Goal: Information Seeking & Learning: Learn about a topic

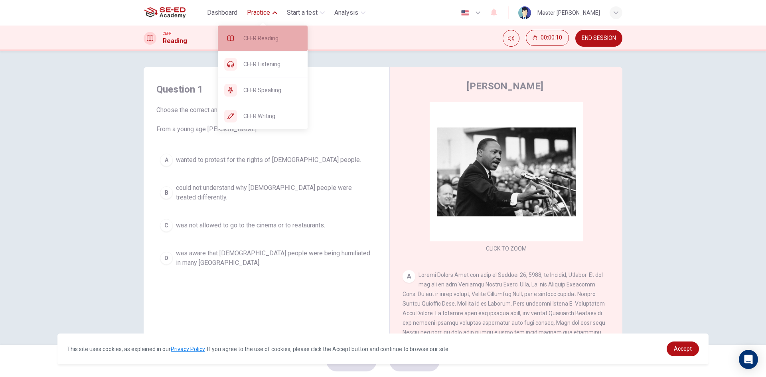
click at [270, 42] on span "CEFR Reading" at bounding box center [272, 39] width 58 height 10
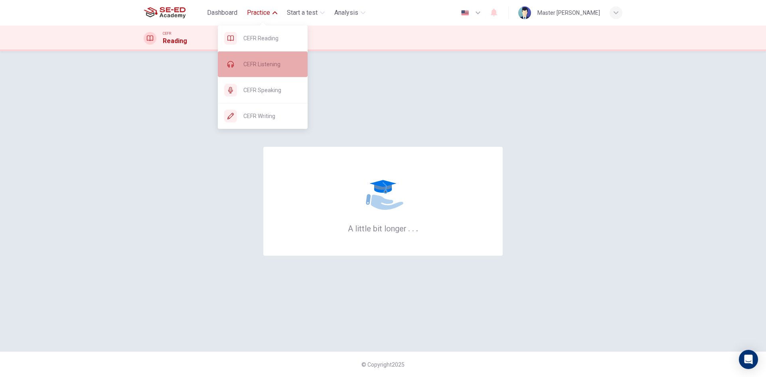
click at [264, 60] on span "CEFR Listening" at bounding box center [272, 64] width 58 height 10
click at [265, 57] on div "CEFR Listening" at bounding box center [263, 64] width 90 height 26
click at [289, 65] on span "CEFR Listening" at bounding box center [272, 64] width 58 height 10
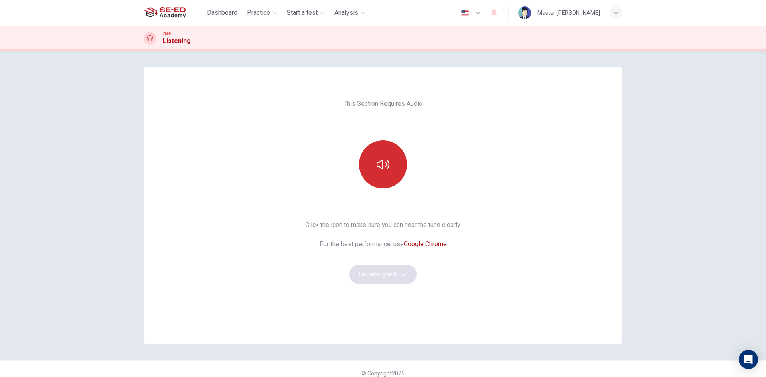
click at [383, 168] on icon "button" at bounding box center [383, 164] width 13 height 13
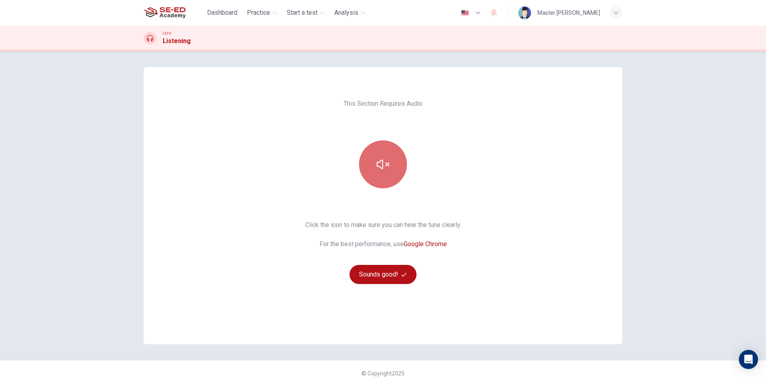
click at [379, 154] on button "button" at bounding box center [383, 164] width 48 height 48
click at [400, 279] on button "Sounds good!" at bounding box center [383, 274] width 67 height 19
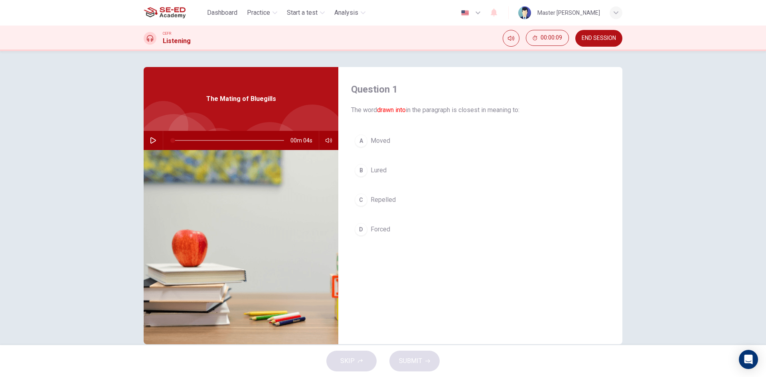
click at [150, 140] on icon "button" at bounding box center [153, 140] width 6 height 6
type input "0"
type input "0.5"
click at [328, 154] on span at bounding box center [327, 156] width 30 height 11
click at [150, 135] on button "button" at bounding box center [153, 140] width 13 height 19
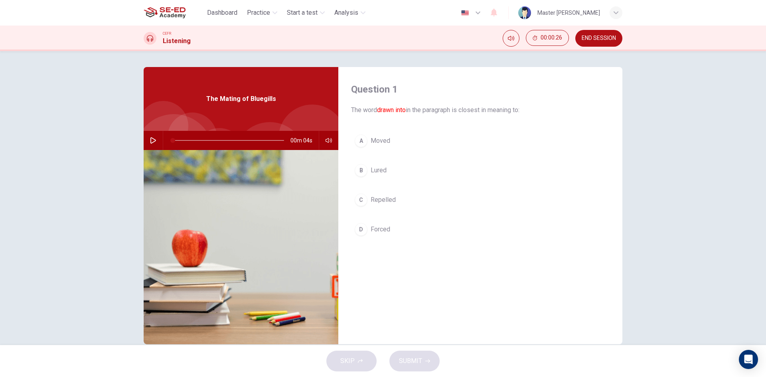
click at [150, 137] on icon "button" at bounding box center [153, 140] width 6 height 6
click at [151, 140] on icon "button" at bounding box center [153, 140] width 6 height 6
click at [150, 135] on button "button" at bounding box center [153, 140] width 13 height 19
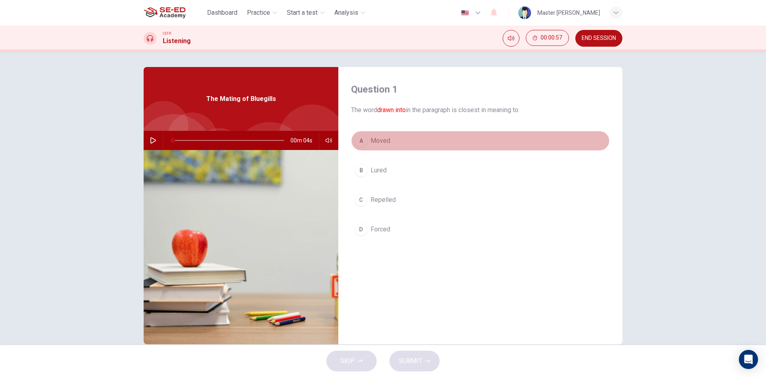
click at [356, 139] on div "A" at bounding box center [361, 140] width 13 height 13
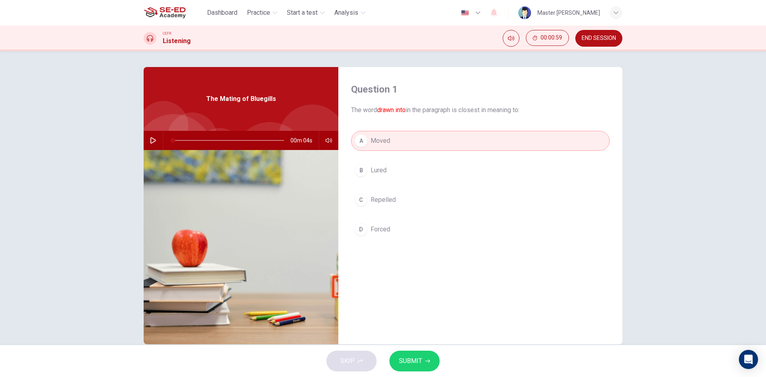
click at [432, 358] on button "SUBMIT" at bounding box center [414, 361] width 50 height 21
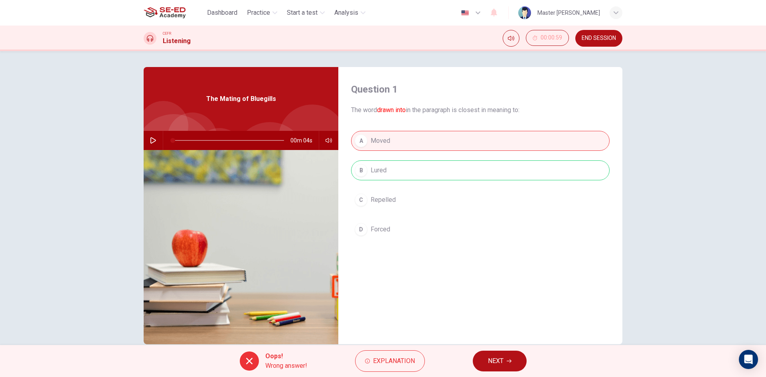
click at [494, 358] on span "NEXT" at bounding box center [496, 361] width 16 height 11
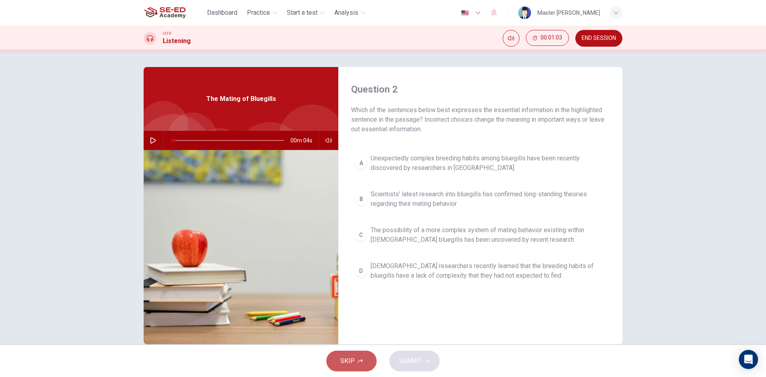
click at [354, 358] on span "SKIP" at bounding box center [347, 361] width 14 height 11
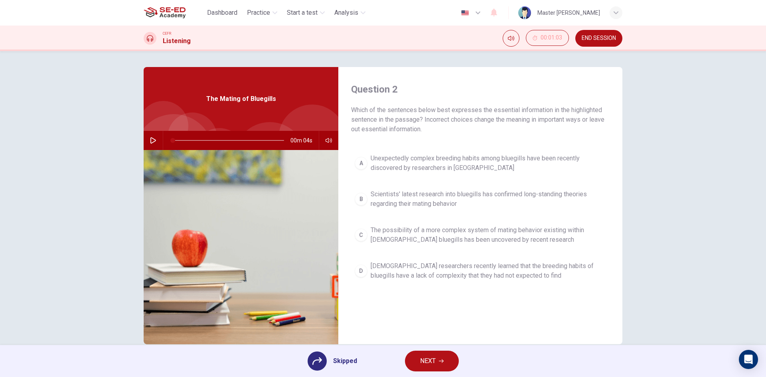
click at [361, 271] on div "A Unexpectedly complex breeding habits among bluegills have been recently disco…" at bounding box center [480, 225] width 259 height 150
click at [443, 372] on div "Skipped NEXT" at bounding box center [383, 361] width 766 height 32
click at [439, 362] on icon "button" at bounding box center [441, 361] width 5 height 5
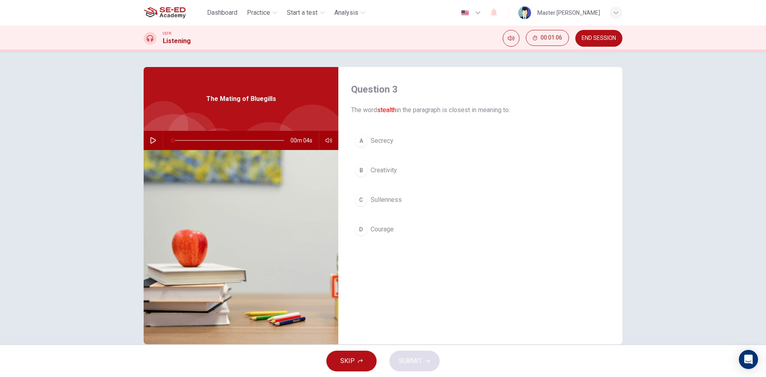
click at [150, 141] on icon "button" at bounding box center [153, 140] width 6 height 6
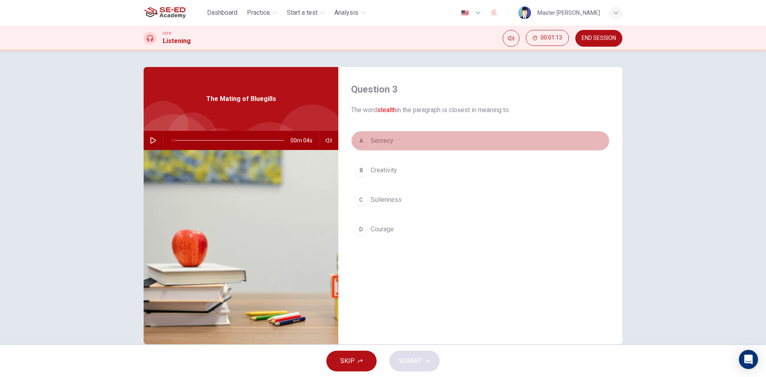
click at [362, 141] on div "A" at bounding box center [361, 140] width 13 height 13
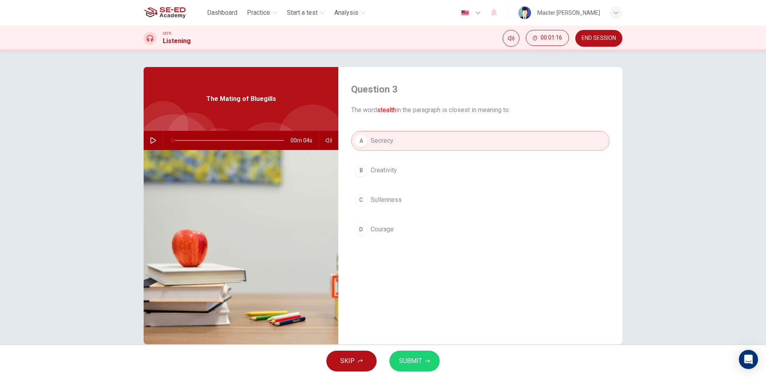
click at [420, 362] on span "SUBMIT" at bounding box center [410, 361] width 23 height 11
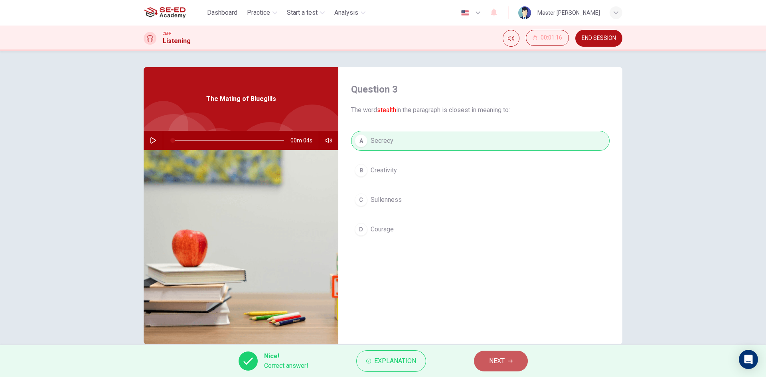
click at [506, 356] on button "NEXT" at bounding box center [501, 361] width 54 height 21
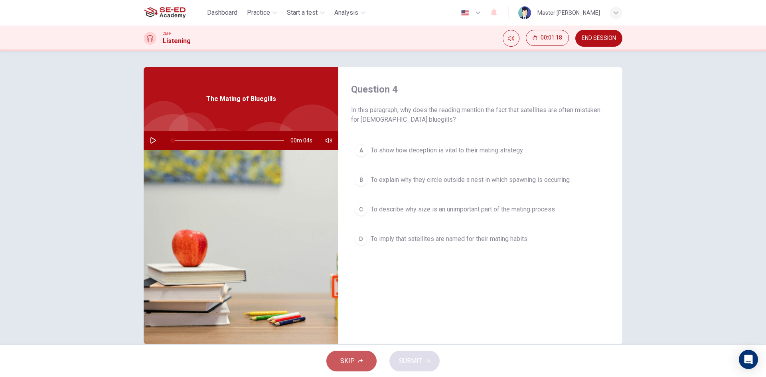
click at [350, 364] on span "SKIP" at bounding box center [347, 361] width 14 height 11
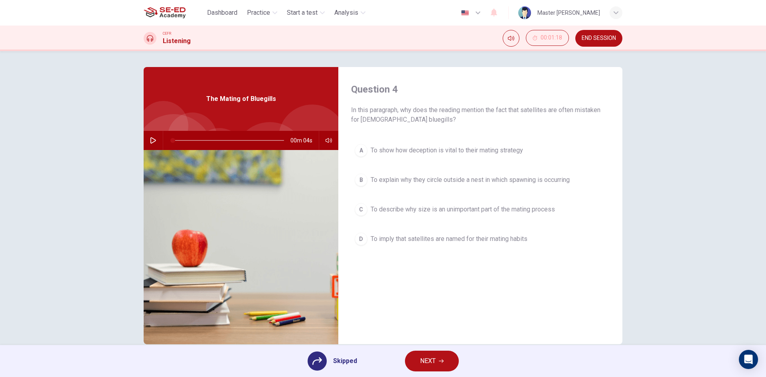
click at [439, 358] on button "NEXT" at bounding box center [432, 361] width 54 height 21
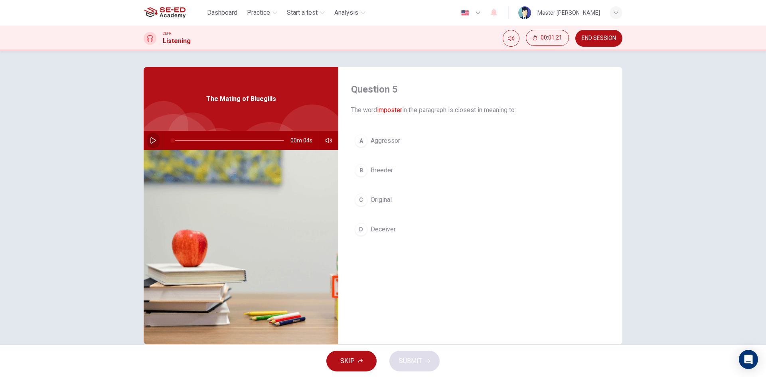
click at [147, 139] on button "button" at bounding box center [153, 140] width 13 height 19
type input "0"
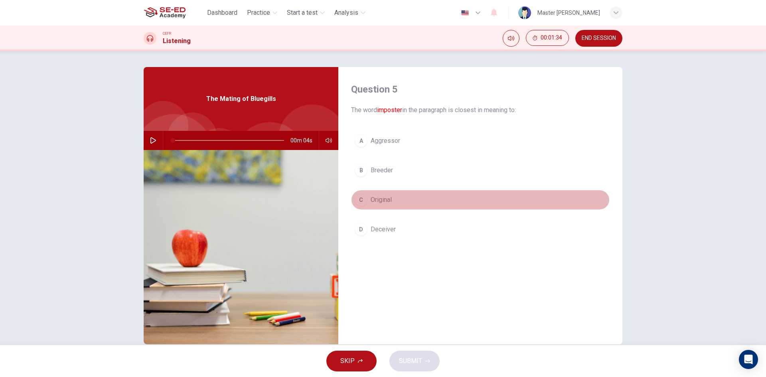
click at [358, 198] on div "C" at bounding box center [361, 200] width 13 height 13
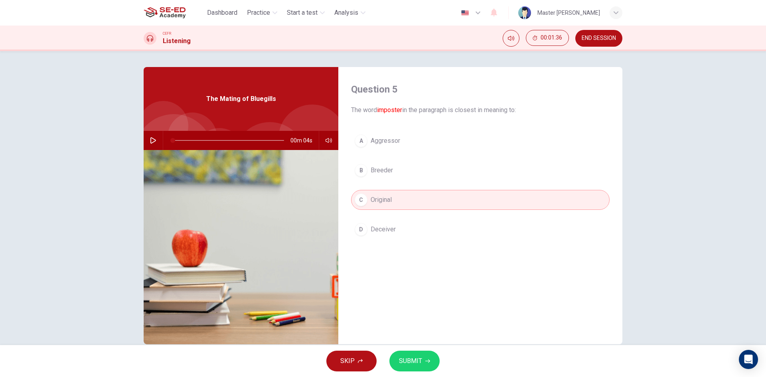
click at [402, 370] on button "SUBMIT" at bounding box center [414, 361] width 50 height 21
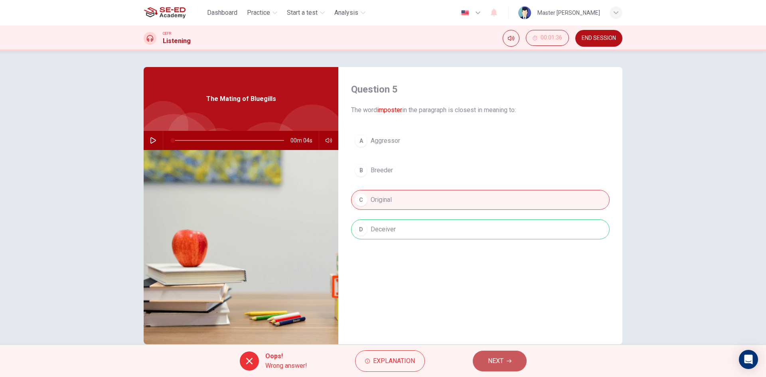
click at [511, 362] on icon "button" at bounding box center [509, 362] width 5 height 4
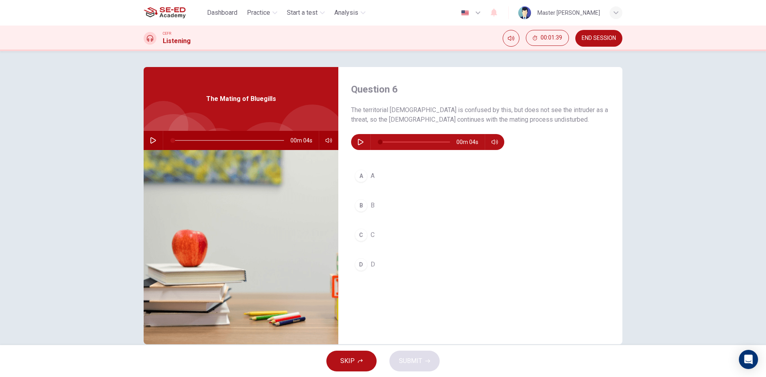
click at [357, 138] on button "button" at bounding box center [360, 142] width 13 height 16
type input "0"
click at [154, 137] on button "button" at bounding box center [153, 140] width 13 height 19
click at [494, 136] on button "button" at bounding box center [494, 142] width 13 height 16
type input "0"
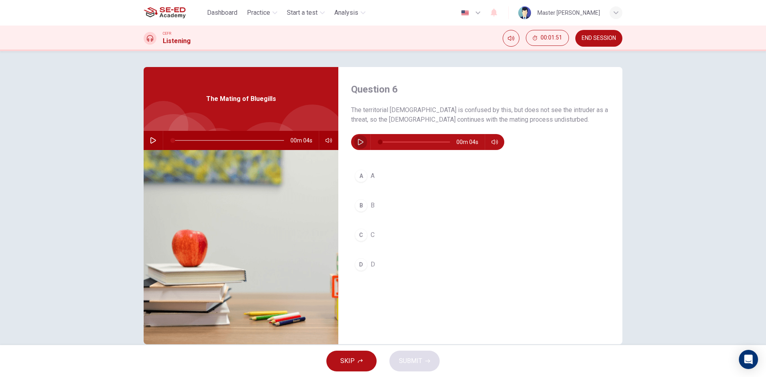
click at [359, 140] on icon "button" at bounding box center [361, 142] width 6 height 6
type input "0"
click at [348, 358] on span "SKIP" at bounding box center [347, 361] width 14 height 11
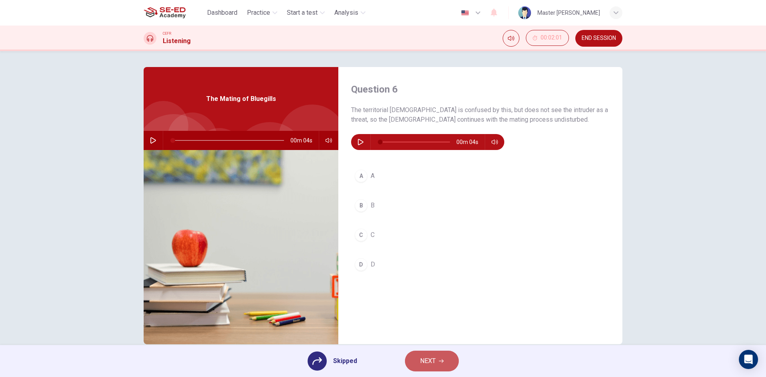
click at [440, 362] on icon "button" at bounding box center [441, 361] width 5 height 5
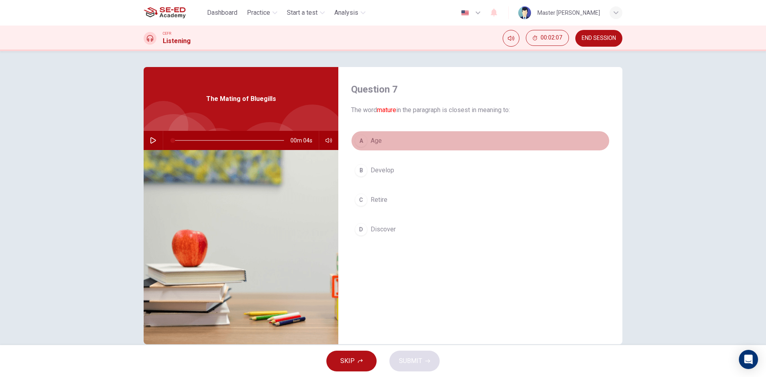
click at [358, 137] on div "A" at bounding box center [361, 140] width 13 height 13
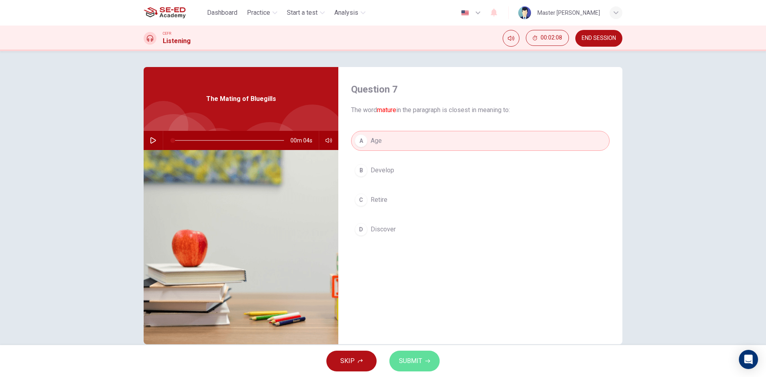
click at [427, 361] on icon "button" at bounding box center [427, 361] width 5 height 5
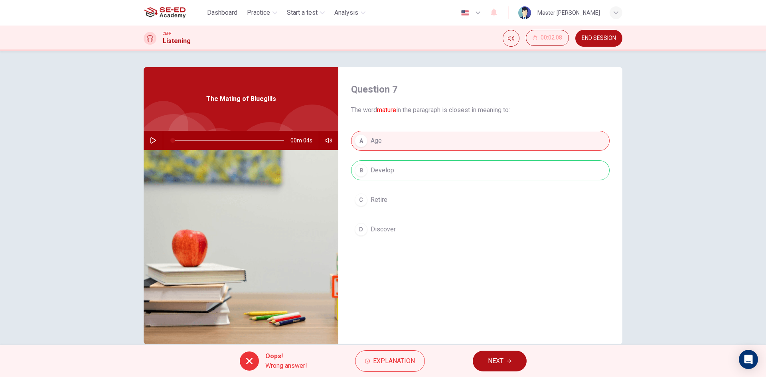
click at [508, 365] on button "NEXT" at bounding box center [500, 361] width 54 height 21
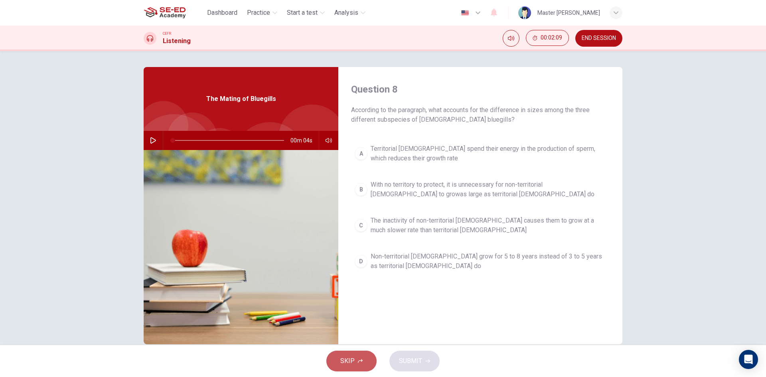
click at [346, 358] on span "SKIP" at bounding box center [347, 361] width 14 height 11
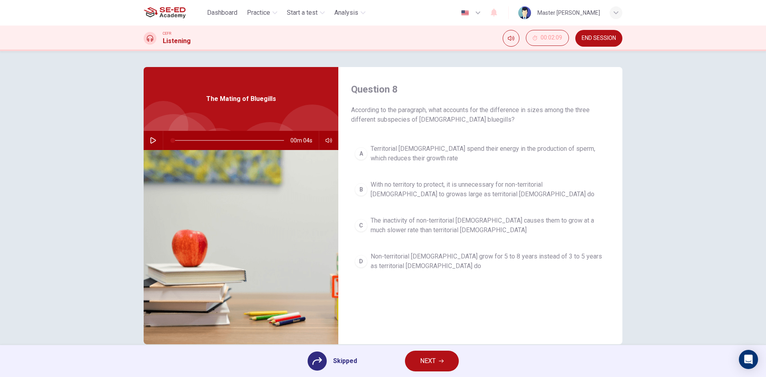
click at [314, 355] on div at bounding box center [317, 361] width 19 height 19
click at [448, 364] on button "NEXT" at bounding box center [432, 361] width 54 height 21
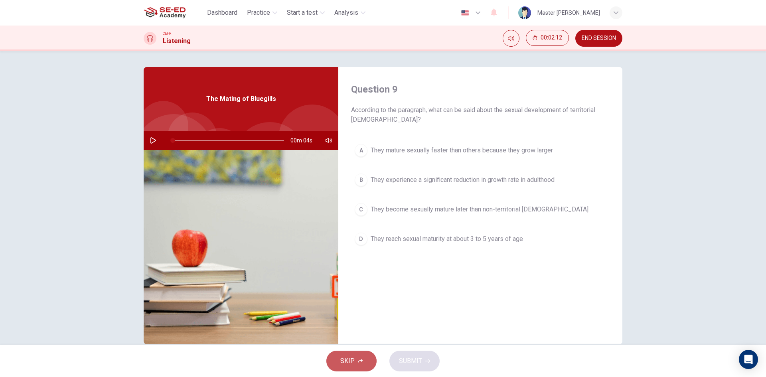
click at [350, 359] on span "SKIP" at bounding box center [347, 361] width 14 height 11
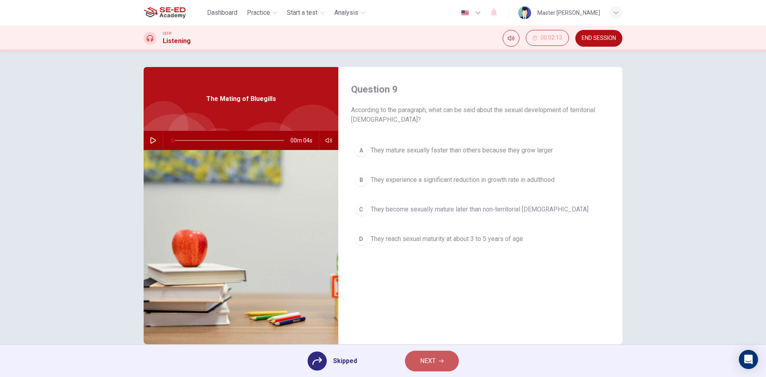
click at [432, 359] on span "NEXT" at bounding box center [428, 361] width 16 height 11
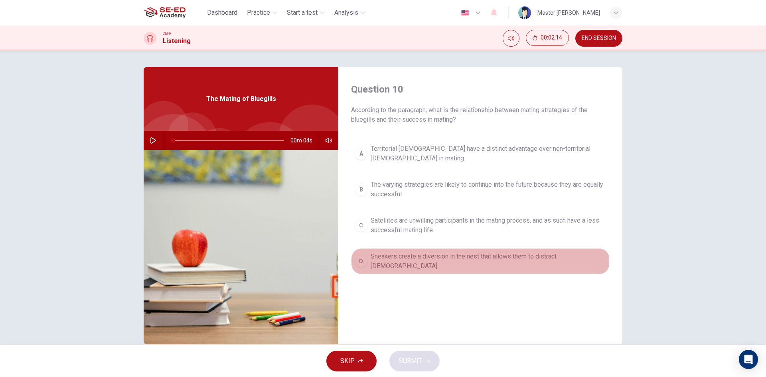
click at [364, 255] on div "D" at bounding box center [361, 261] width 13 height 13
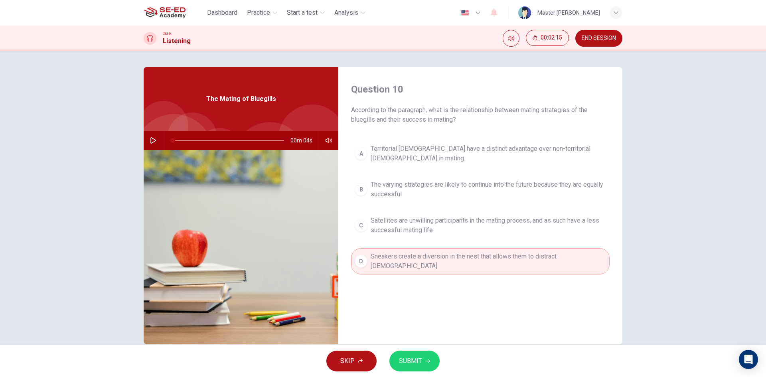
click at [365, 248] on button "D Sneakers create a diversion in the nest that allows them to distract [DEMOGRA…" at bounding box center [480, 261] width 259 height 26
click at [372, 296] on div "Question 10 According to the paragraph, what is the relationship between mating…" at bounding box center [480, 205] width 284 height 277
click at [148, 134] on button "button" at bounding box center [153, 140] width 13 height 19
type input "0"
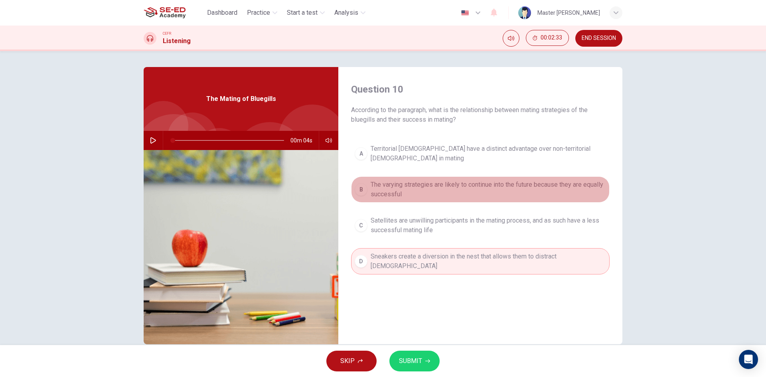
click at [406, 188] on span "The varying strategies are likely to continue into the future because they are …" at bounding box center [488, 189] width 235 height 19
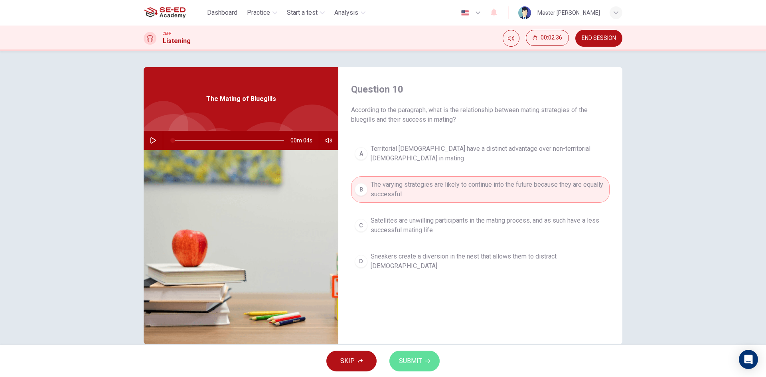
click at [408, 354] on button "SUBMIT" at bounding box center [414, 361] width 50 height 21
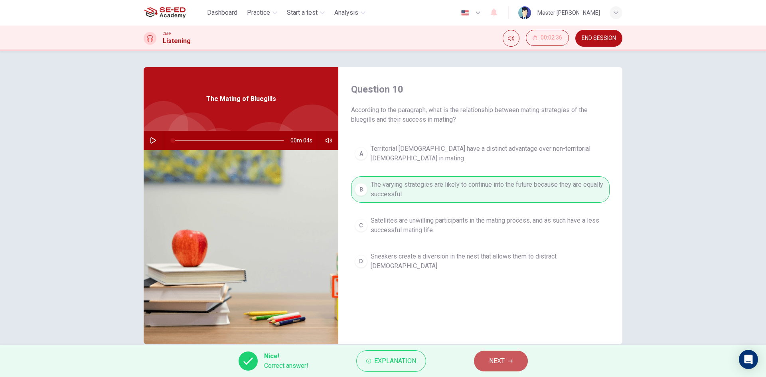
click at [494, 368] on button "NEXT" at bounding box center [501, 361] width 54 height 21
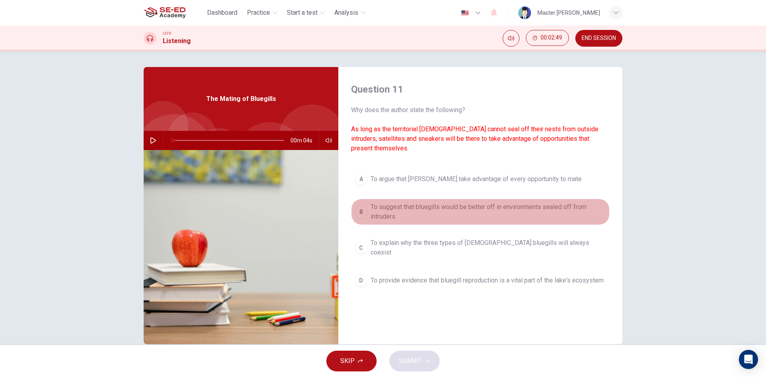
click at [361, 206] on div "B" at bounding box center [361, 212] width 13 height 13
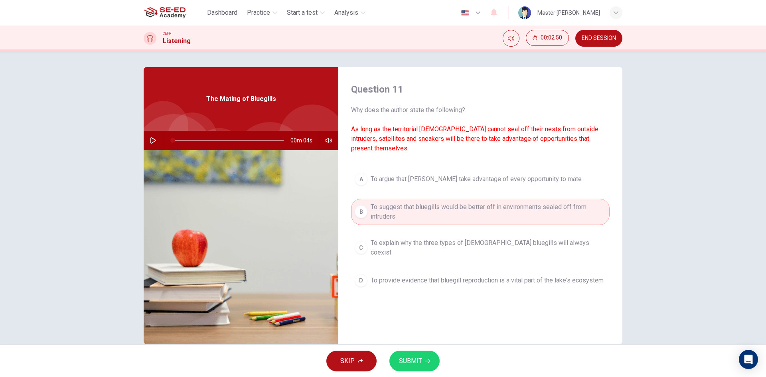
click at [423, 356] on button "SUBMIT" at bounding box center [414, 361] width 50 height 21
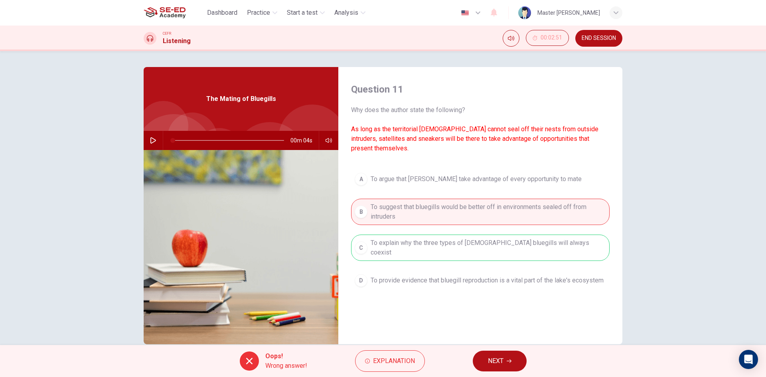
click at [511, 363] on icon "button" at bounding box center [509, 361] width 5 height 5
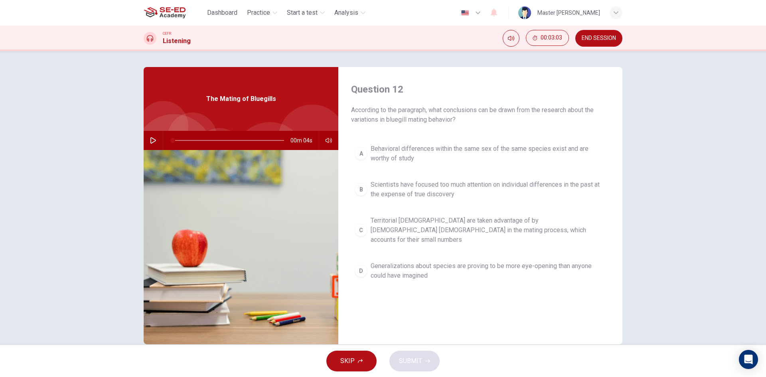
click at [355, 150] on div "A" at bounding box center [361, 153] width 13 height 13
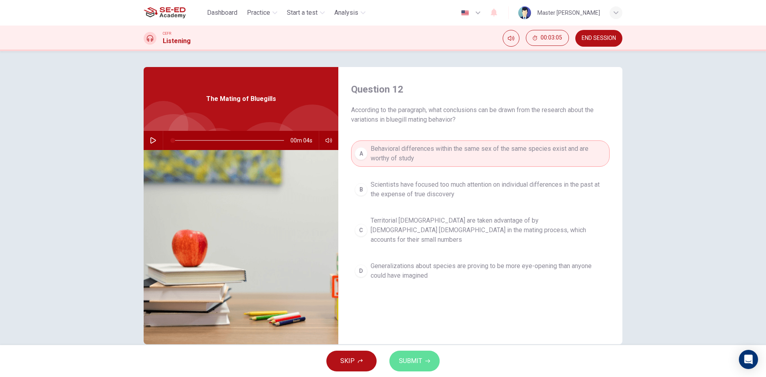
click at [405, 360] on span "SUBMIT" at bounding box center [410, 361] width 23 height 11
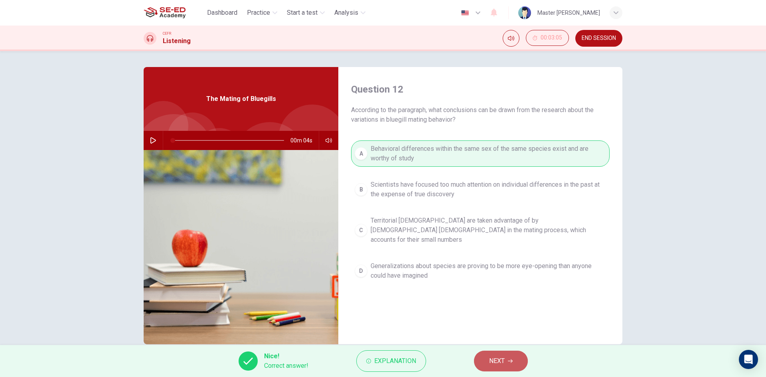
drag, startPoint x: 512, startPoint y: 358, endPoint x: 505, endPoint y: 360, distance: 7.4
click at [506, 360] on button "NEXT" at bounding box center [501, 361] width 54 height 21
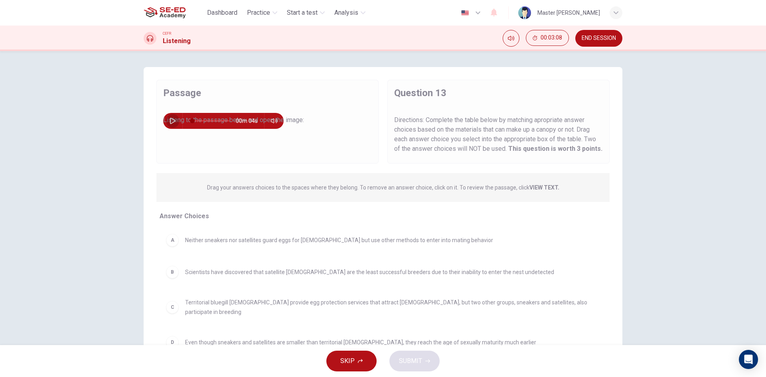
click at [170, 116] on button "button" at bounding box center [172, 121] width 13 height 16
type input "0"
click at [169, 273] on div "B" at bounding box center [172, 272] width 13 height 13
click at [182, 276] on div "B Scientists have discovered that satellite [DEMOGRAPHIC_DATA] are the least su…" at bounding box center [378, 272] width 425 height 13
click at [185, 275] on span "Scientists have discovered that satellite [DEMOGRAPHIC_DATA] are the least succ…" at bounding box center [369, 272] width 369 height 10
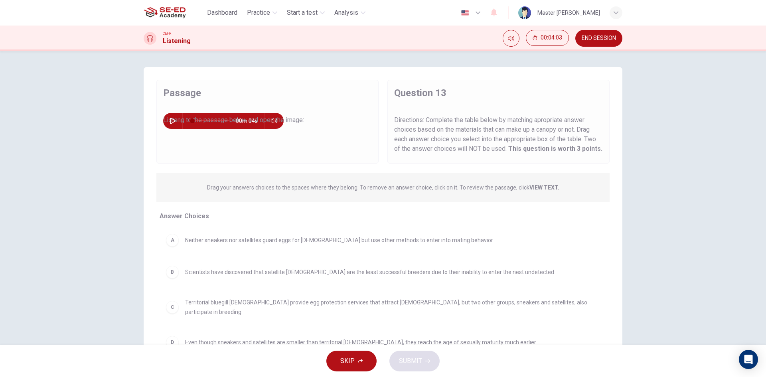
click at [170, 273] on div "B" at bounding box center [172, 272] width 13 height 13
click at [172, 243] on div "A" at bounding box center [172, 240] width 13 height 13
drag, startPoint x: 228, startPoint y: 239, endPoint x: 280, endPoint y: 213, distance: 58.0
click at [231, 239] on div "A Neither sneakers nor satellites guard eggs for [DEMOGRAPHIC_DATA] but use oth…" at bounding box center [378, 288] width 437 height 123
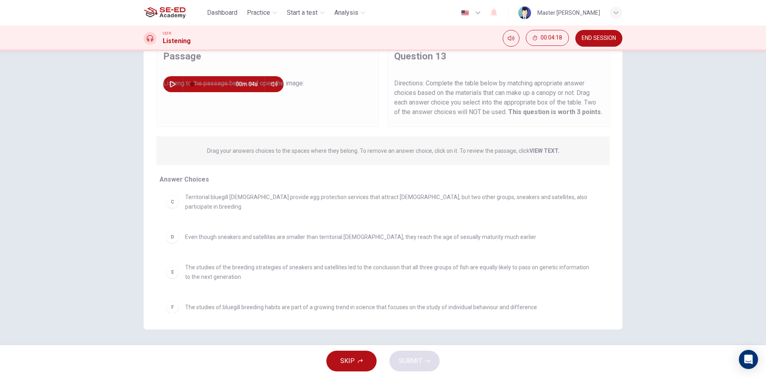
scroll to position [37, 0]
click at [156, 308] on div "Answer Choices A Neither sneakers nor satellites guard eggs for [DEMOGRAPHIC_DA…" at bounding box center [377, 251] width 466 height 155
click at [176, 301] on div "F" at bounding box center [172, 306] width 13 height 13
click at [179, 304] on div "F The studies of bluegill breeding habits are part of a growing trend in scienc…" at bounding box center [378, 306] width 425 height 13
click at [175, 301] on div "F" at bounding box center [172, 306] width 13 height 13
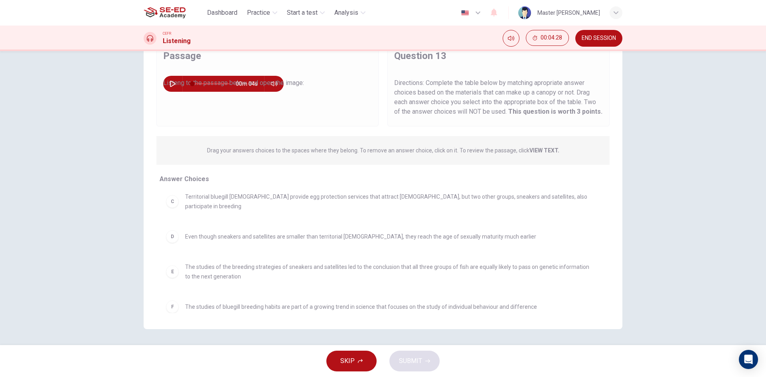
click at [359, 356] on button "SKIP" at bounding box center [351, 361] width 50 height 21
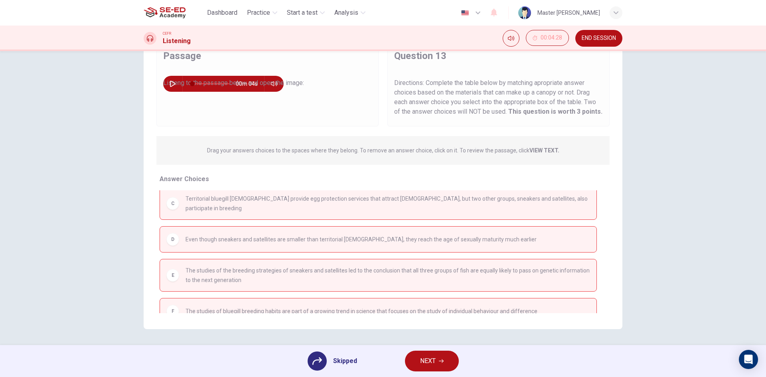
click at [437, 356] on button "NEXT" at bounding box center [432, 361] width 54 height 21
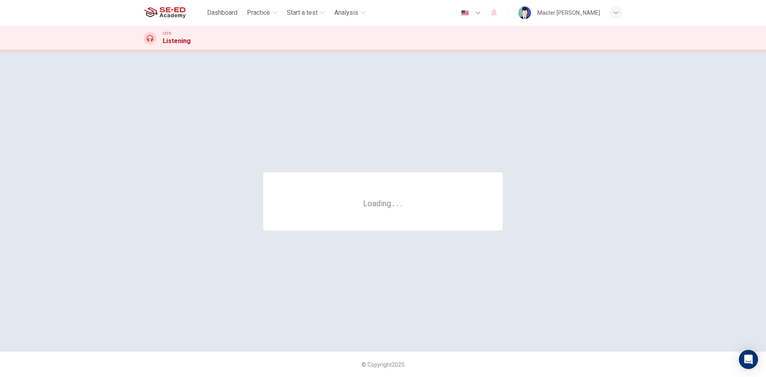
scroll to position [0, 0]
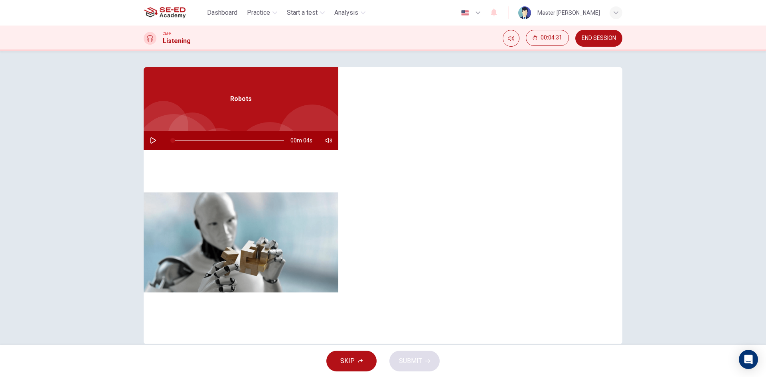
click at [148, 135] on button "button" at bounding box center [153, 140] width 13 height 19
type input "0"
click at [355, 360] on button "SKIP" at bounding box center [351, 361] width 50 height 21
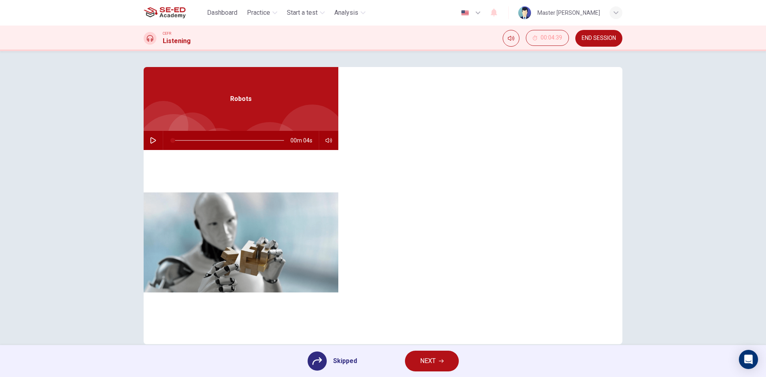
click at [434, 352] on button "NEXT" at bounding box center [432, 361] width 54 height 21
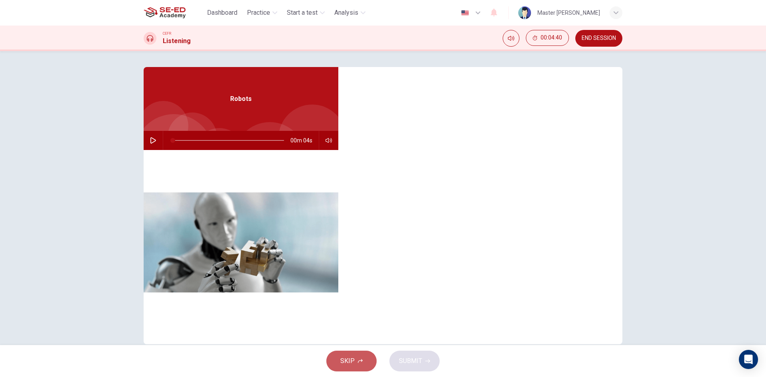
click at [348, 358] on span "SKIP" at bounding box center [347, 361] width 14 height 11
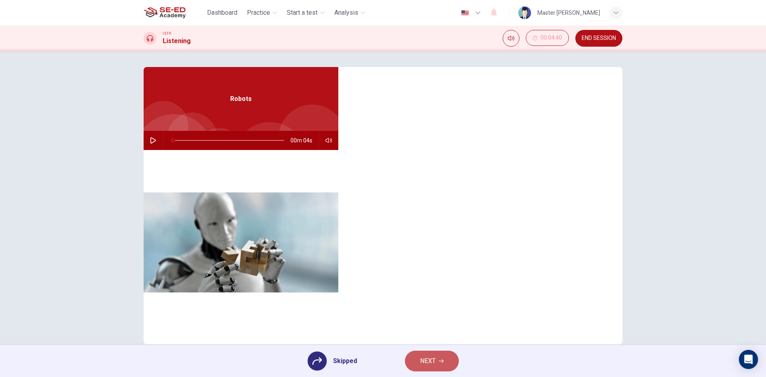
click at [428, 361] on span "NEXT" at bounding box center [428, 361] width 16 height 11
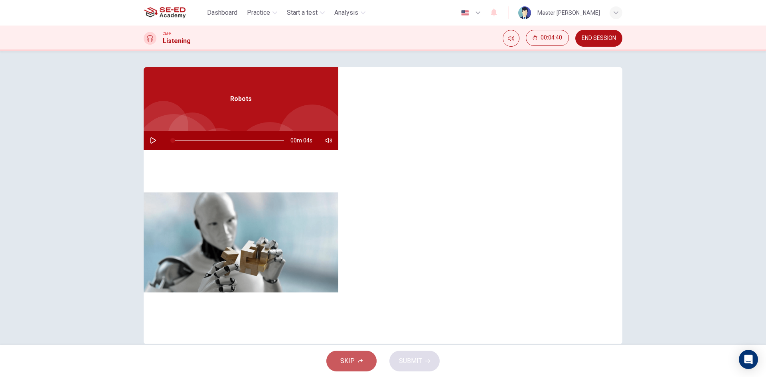
click at [356, 359] on button "SKIP" at bounding box center [351, 361] width 50 height 21
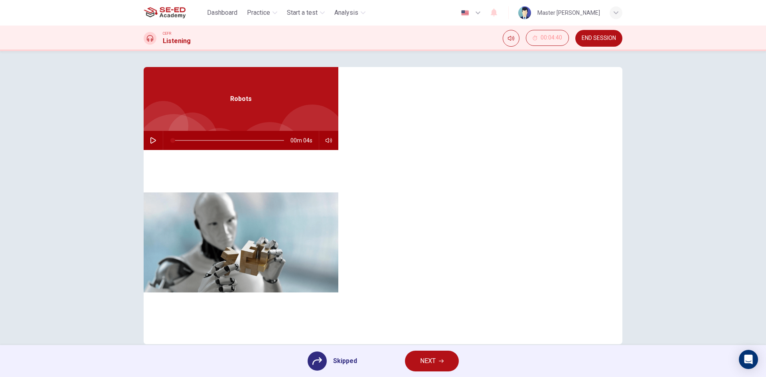
drag, startPoint x: 334, startPoint y: 360, endPoint x: 316, endPoint y: 364, distance: 18.7
click at [317, 364] on div "Skipped" at bounding box center [332, 361] width 49 height 19
click at [314, 358] on icon at bounding box center [317, 361] width 10 height 10
drag, startPoint x: 314, startPoint y: 358, endPoint x: 310, endPoint y: 358, distance: 4.5
click at [312, 358] on icon at bounding box center [317, 361] width 10 height 10
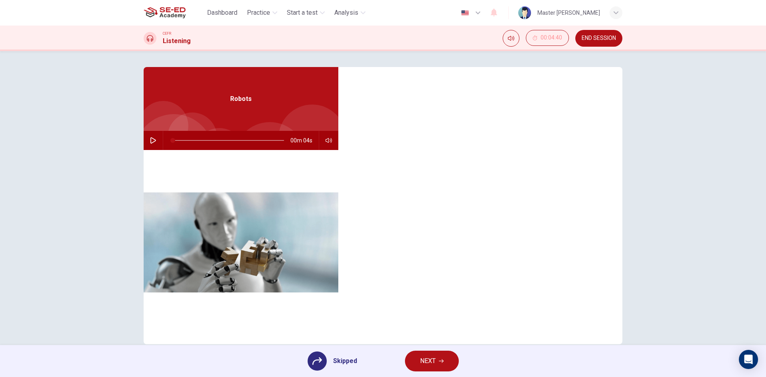
drag, startPoint x: 304, startPoint y: 362, endPoint x: 320, endPoint y: 354, distance: 17.3
click at [313, 358] on div "Skipped NEXT" at bounding box center [383, 361] width 766 height 32
click at [320, 353] on div at bounding box center [317, 361] width 19 height 19
click at [322, 355] on div at bounding box center [317, 361] width 19 height 19
drag, startPoint x: 472, startPoint y: 355, endPoint x: 462, endPoint y: 354, distance: 10.0
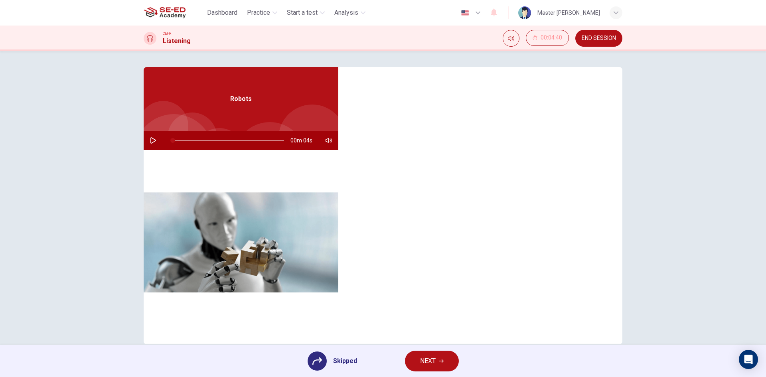
click at [468, 354] on div "Skipped NEXT" at bounding box center [383, 361] width 766 height 32
click at [448, 361] on button "NEXT" at bounding box center [432, 361] width 54 height 21
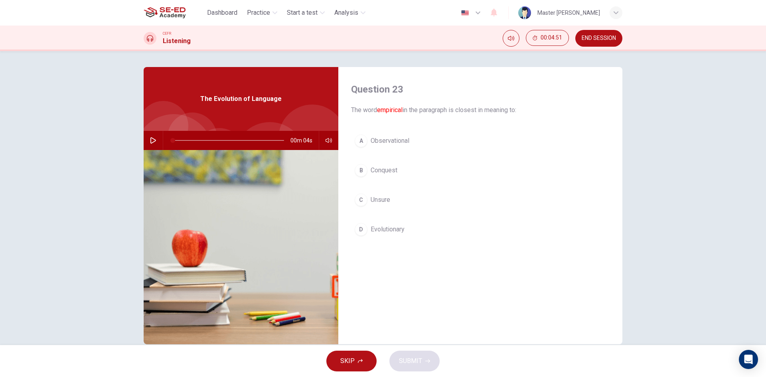
click at [355, 220] on div "A Observational B Conquest C Unsure D Evolutionary" at bounding box center [480, 193] width 259 height 125
click at [370, 134] on button "A Observational" at bounding box center [480, 141] width 259 height 20
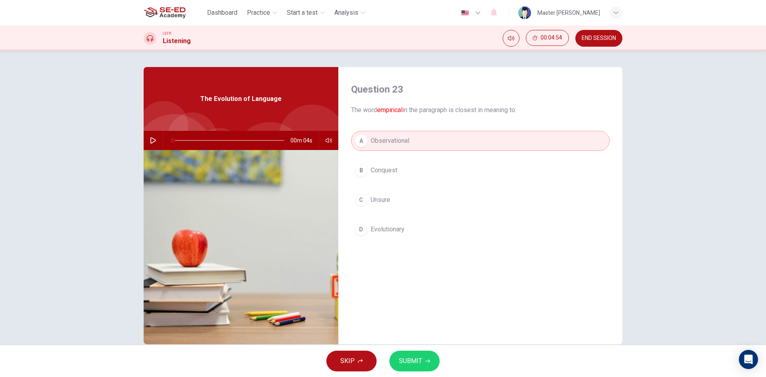
click at [415, 361] on span "SUBMIT" at bounding box center [410, 361] width 23 height 11
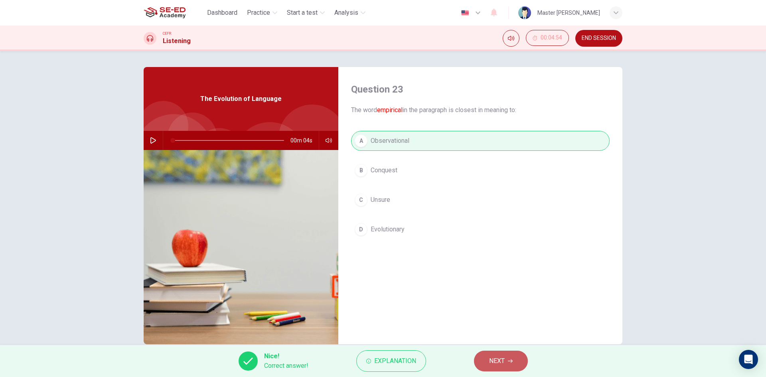
click at [487, 361] on button "NEXT" at bounding box center [501, 361] width 54 height 21
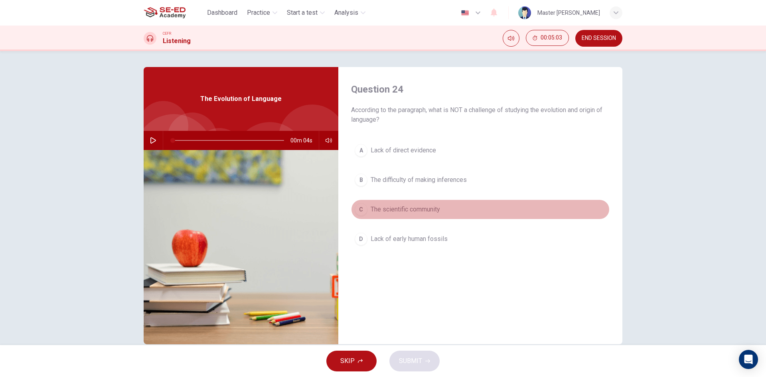
click at [360, 204] on div "C" at bounding box center [361, 209] width 13 height 13
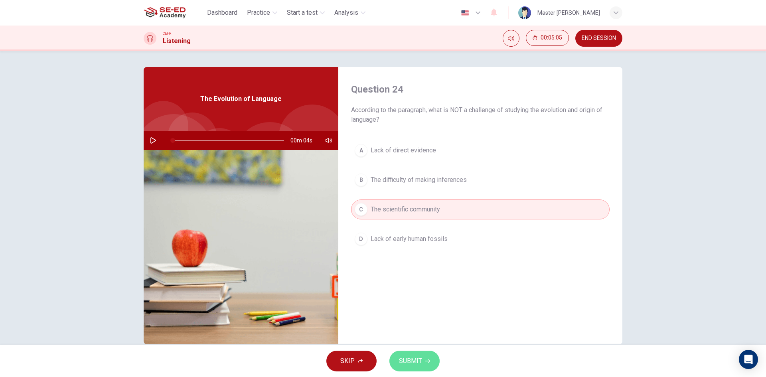
click at [409, 358] on span "SUBMIT" at bounding box center [410, 361] width 23 height 11
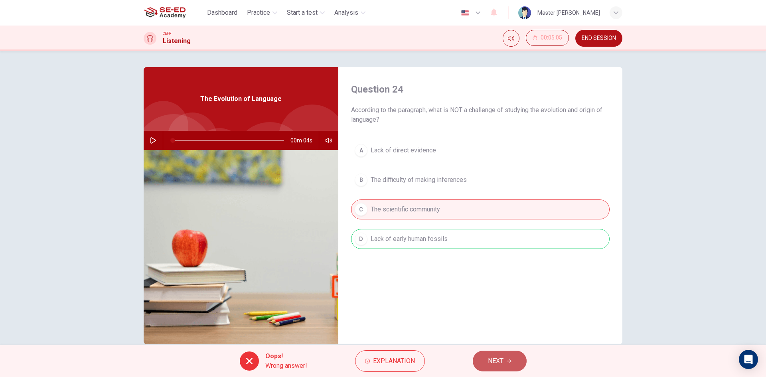
click at [498, 365] on span "NEXT" at bounding box center [496, 361] width 16 height 11
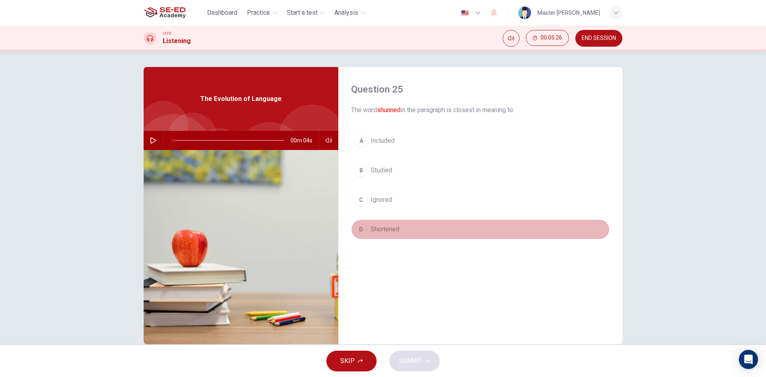
click at [360, 227] on div "D" at bounding box center [361, 229] width 13 height 13
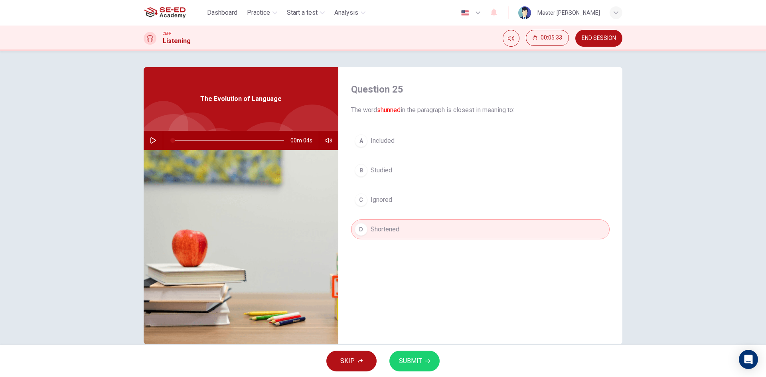
click at [412, 350] on div "SKIP SUBMIT" at bounding box center [383, 361] width 766 height 32
click at [411, 362] on span "SUBMIT" at bounding box center [410, 361] width 23 height 11
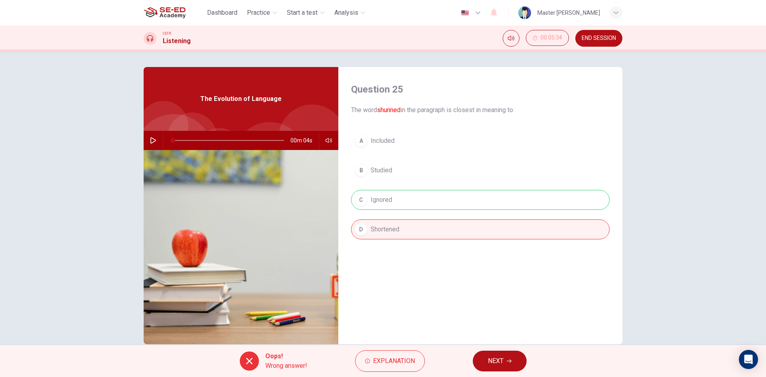
click at [487, 360] on button "NEXT" at bounding box center [500, 361] width 54 height 21
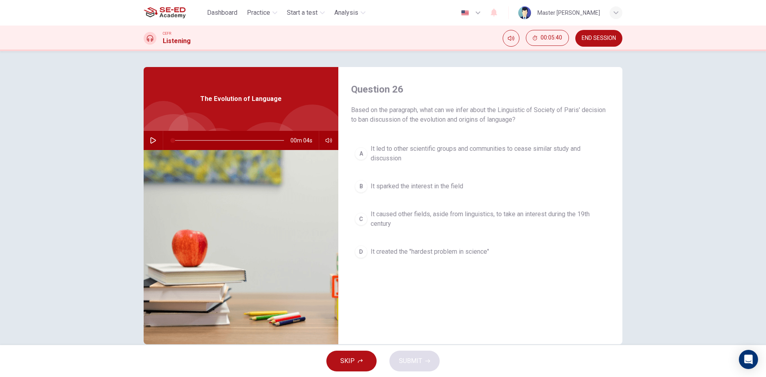
click at [356, 218] on div "C" at bounding box center [361, 219] width 13 height 13
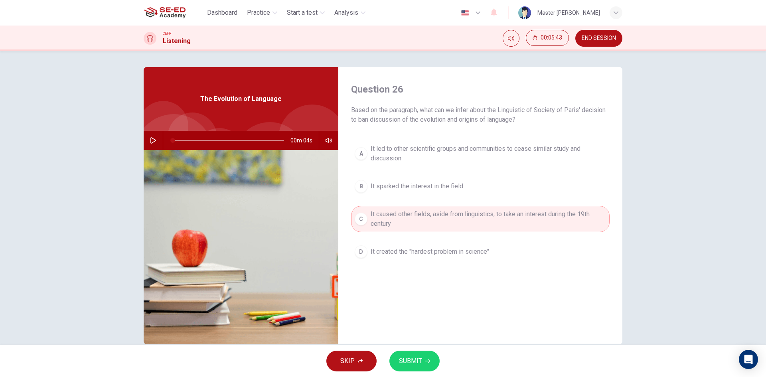
click at [374, 260] on button "D It created the "hardest problem in science"" at bounding box center [480, 252] width 259 height 20
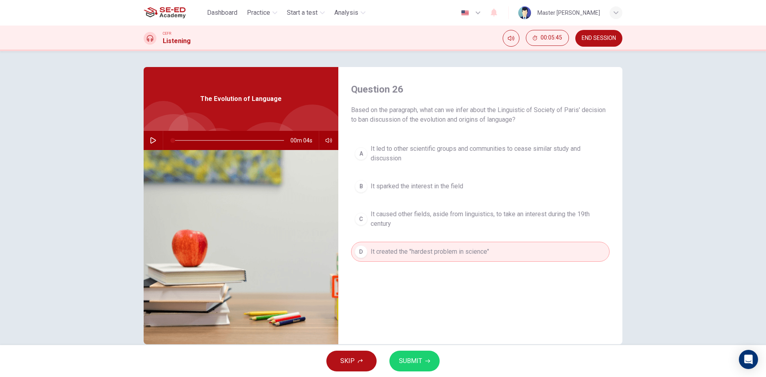
click at [395, 143] on button "A It led to other scientific groups and communities to cease similar study and …" at bounding box center [480, 153] width 259 height 26
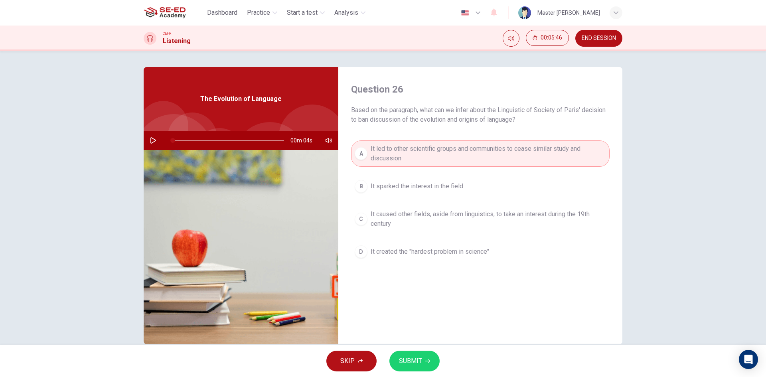
click at [425, 357] on button "SUBMIT" at bounding box center [414, 361] width 50 height 21
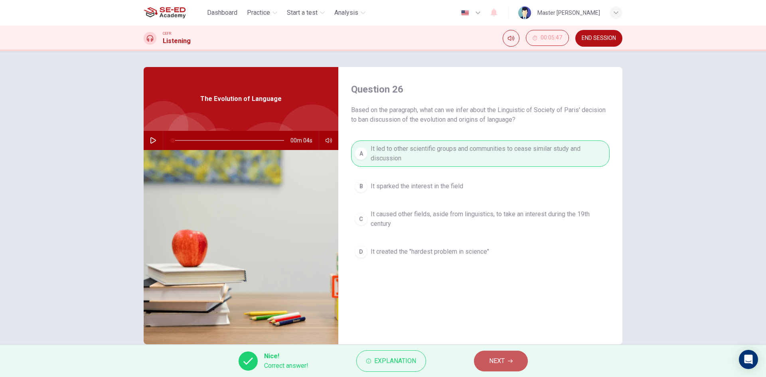
click at [514, 358] on button "NEXT" at bounding box center [501, 361] width 54 height 21
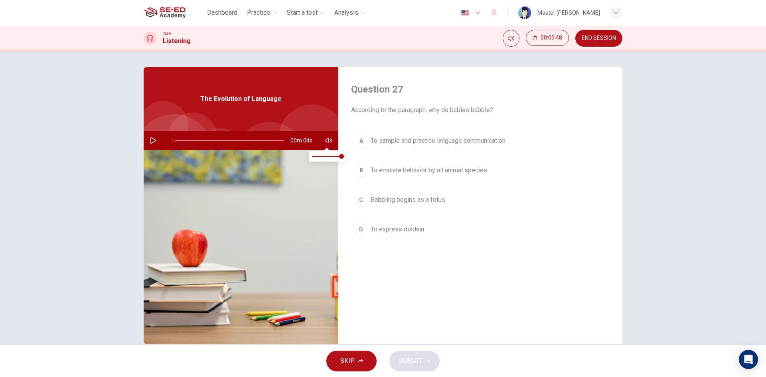
click at [322, 136] on button "button" at bounding box center [328, 140] width 13 height 19
type input "0.5"
click at [326, 154] on span at bounding box center [327, 156] width 30 height 11
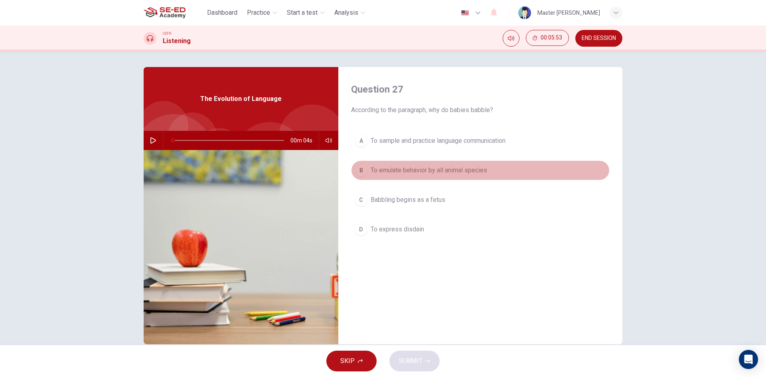
drag, startPoint x: 360, startPoint y: 164, endPoint x: 358, endPoint y: 196, distance: 32.8
click at [360, 165] on button "B To emulate behavior by all animal species" at bounding box center [480, 170] width 259 height 20
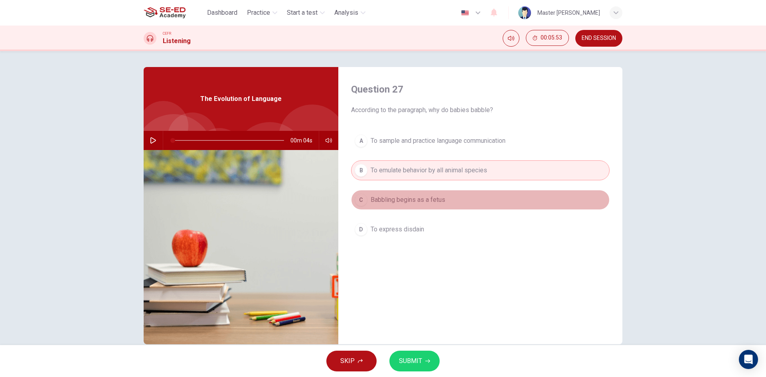
click at [357, 197] on div "C" at bounding box center [361, 200] width 13 height 13
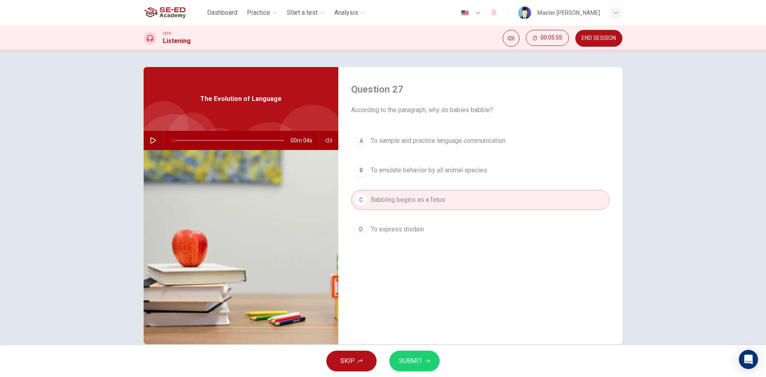
click at [411, 360] on span "SUBMIT" at bounding box center [410, 361] width 23 height 11
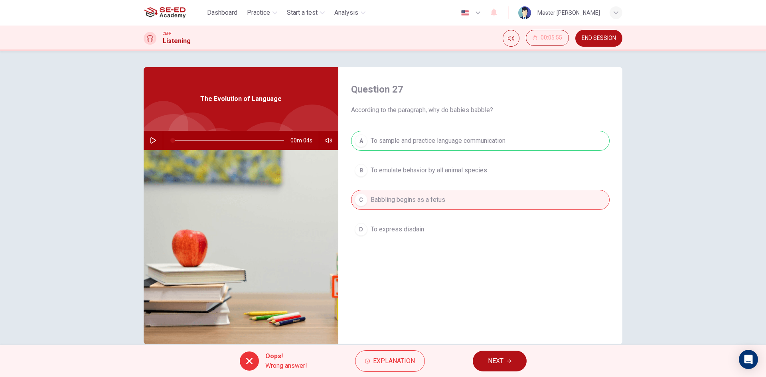
drag, startPoint x: 494, startPoint y: 358, endPoint x: 489, endPoint y: 358, distance: 5.2
click at [490, 358] on span "NEXT" at bounding box center [496, 361] width 16 height 11
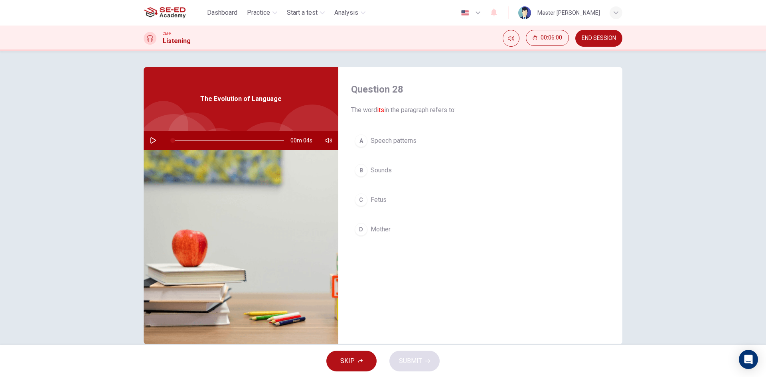
click at [363, 162] on button "B Sounds" at bounding box center [480, 170] width 259 height 20
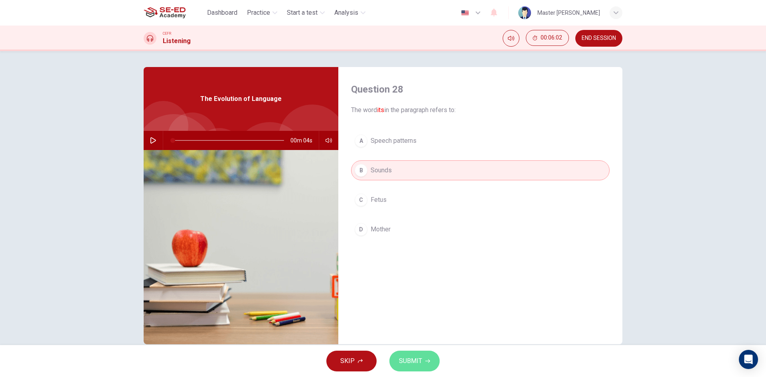
click at [405, 366] on span "SUBMIT" at bounding box center [410, 361] width 23 height 11
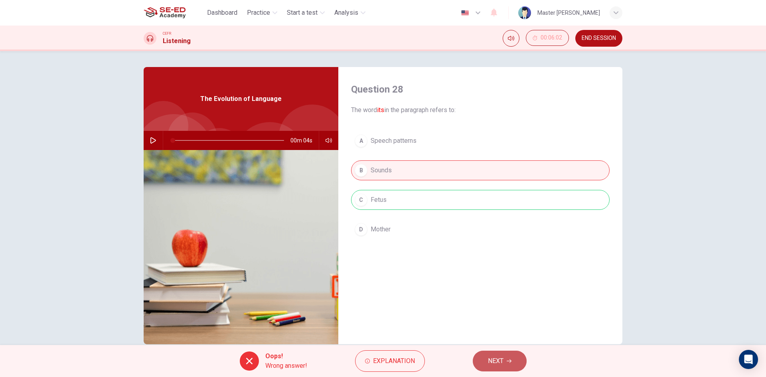
click at [495, 355] on button "NEXT" at bounding box center [500, 361] width 54 height 21
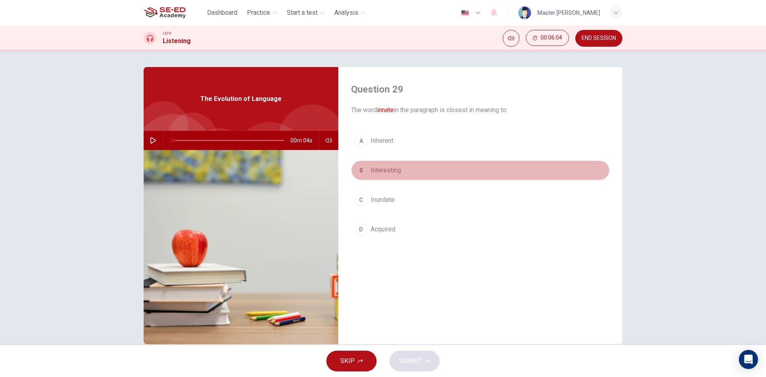
click at [362, 163] on button "B Interesting" at bounding box center [480, 170] width 259 height 20
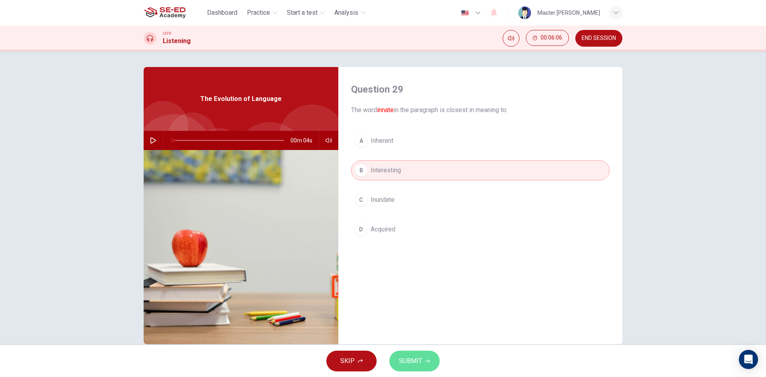
click at [405, 363] on span "SUBMIT" at bounding box center [410, 361] width 23 height 11
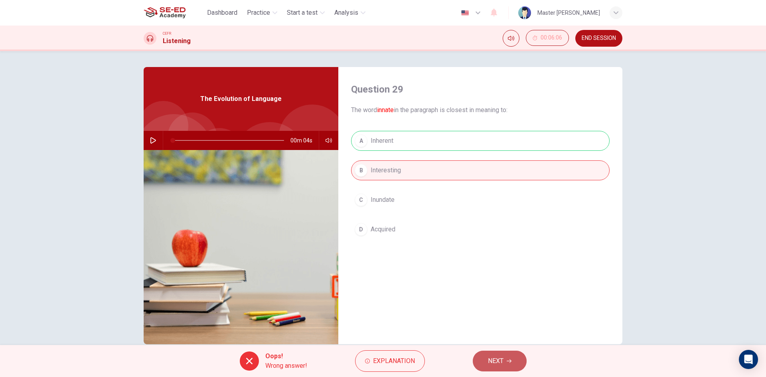
click at [490, 361] on span "NEXT" at bounding box center [496, 361] width 16 height 11
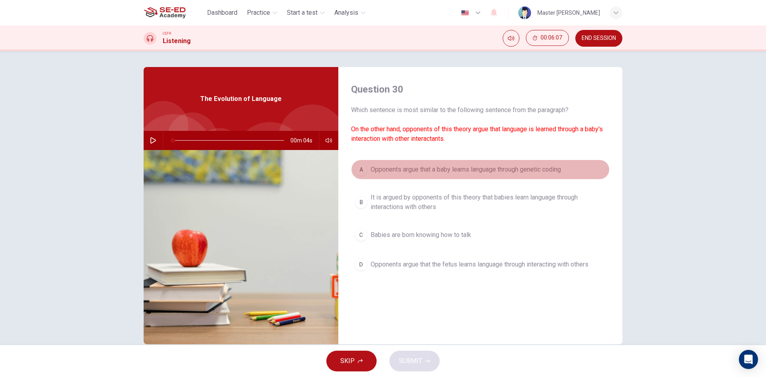
click at [360, 169] on div "A" at bounding box center [361, 169] width 13 height 13
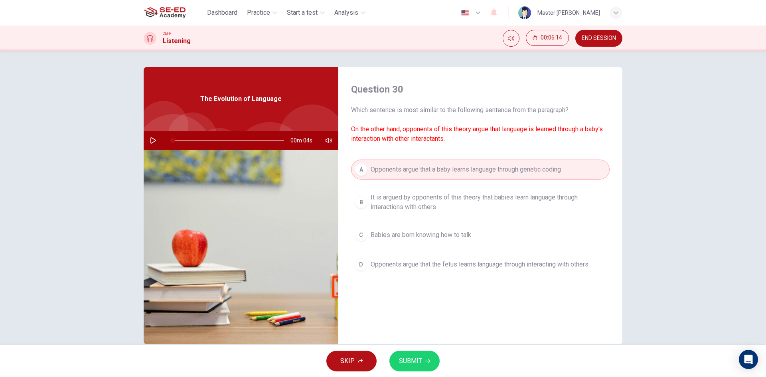
click at [440, 249] on div "A Opponents argue that a baby learns language through genetic coding B It is ar…" at bounding box center [480, 225] width 259 height 131
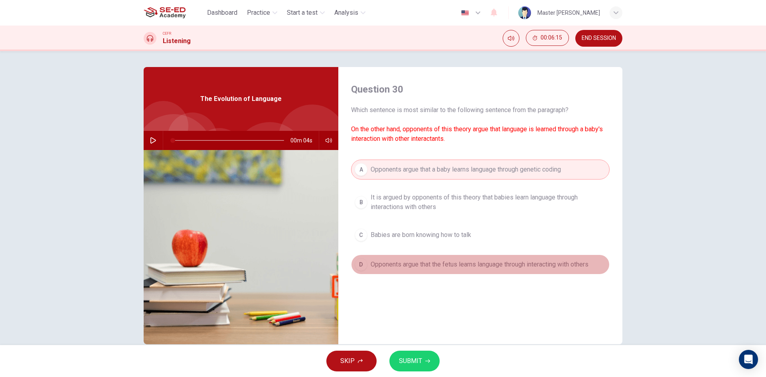
click at [434, 270] on button "D Opponents argue that the fetus learns language through interacting with others" at bounding box center [480, 265] width 259 height 20
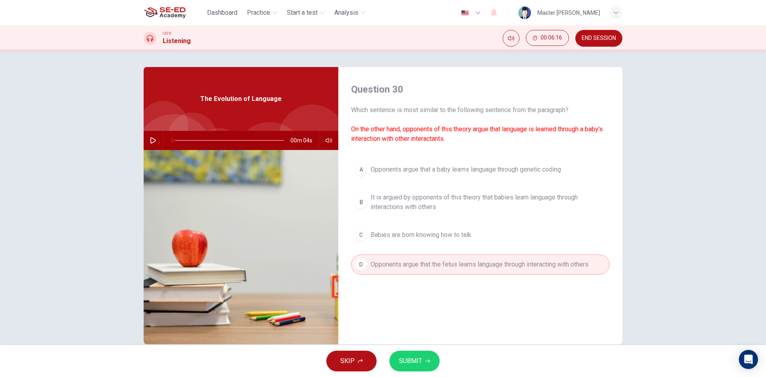
click at [402, 361] on span "SUBMIT" at bounding box center [410, 361] width 23 height 11
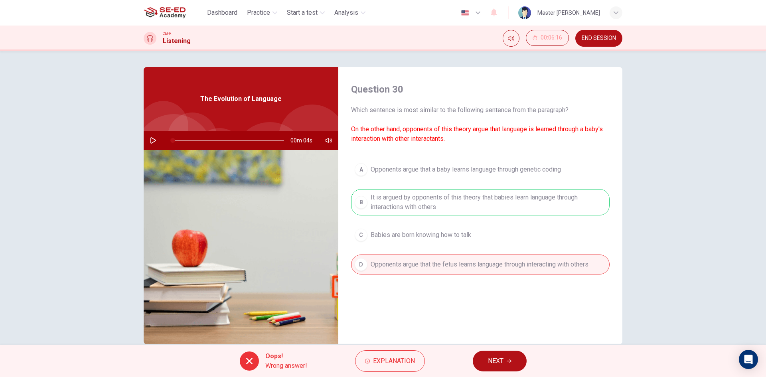
click at [506, 360] on button "NEXT" at bounding box center [500, 361] width 54 height 21
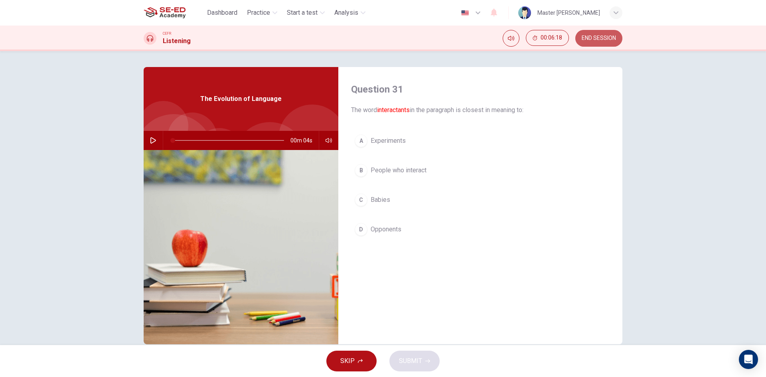
click at [609, 33] on button "END SESSION" at bounding box center [598, 38] width 47 height 17
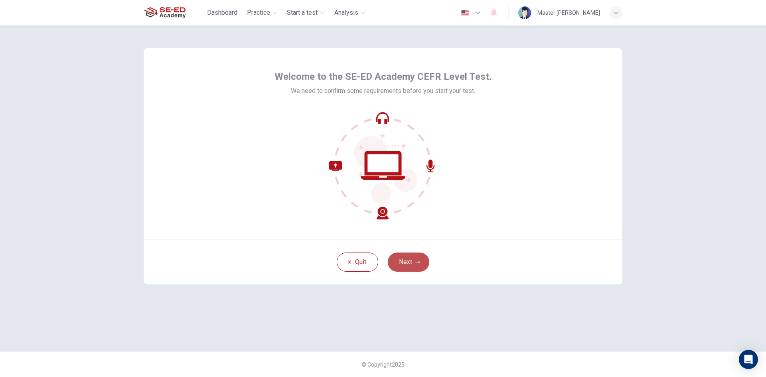
click at [419, 259] on button "Next" at bounding box center [409, 262] width 42 height 19
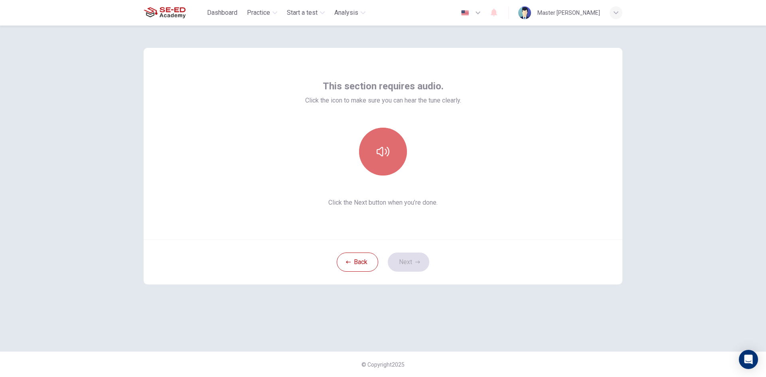
click at [370, 149] on button "button" at bounding box center [383, 152] width 48 height 48
click at [416, 260] on icon "button" at bounding box center [417, 262] width 5 height 5
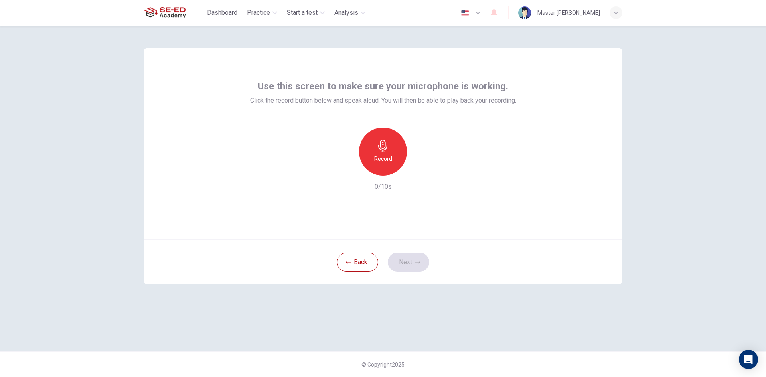
click at [385, 156] on h6 "Record" at bounding box center [383, 159] width 18 height 10
click at [388, 140] on icon "button" at bounding box center [383, 146] width 13 height 13
click at [376, 159] on h6 "Record" at bounding box center [383, 159] width 18 height 10
click at [403, 260] on button "Next" at bounding box center [409, 262] width 42 height 19
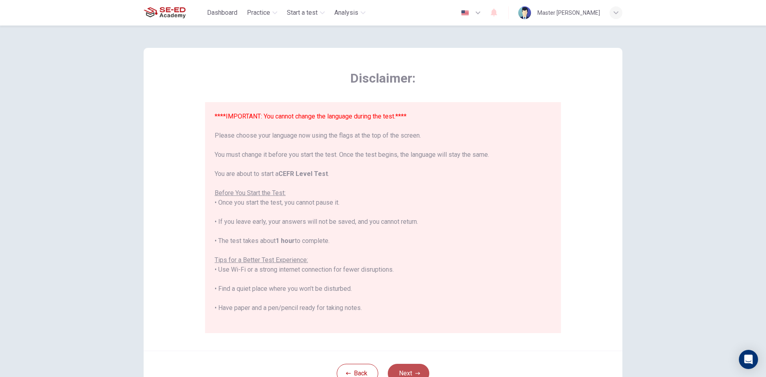
click at [422, 366] on button "Next" at bounding box center [409, 373] width 42 height 19
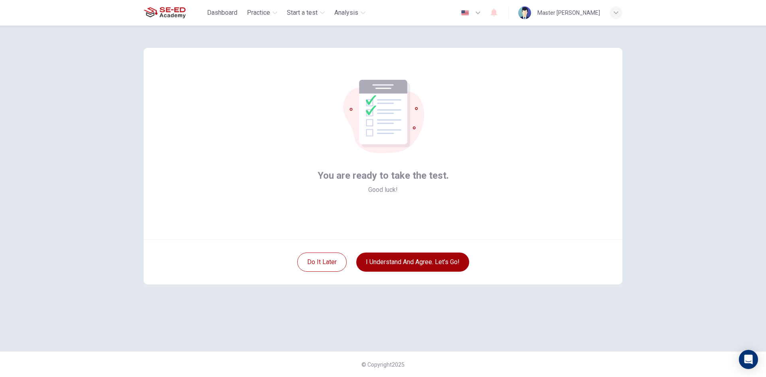
click at [421, 260] on button "I understand and agree. Let’s go!" at bounding box center [412, 262] width 113 height 19
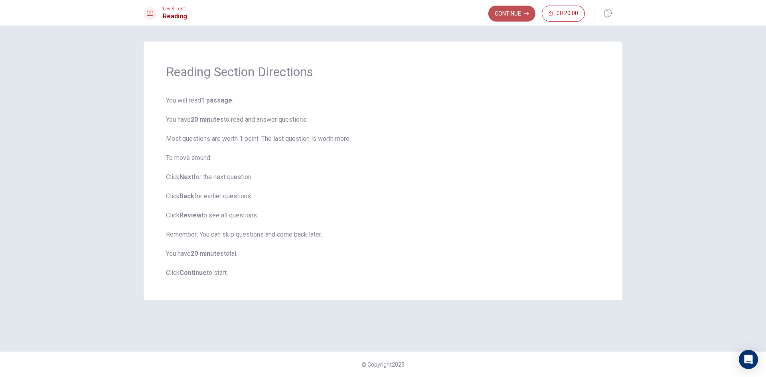
click at [508, 16] on button "Continue" at bounding box center [511, 14] width 47 height 16
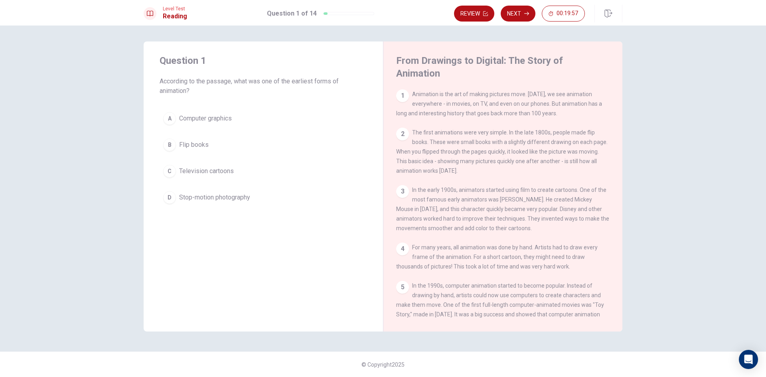
click at [419, 91] on span "Animation is the art of making pictures move. Today, we see animation everywher…" at bounding box center [499, 104] width 206 height 26
click at [405, 89] on div "1" at bounding box center [402, 95] width 13 height 13
click at [185, 104] on div "Question 1 According to the passage, what was one of the earliest forms of anim…" at bounding box center [263, 131] width 239 height 179
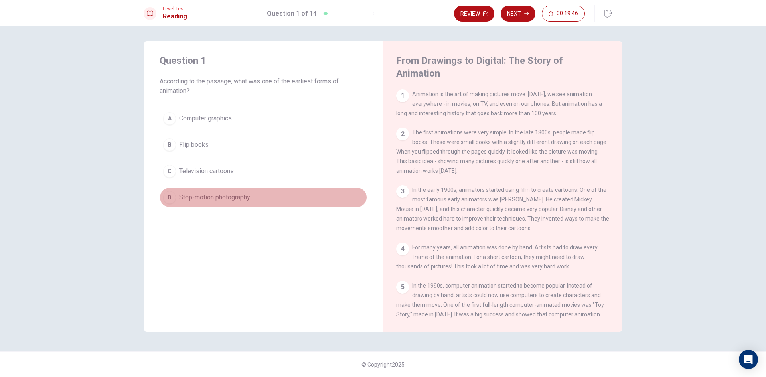
click at [176, 191] on button "D Stop-motion photography" at bounding box center [264, 198] width 208 height 20
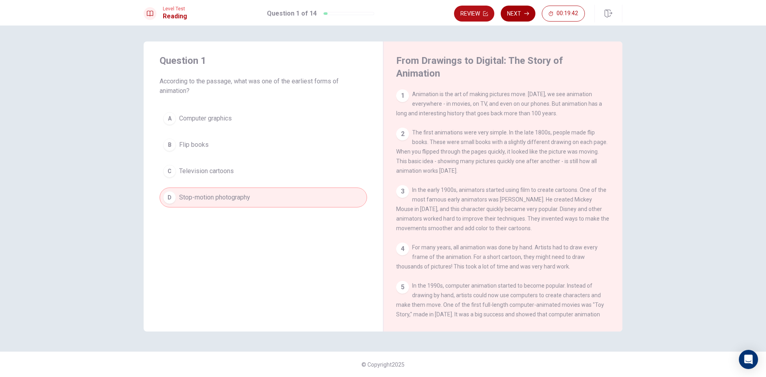
click at [513, 10] on button "Next" at bounding box center [518, 14] width 35 height 16
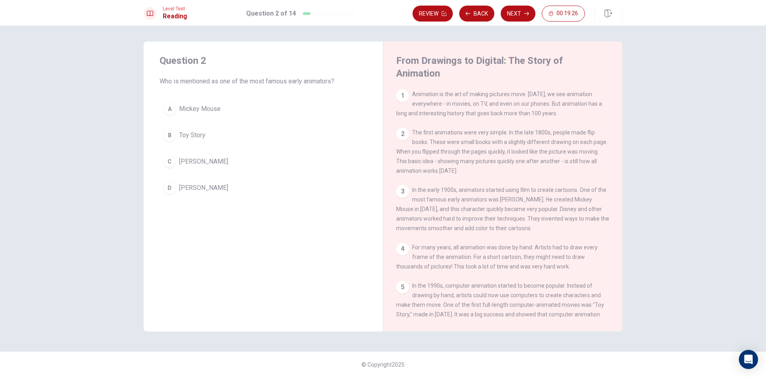
click at [169, 106] on div "A" at bounding box center [169, 109] width 13 height 13
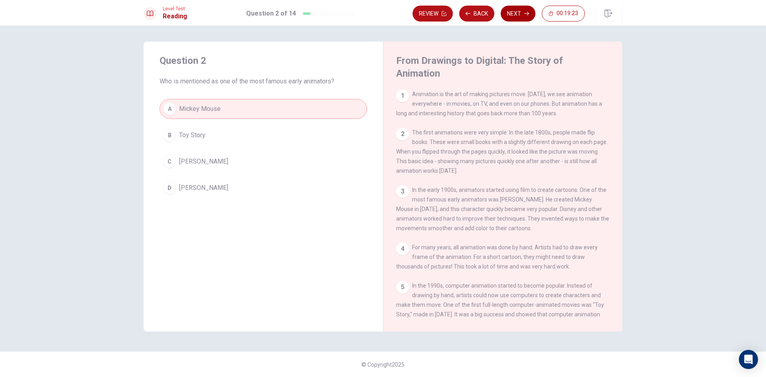
click at [521, 7] on button "Next" at bounding box center [518, 14] width 35 height 16
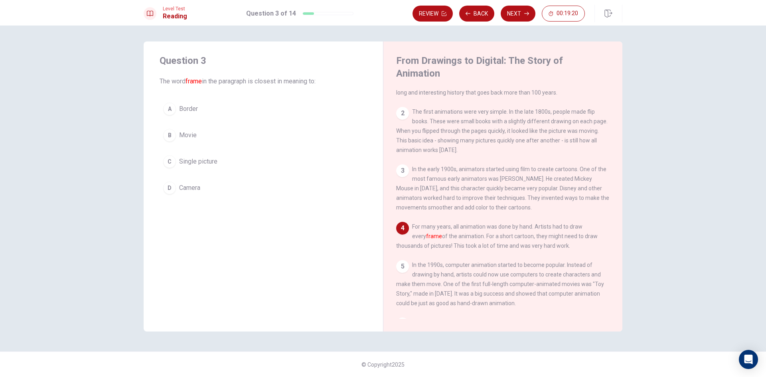
scroll to position [40, 0]
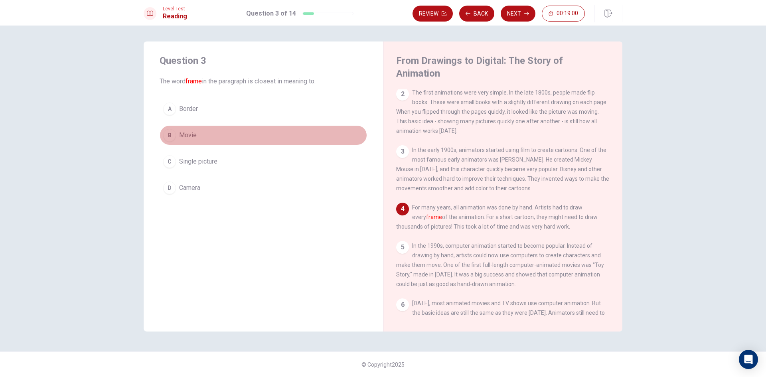
click at [172, 133] on div "B" at bounding box center [169, 135] width 13 height 13
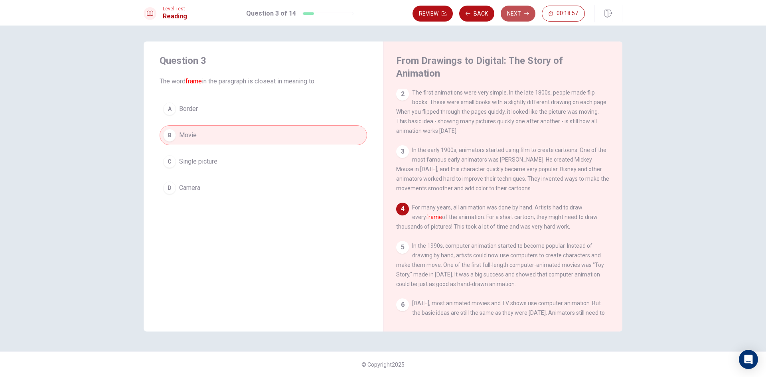
click at [520, 6] on button "Next" at bounding box center [518, 14] width 35 height 16
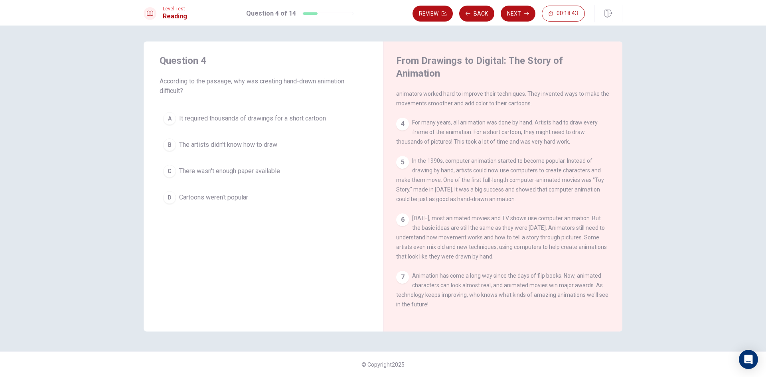
scroll to position [137, 0]
click at [171, 115] on div "A" at bounding box center [169, 118] width 13 height 13
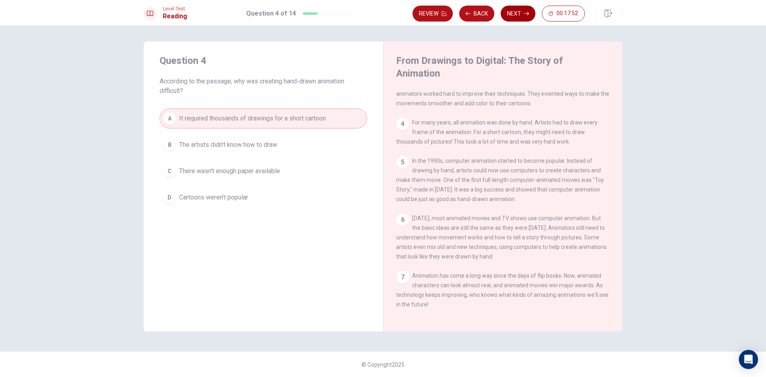
click at [522, 12] on button "Next" at bounding box center [518, 14] width 35 height 16
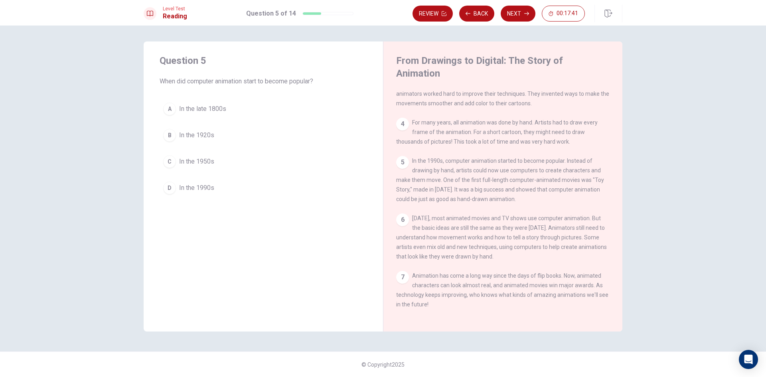
click at [169, 189] on div "D" at bounding box center [169, 188] width 13 height 13
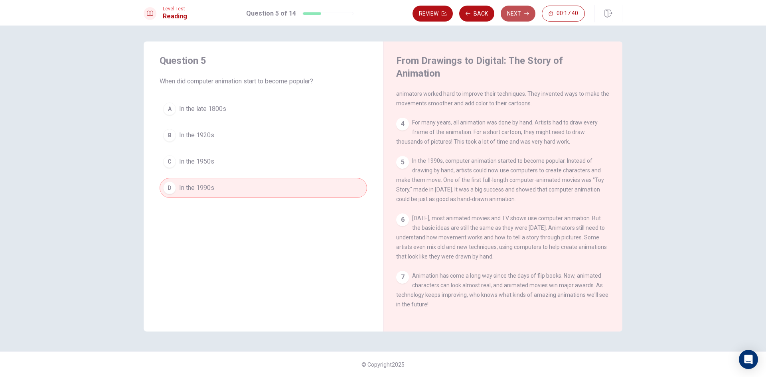
click at [512, 6] on button "Next" at bounding box center [518, 14] width 35 height 16
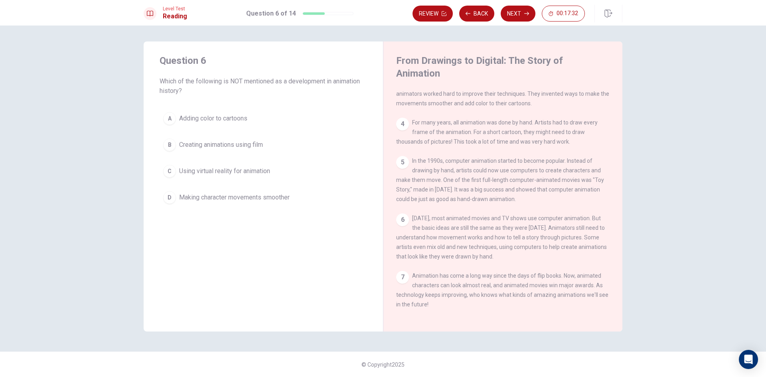
click at [173, 144] on div "B" at bounding box center [169, 144] width 13 height 13
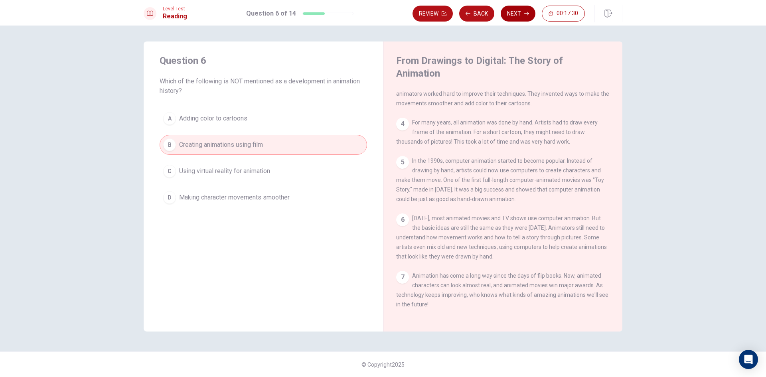
click at [526, 12] on icon "button" at bounding box center [526, 13] width 5 height 5
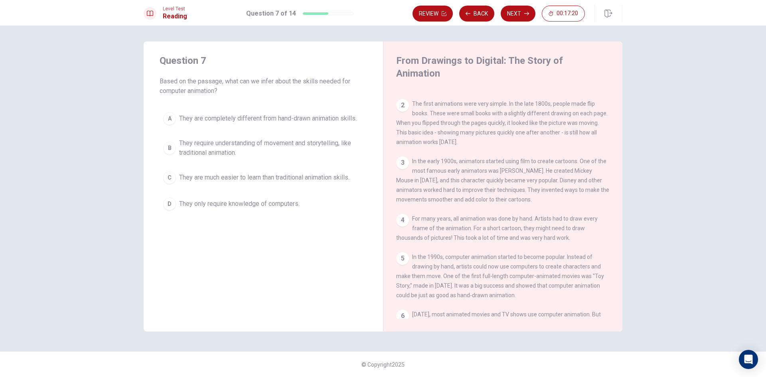
scroll to position [0, 0]
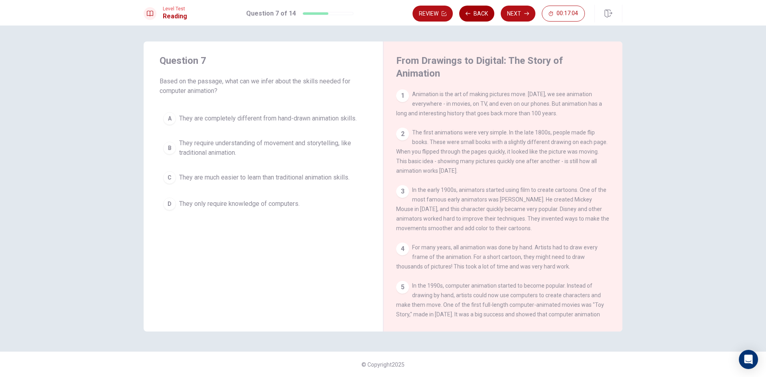
click at [478, 8] on button "Back" at bounding box center [476, 14] width 35 height 16
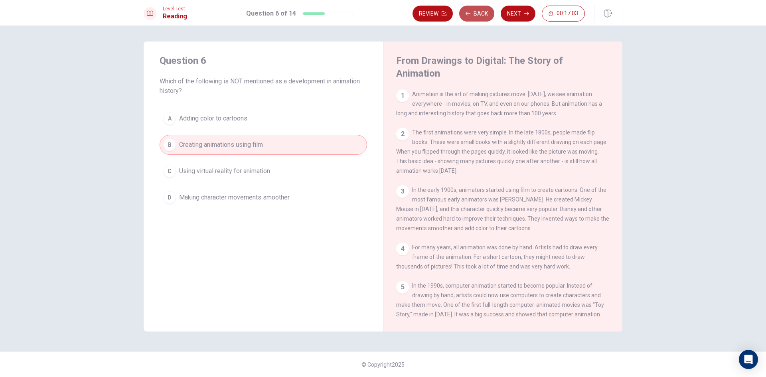
click at [478, 9] on button "Back" at bounding box center [476, 14] width 35 height 16
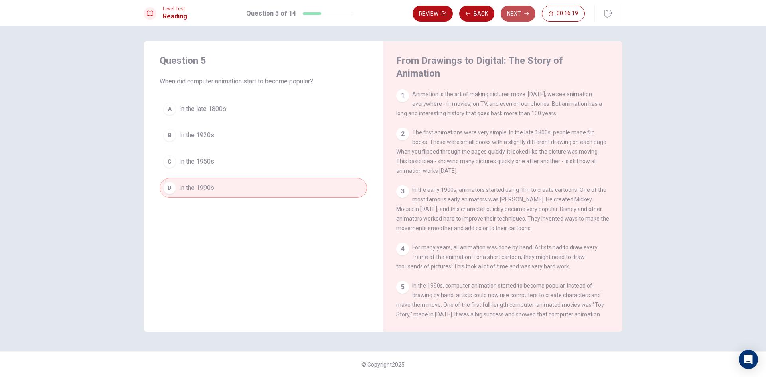
click at [510, 8] on button "Next" at bounding box center [518, 14] width 35 height 16
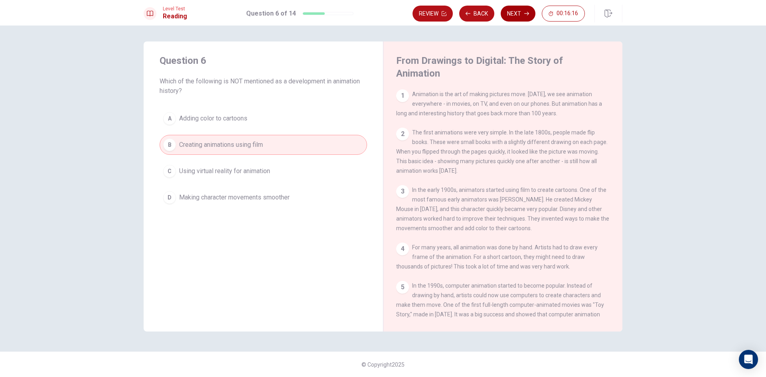
click at [519, 15] on button "Next" at bounding box center [518, 14] width 35 height 16
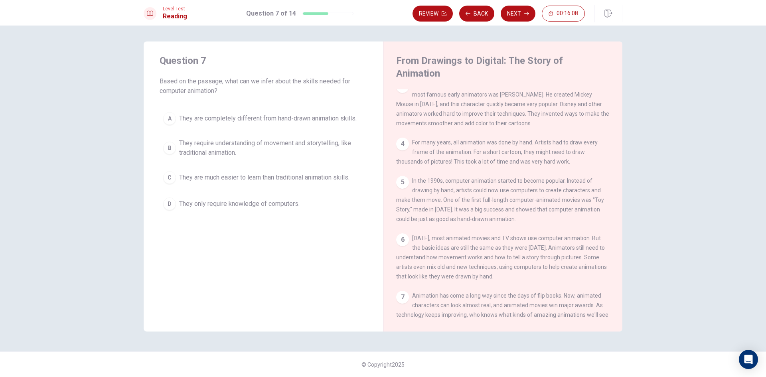
scroll to position [137, 0]
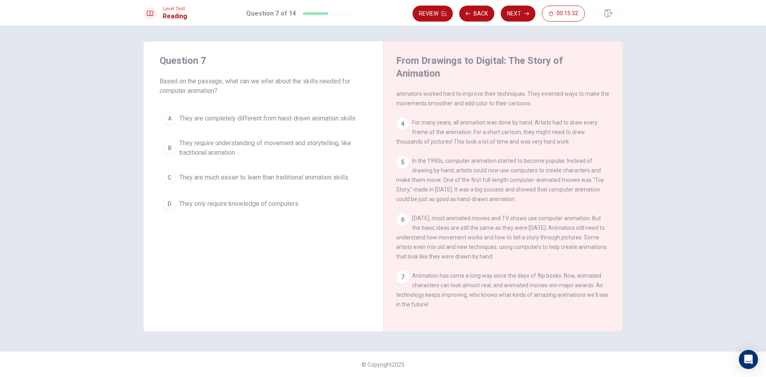
click at [172, 178] on div "C" at bounding box center [169, 177] width 13 height 13
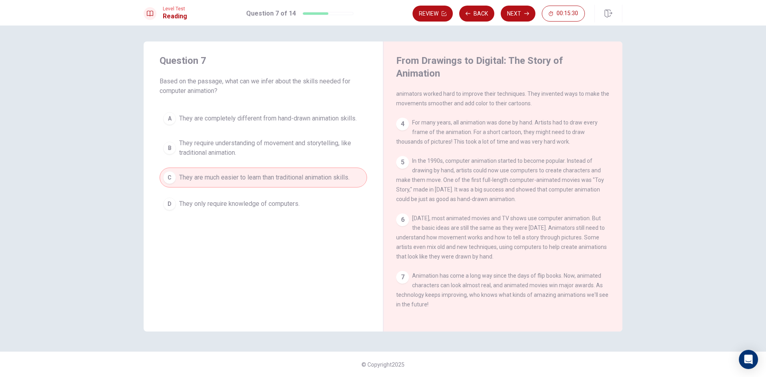
click at [516, 8] on button "Next" at bounding box center [518, 14] width 35 height 16
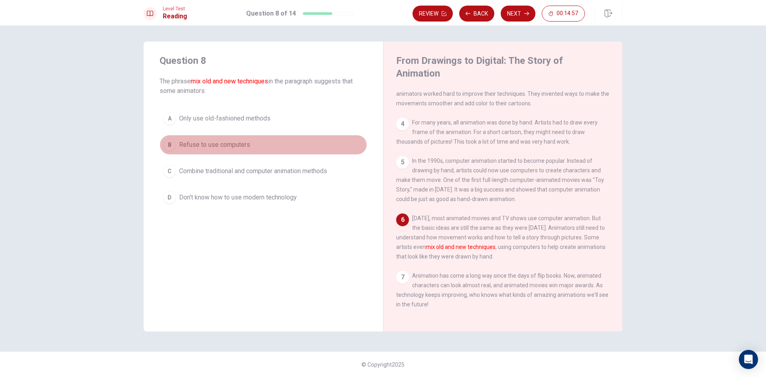
click at [188, 145] on span "Refuse to use computers" at bounding box center [214, 145] width 71 height 10
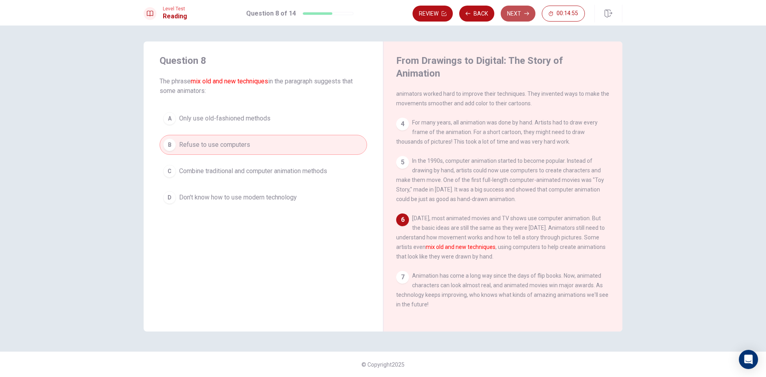
click at [523, 13] on button "Next" at bounding box center [518, 14] width 35 height 16
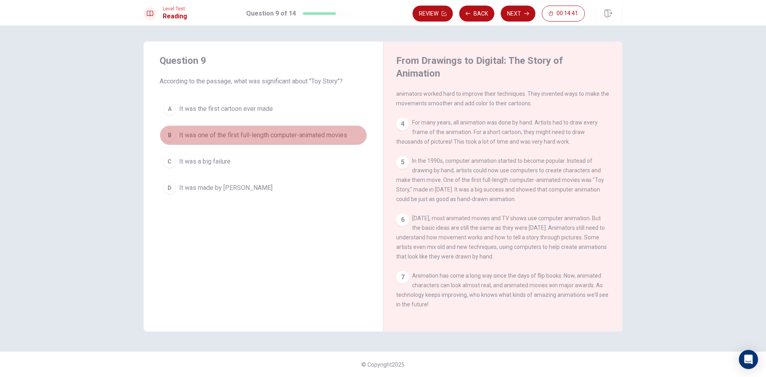
click at [170, 127] on button "B It was one of the first full-length computer-animated movies" at bounding box center [264, 135] width 208 height 20
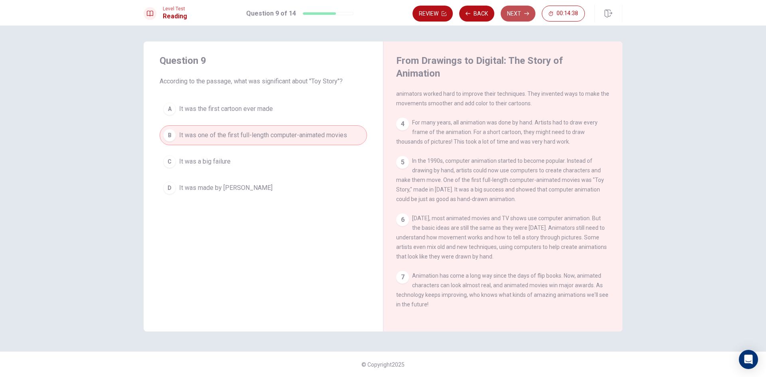
click at [517, 7] on button "Next" at bounding box center [518, 14] width 35 height 16
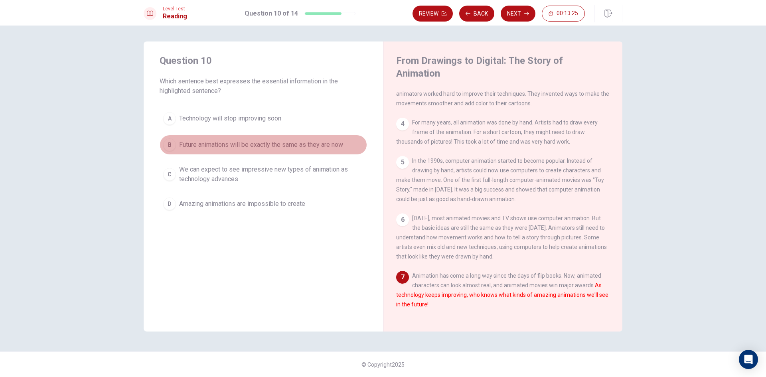
click at [164, 145] on div "B" at bounding box center [169, 144] width 13 height 13
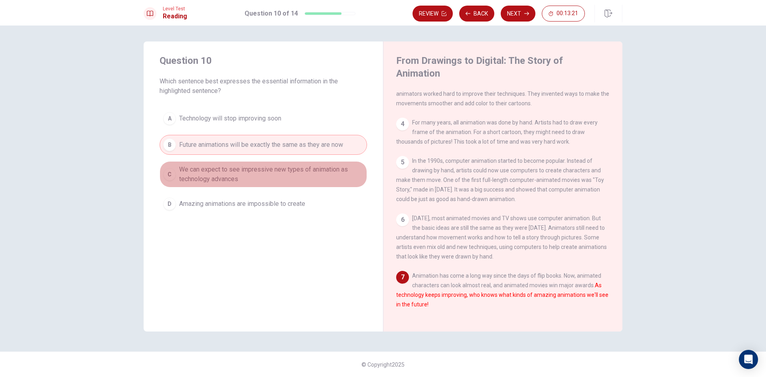
click at [193, 174] on span "We can expect to see impressive new types of animation as technology advances" at bounding box center [271, 174] width 184 height 19
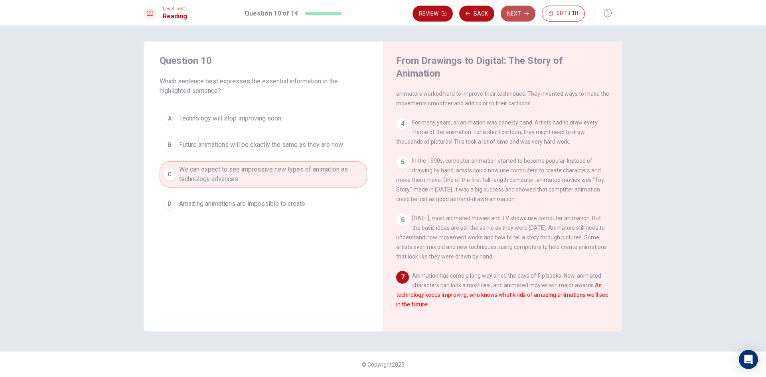
click at [515, 10] on button "Next" at bounding box center [518, 14] width 35 height 16
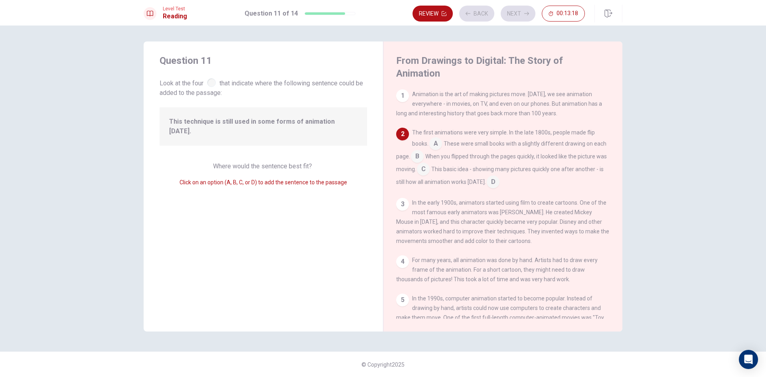
scroll to position [40, 0]
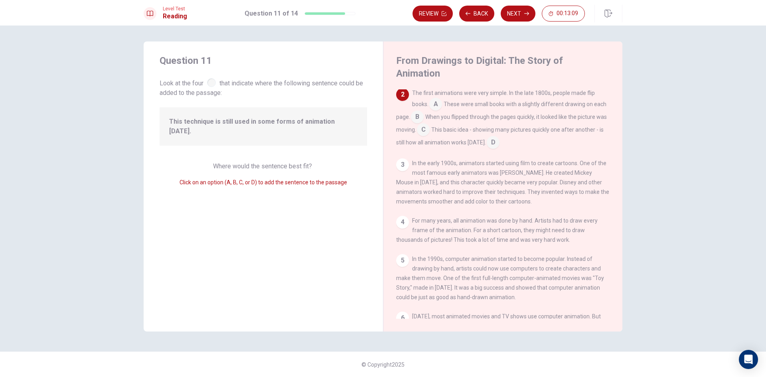
click at [213, 82] on div at bounding box center [211, 82] width 9 height 9
drag, startPoint x: 226, startPoint y: 160, endPoint x: 229, endPoint y: 169, distance: 8.8
click at [229, 169] on div "Where would the sentence best fit? Click on an option (A, B, C, or D) to add th…" at bounding box center [264, 175] width 208 height 26
drag, startPoint x: 431, startPoint y: 95, endPoint x: 436, endPoint y: 111, distance: 16.9
click at [436, 111] on div "The first animations were very simple. In the late 1800s, people made flip book…" at bounding box center [503, 118] width 214 height 61
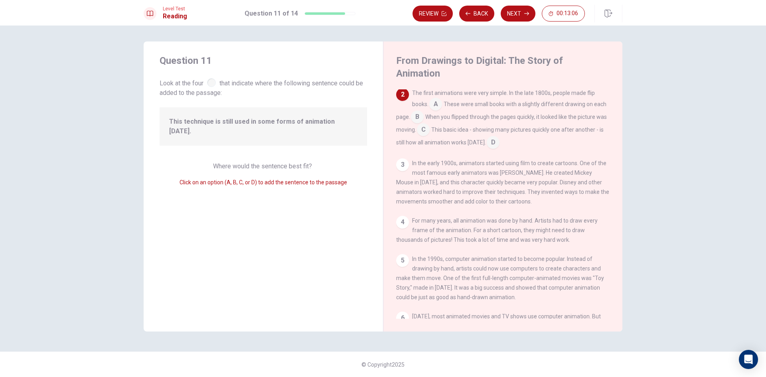
click at [424, 111] on input at bounding box center [417, 117] width 13 height 13
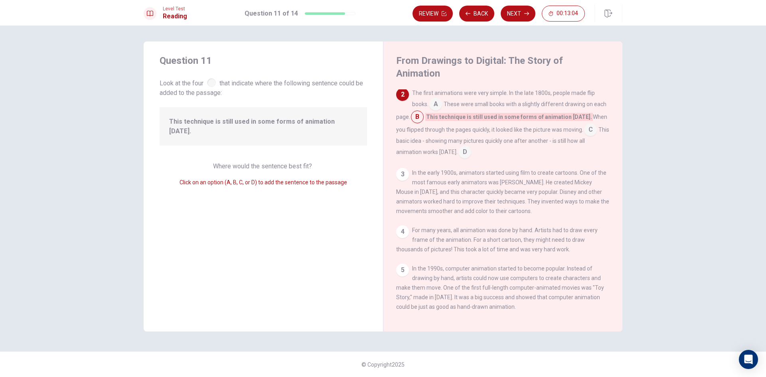
click at [441, 99] on input at bounding box center [435, 105] width 13 height 13
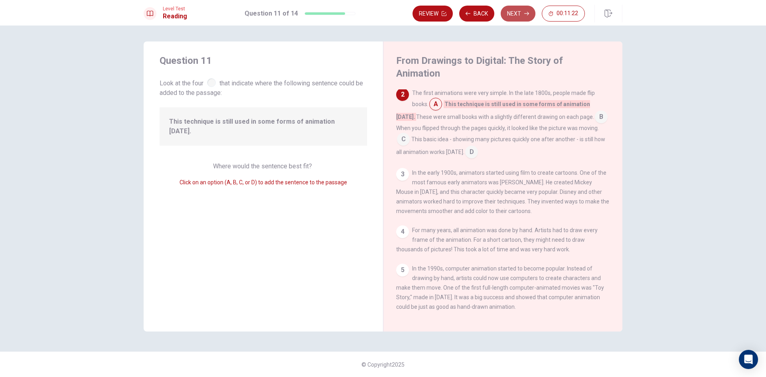
click at [511, 13] on button "Next" at bounding box center [518, 14] width 35 height 16
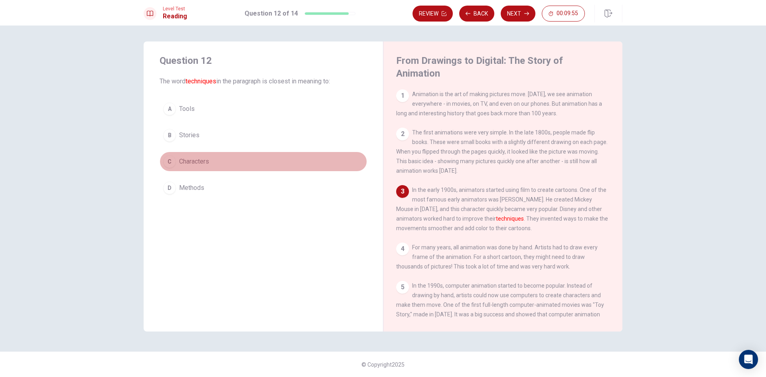
click at [176, 162] on button "C Characters" at bounding box center [264, 162] width 208 height 20
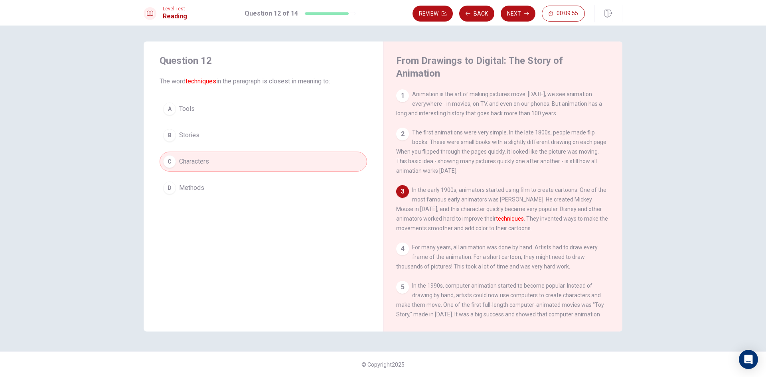
click at [177, 133] on button "B Stories" at bounding box center [264, 135] width 208 height 20
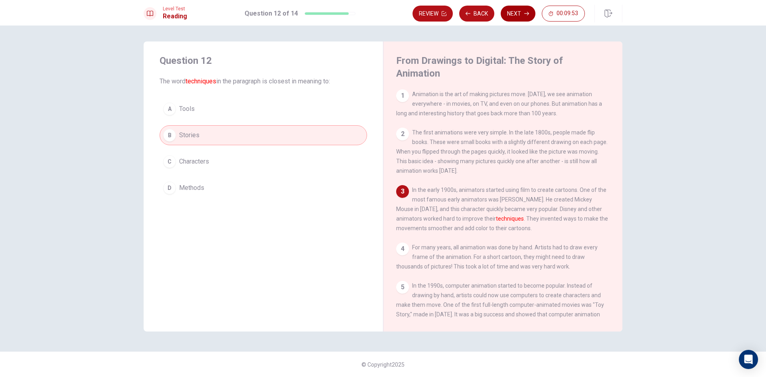
click at [515, 10] on button "Next" at bounding box center [518, 14] width 35 height 16
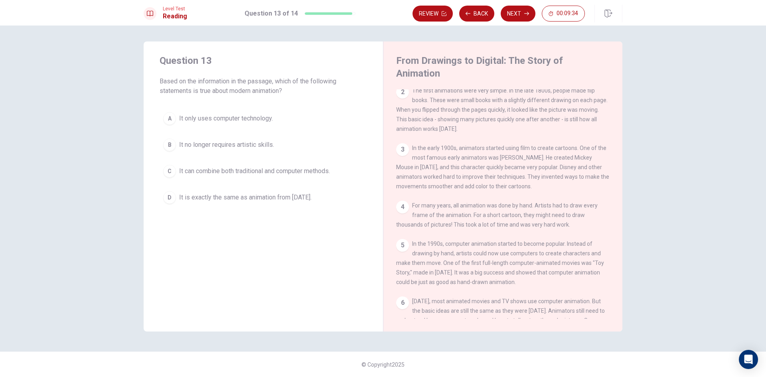
scroll to position [0, 0]
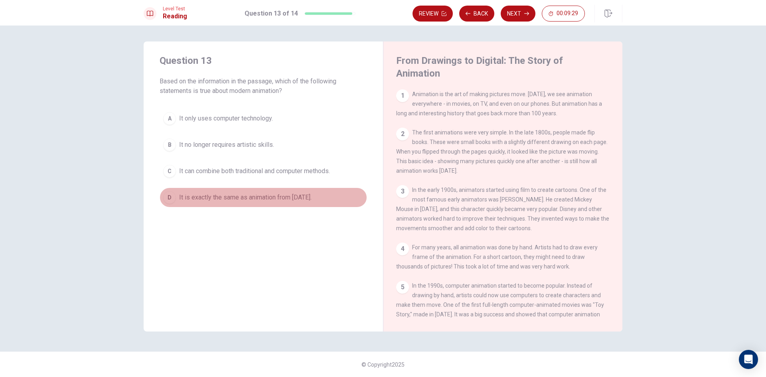
click at [171, 198] on div "D" at bounding box center [169, 197] width 13 height 13
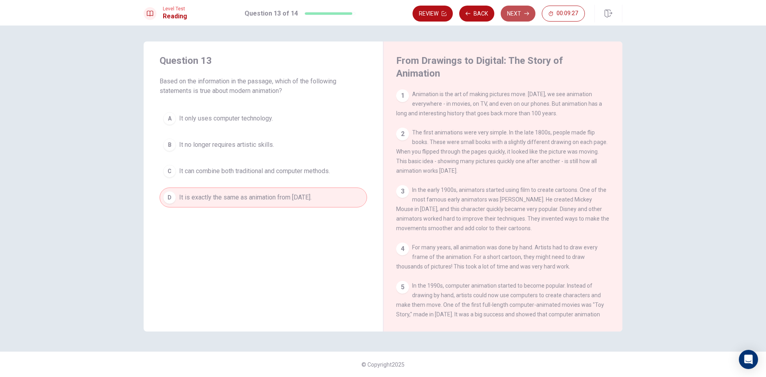
click at [520, 13] on button "Next" at bounding box center [518, 14] width 35 height 16
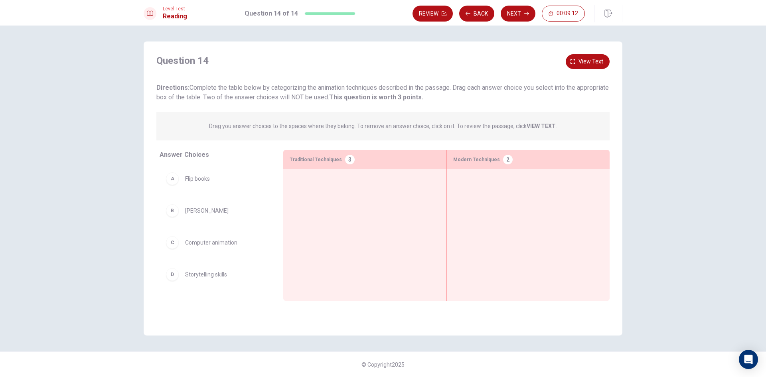
click at [183, 184] on div "A Flip books" at bounding box center [215, 178] width 98 height 13
click at [178, 183] on div "A Flip books" at bounding box center [215, 178] width 98 height 13
click at [177, 183] on div "A" at bounding box center [172, 178] width 13 height 13
click at [175, 182] on div "A" at bounding box center [172, 178] width 13 height 13
click at [394, 232] on div at bounding box center [365, 223] width 150 height 94
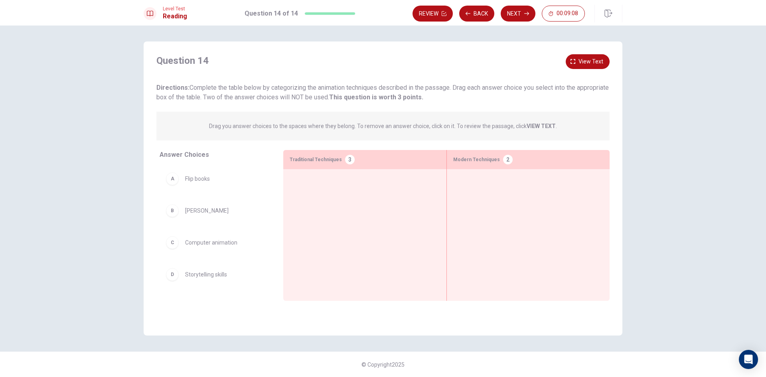
click at [346, 155] on div "3" at bounding box center [350, 160] width 10 height 10
click at [508, 154] on div "Modern Techniques 2" at bounding box center [528, 159] width 163 height 19
click at [526, 121] on div "Drag you answer choices to the spaces where they belong. To remove an answer ch…" at bounding box center [382, 126] width 453 height 29
click at [584, 58] on span "View text" at bounding box center [591, 62] width 25 height 10
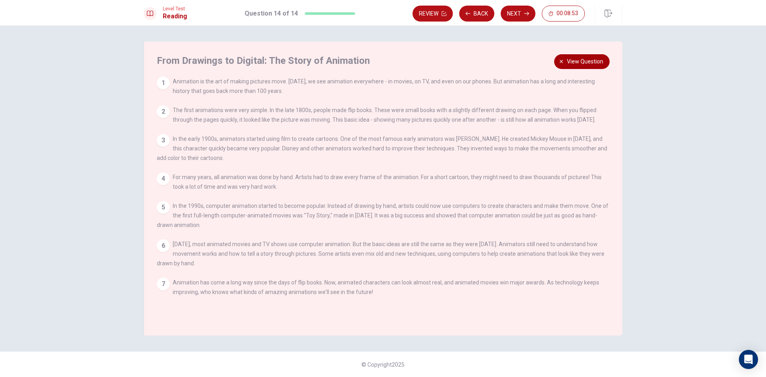
click at [584, 58] on span "View question" at bounding box center [585, 62] width 36 height 10
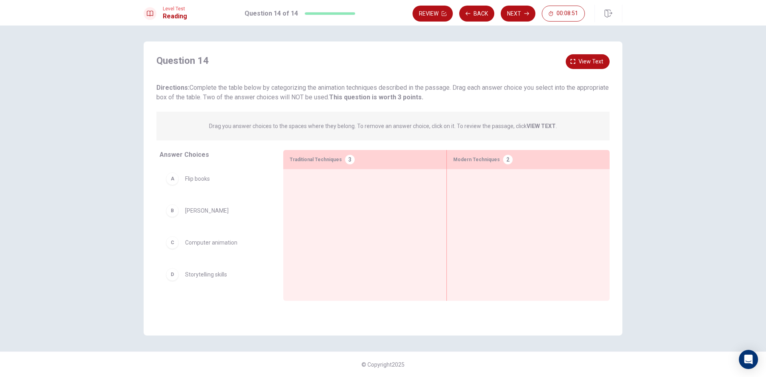
click at [176, 216] on div "B Walt Disney" at bounding box center [215, 210] width 98 height 13
drag, startPoint x: 198, startPoint y: 214, endPoint x: 232, endPoint y: 194, distance: 39.9
click at [597, 53] on div "Question 14 View text Directions: Complete the table below by categorizing the …" at bounding box center [383, 189] width 479 height 294
click at [595, 62] on span "View text" at bounding box center [591, 62] width 25 height 10
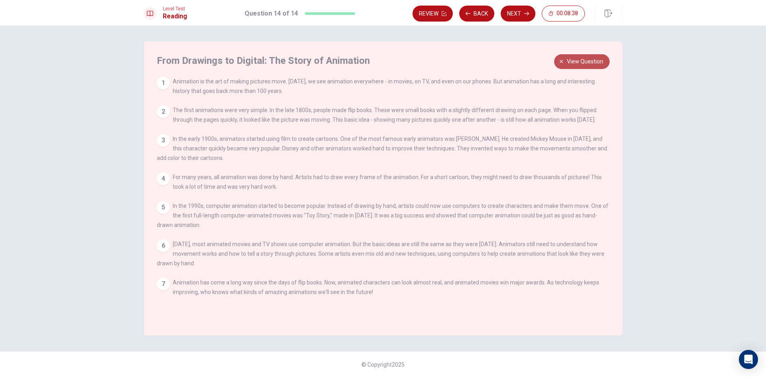
click at [571, 61] on span "View question" at bounding box center [585, 62] width 36 height 10
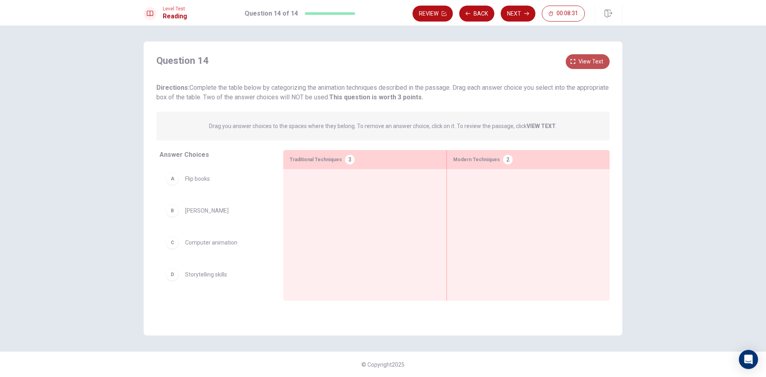
click at [589, 60] on span "View text" at bounding box center [591, 62] width 25 height 10
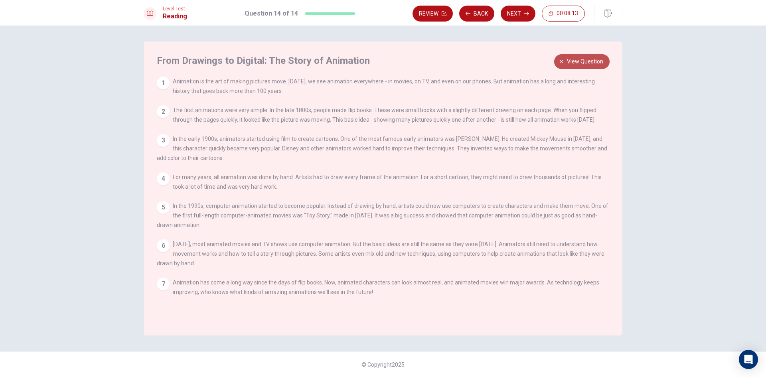
click at [587, 59] on span "View question" at bounding box center [585, 62] width 36 height 10
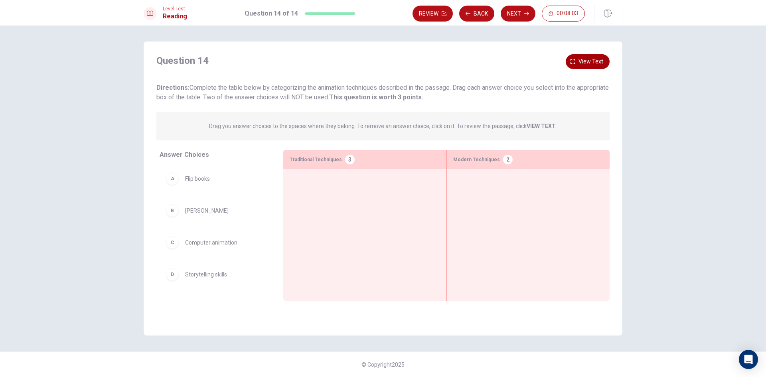
click at [591, 61] on span "View text" at bounding box center [591, 62] width 25 height 10
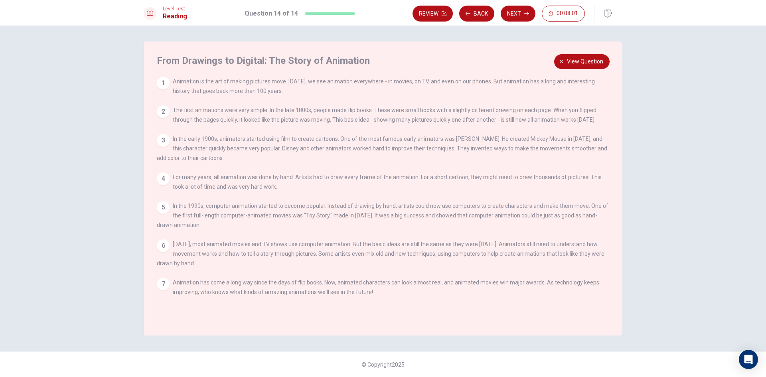
scroll to position [94, 0]
click at [588, 60] on span "View question" at bounding box center [585, 62] width 36 height 10
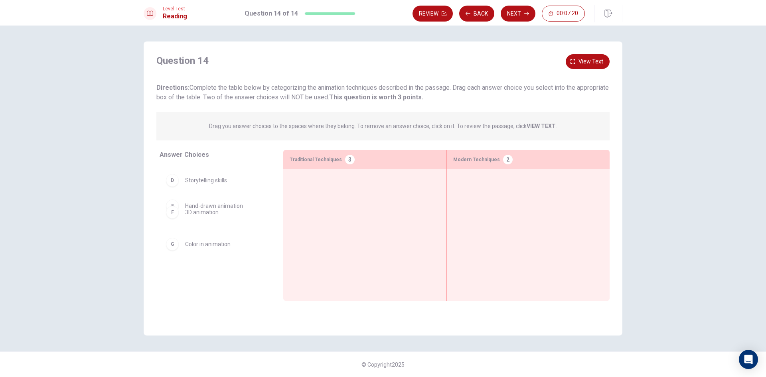
scroll to position [92, 0]
drag, startPoint x: 222, startPoint y: 185, endPoint x: 549, endPoint y: 196, distance: 327.4
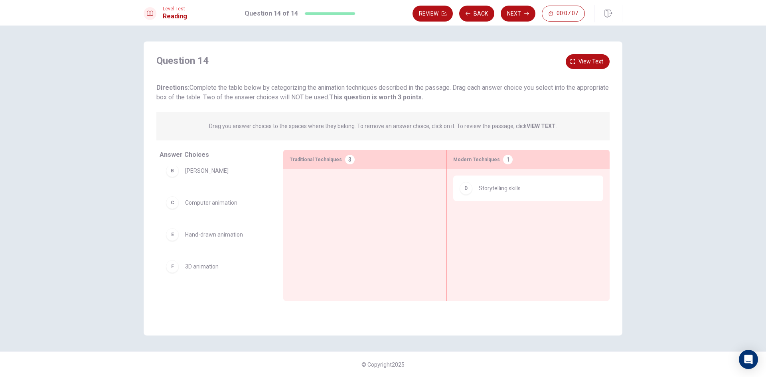
scroll to position [62, 0]
drag, startPoint x: 201, startPoint y: 213, endPoint x: 562, endPoint y: 273, distance: 366.4
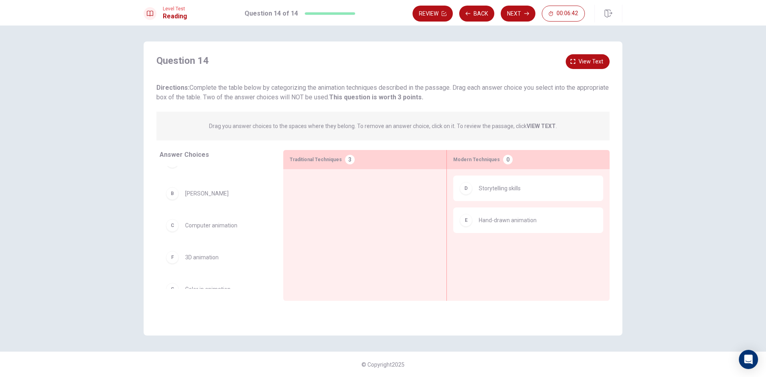
scroll to position [30, 0]
drag, startPoint x: 209, startPoint y: 214, endPoint x: 565, endPoint y: 267, distance: 359.8
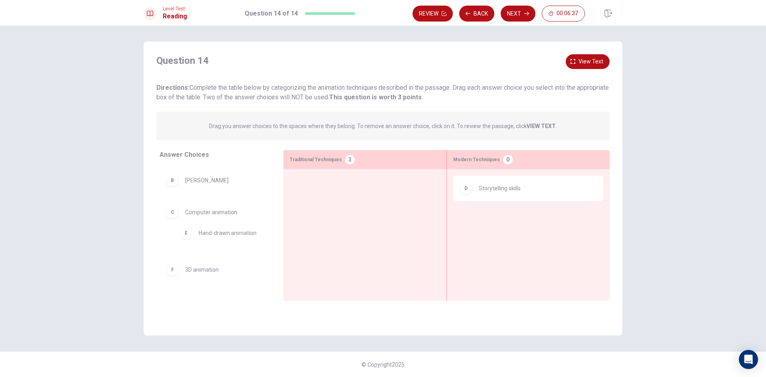
drag, startPoint x: 500, startPoint y: 218, endPoint x: 207, endPoint y: 233, distance: 293.3
drag, startPoint x: 215, startPoint y: 214, endPoint x: 558, endPoint y: 237, distance: 343.5
drag, startPoint x: 508, startPoint y: 223, endPoint x: 207, endPoint y: 257, distance: 302.7
drag, startPoint x: 199, startPoint y: 283, endPoint x: 534, endPoint y: 243, distance: 337.9
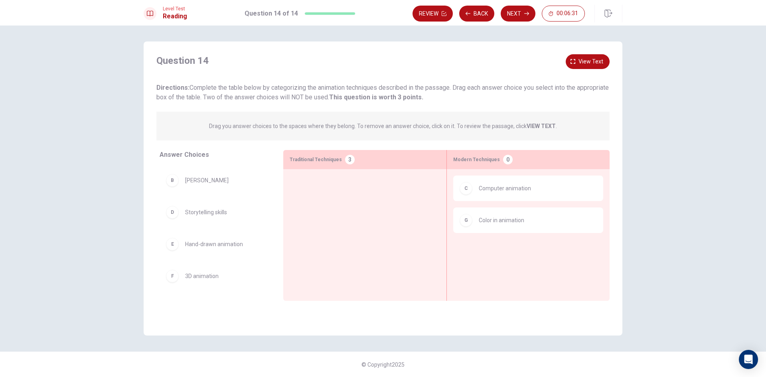
scroll to position [30, 0]
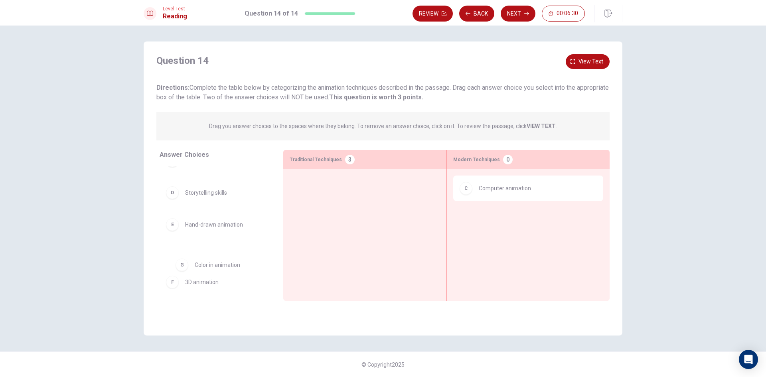
drag, startPoint x: 487, startPoint y: 219, endPoint x: 195, endPoint y: 257, distance: 294.6
drag, startPoint x: 207, startPoint y: 260, endPoint x: 529, endPoint y: 257, distance: 322.0
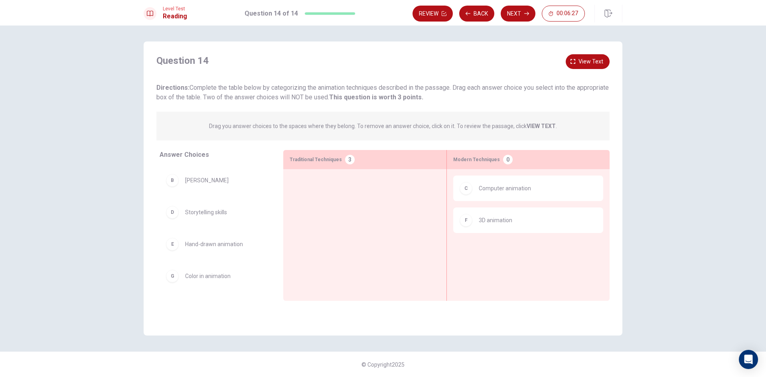
scroll to position [30, 0]
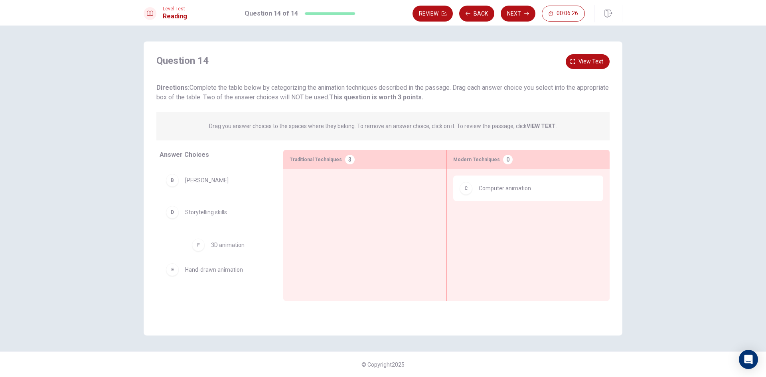
drag, startPoint x: 482, startPoint y: 225, endPoint x: 209, endPoint y: 249, distance: 274.4
drag, startPoint x: 193, startPoint y: 183, endPoint x: 529, endPoint y: 281, distance: 350.4
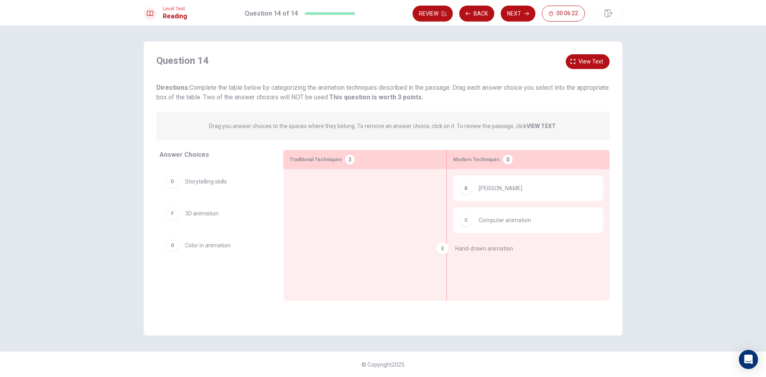
drag, startPoint x: 215, startPoint y: 219, endPoint x: 544, endPoint y: 262, distance: 332.0
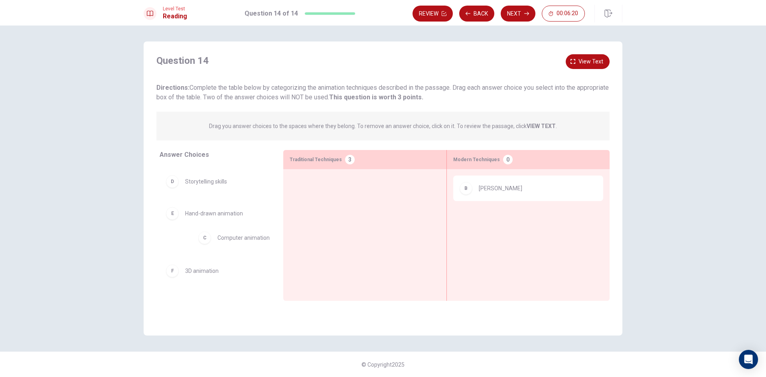
drag, startPoint x: 512, startPoint y: 219, endPoint x: 243, endPoint y: 238, distance: 268.8
drag, startPoint x: 215, startPoint y: 214, endPoint x: 536, endPoint y: 229, distance: 321.6
drag, startPoint x: 486, startPoint y: 219, endPoint x: 467, endPoint y: 223, distance: 19.7
click at [396, 225] on div at bounding box center [365, 223] width 150 height 94
drag, startPoint x: 498, startPoint y: 231, endPoint x: 544, endPoint y: 236, distance: 46.2
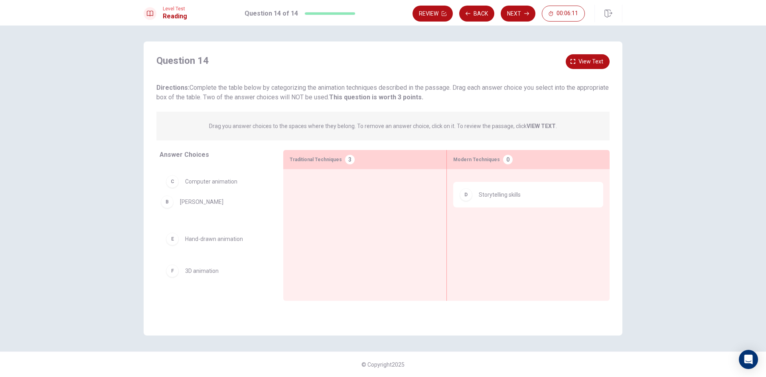
drag, startPoint x: 512, startPoint y: 192, endPoint x: 210, endPoint y: 206, distance: 302.8
drag, startPoint x: 207, startPoint y: 186, endPoint x: 520, endPoint y: 222, distance: 315.3
drag, startPoint x: 503, startPoint y: 225, endPoint x: 234, endPoint y: 219, distance: 269.0
drag, startPoint x: 220, startPoint y: 185, endPoint x: 524, endPoint y: 275, distance: 316.5
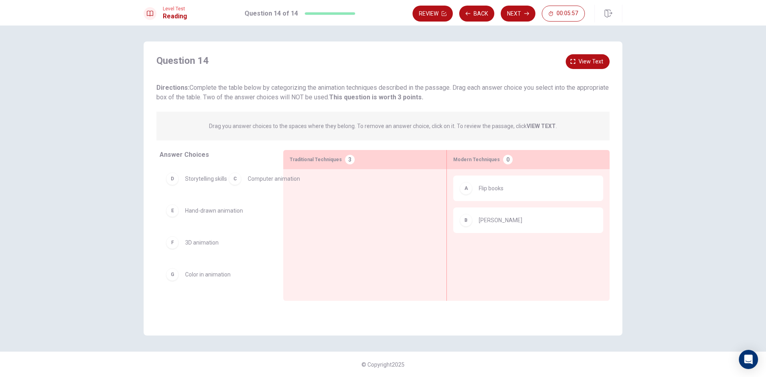
drag, startPoint x: 206, startPoint y: 185, endPoint x: 198, endPoint y: 170, distance: 17.7
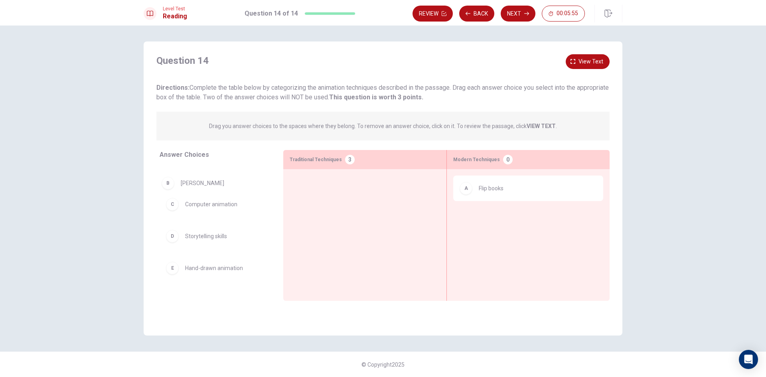
drag, startPoint x: 500, startPoint y: 227, endPoint x: 285, endPoint y: 211, distance: 216.5
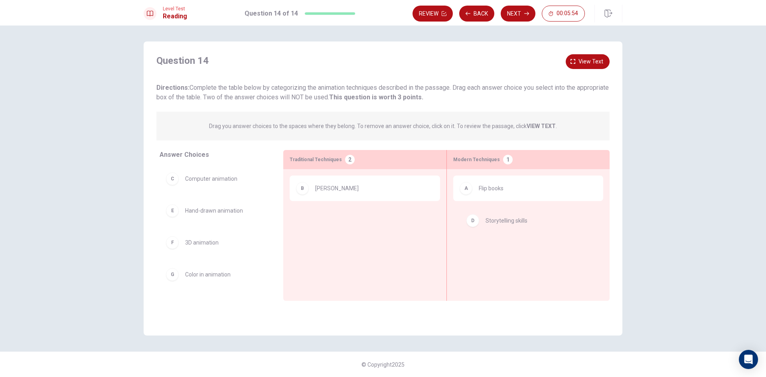
drag, startPoint x: 220, startPoint y: 216, endPoint x: 531, endPoint y: 225, distance: 311.0
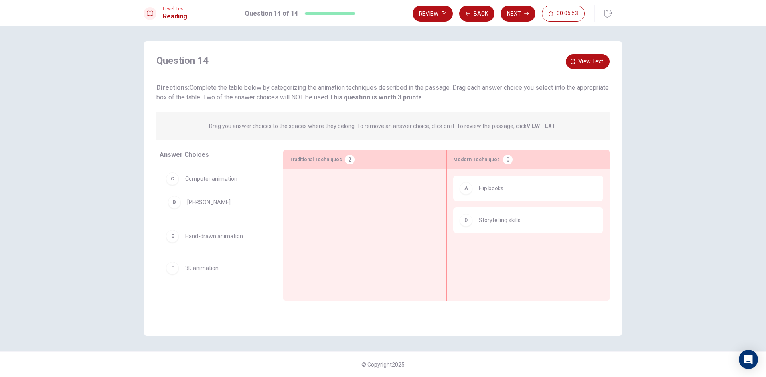
drag, startPoint x: 360, startPoint y: 196, endPoint x: 335, endPoint y: 194, distance: 25.3
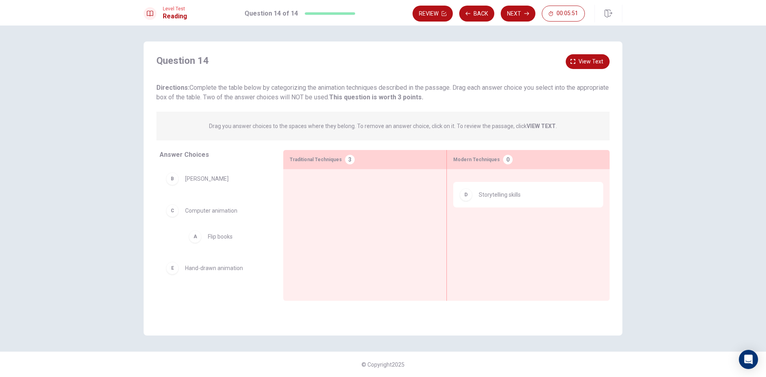
drag, startPoint x: 508, startPoint y: 192, endPoint x: 233, endPoint y: 240, distance: 279.1
drag, startPoint x: 231, startPoint y: 217, endPoint x: 543, endPoint y: 248, distance: 313.6
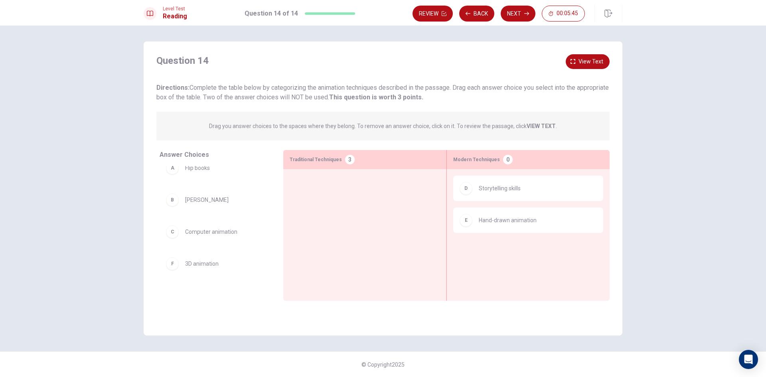
scroll to position [0, 0]
drag, startPoint x: 211, startPoint y: 210, endPoint x: 350, endPoint y: 182, distance: 141.3
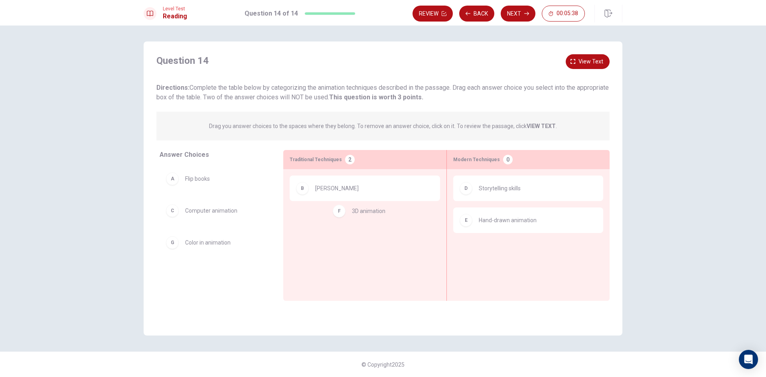
drag, startPoint x: 204, startPoint y: 249, endPoint x: 390, endPoint y: 212, distance: 190.3
drag, startPoint x: 223, startPoint y: 248, endPoint x: 391, endPoint y: 245, distance: 168.0
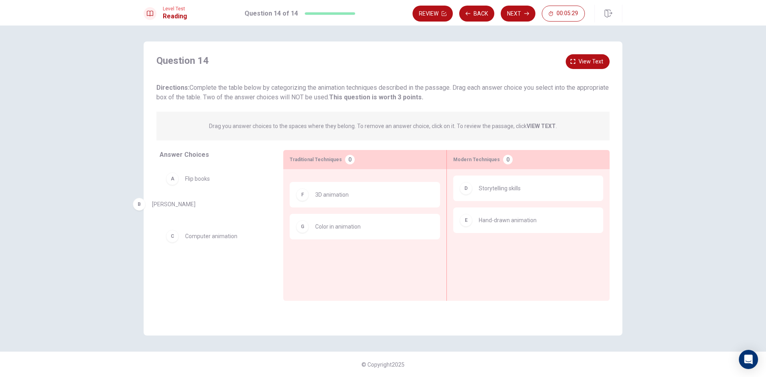
drag, startPoint x: 372, startPoint y: 189, endPoint x: 201, endPoint y: 205, distance: 172.0
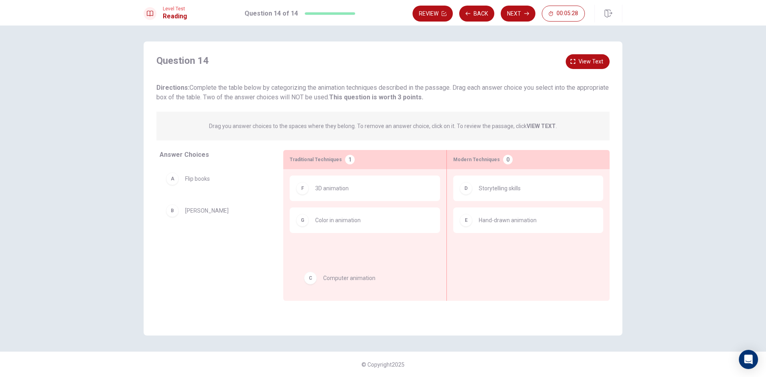
drag, startPoint x: 197, startPoint y: 241, endPoint x: 406, endPoint y: 252, distance: 209.0
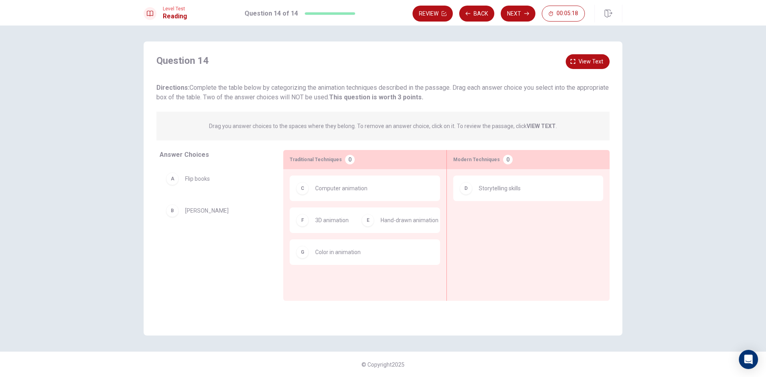
drag, startPoint x: 522, startPoint y: 228, endPoint x: 215, endPoint y: 248, distance: 307.9
drag, startPoint x: 196, startPoint y: 213, endPoint x: 206, endPoint y: 211, distance: 10.2
drag, startPoint x: 189, startPoint y: 177, endPoint x: 555, endPoint y: 252, distance: 373.5
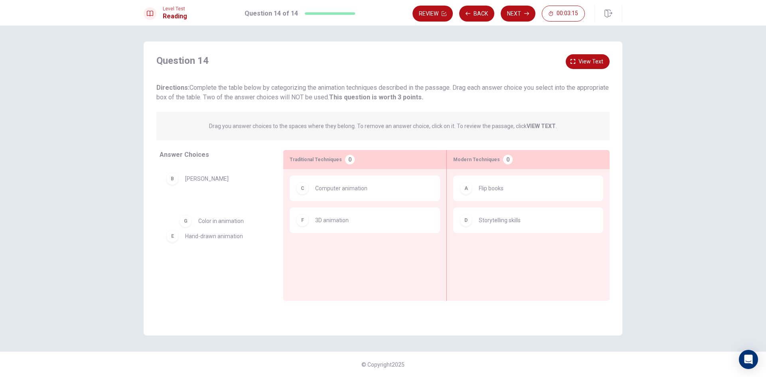
drag, startPoint x: 319, startPoint y: 263, endPoint x: 192, endPoint y: 232, distance: 131.0
drag, startPoint x: 233, startPoint y: 207, endPoint x: 386, endPoint y: 258, distance: 161.4
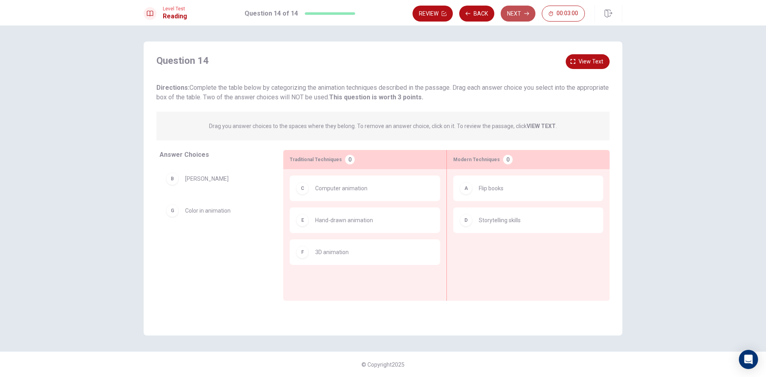
click at [512, 14] on button "Next" at bounding box center [518, 14] width 35 height 16
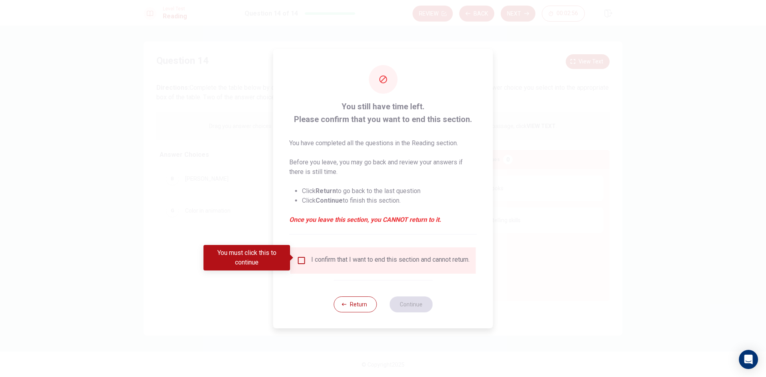
click at [300, 250] on div "I confirm that I want to end this section and cannot return." at bounding box center [384, 260] width 186 height 26
click at [292, 258] on span at bounding box center [292, 258] width 4 height 6
click at [297, 256] on input "You must click this to continue" at bounding box center [302, 261] width 10 height 10
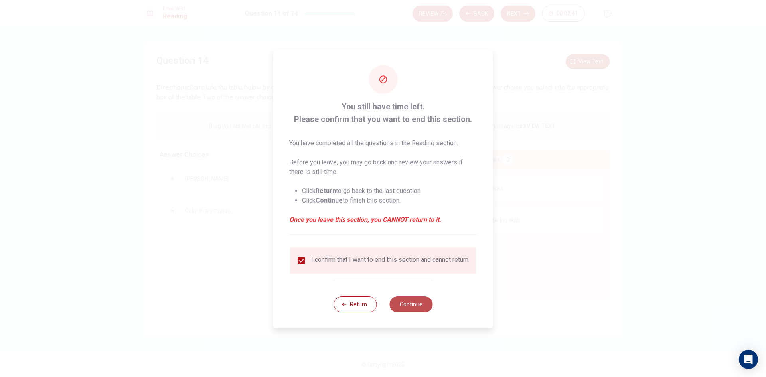
click at [410, 308] on button "Continue" at bounding box center [410, 304] width 43 height 16
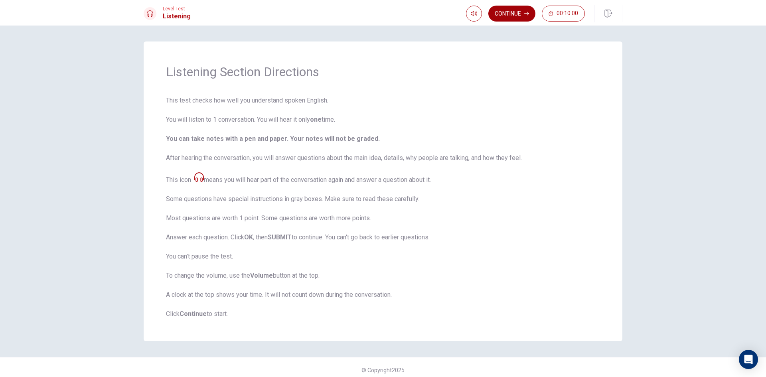
click at [516, 8] on button "Continue" at bounding box center [511, 14] width 47 height 16
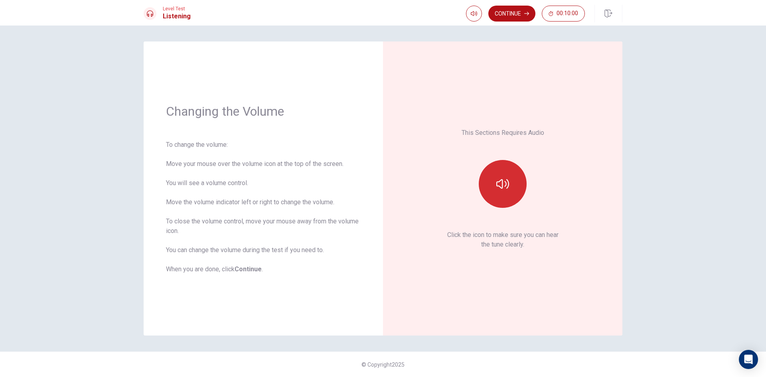
click at [506, 174] on button "button" at bounding box center [503, 184] width 48 height 48
click at [514, 9] on button "Continue" at bounding box center [511, 14] width 47 height 16
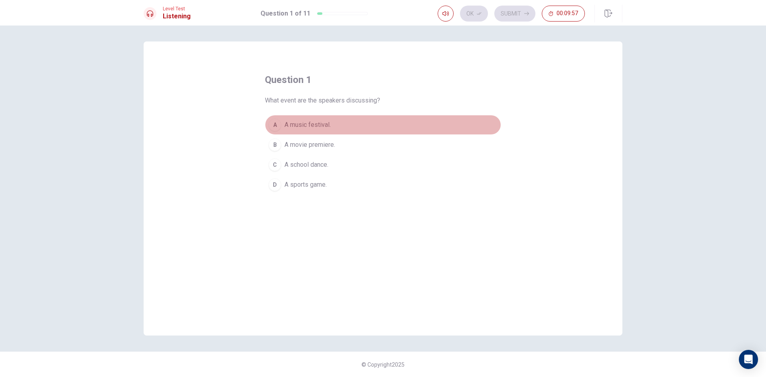
click at [274, 124] on div "A" at bounding box center [275, 125] width 13 height 13
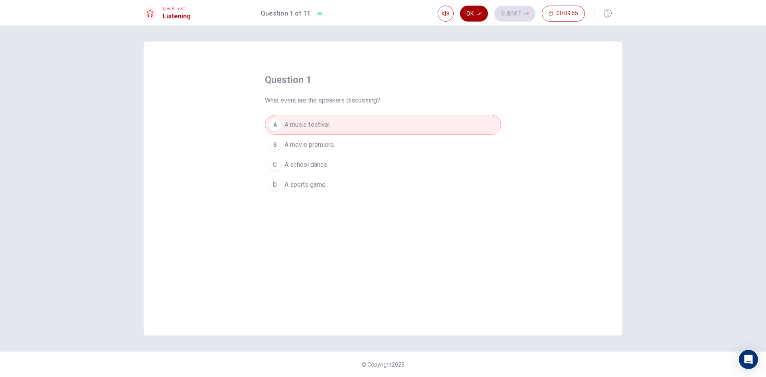
click at [478, 9] on button "Ok" at bounding box center [474, 14] width 28 height 16
drag, startPoint x: 511, startPoint y: 10, endPoint x: 507, endPoint y: 17, distance: 7.7
click at [507, 17] on button "Submit" at bounding box center [514, 14] width 41 height 16
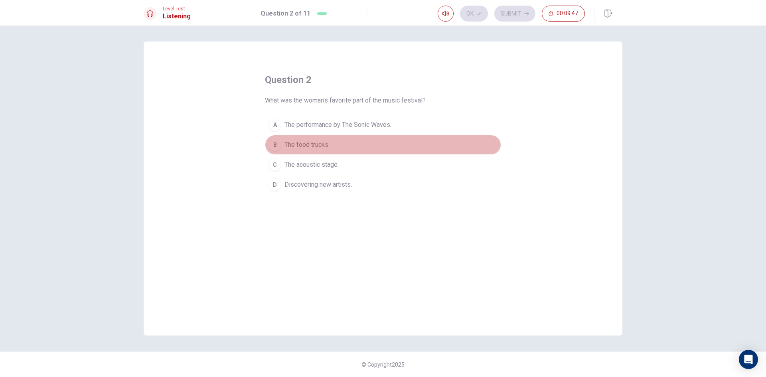
click at [276, 146] on div "B" at bounding box center [275, 144] width 13 height 13
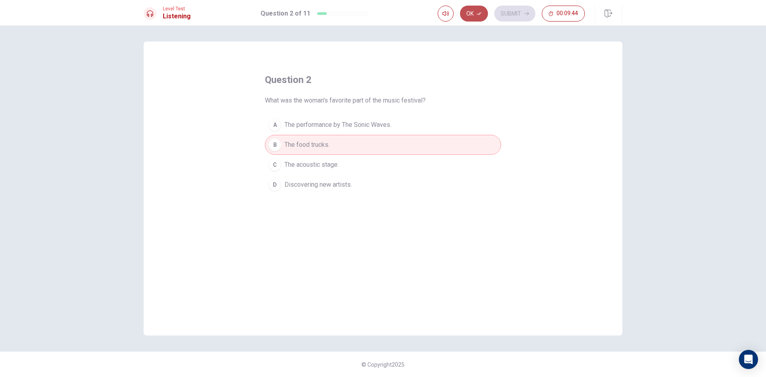
click at [478, 12] on icon "button" at bounding box center [479, 13] width 5 height 5
drag, startPoint x: 514, startPoint y: 20, endPoint x: 517, endPoint y: 33, distance: 13.4
click at [517, 33] on div "Level Test Listening Question 2 of 11 Ok Submit 00:09:44 Question 2 of 11 00:09…" at bounding box center [383, 188] width 766 height 377
click at [520, 14] on button "Submit" at bounding box center [514, 14] width 41 height 16
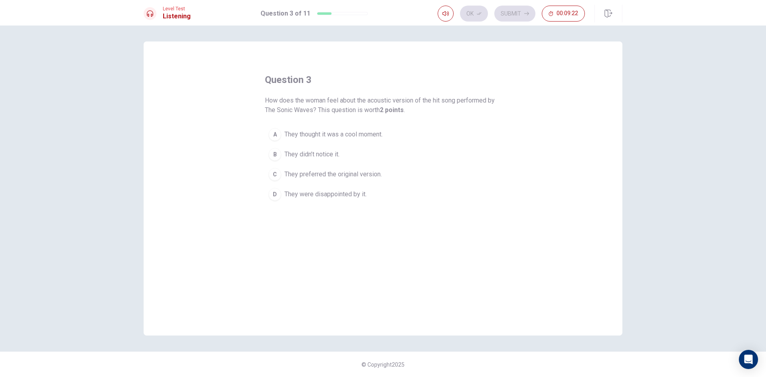
click at [281, 134] on button "A They thought it was a cool moment." at bounding box center [383, 135] width 236 height 20
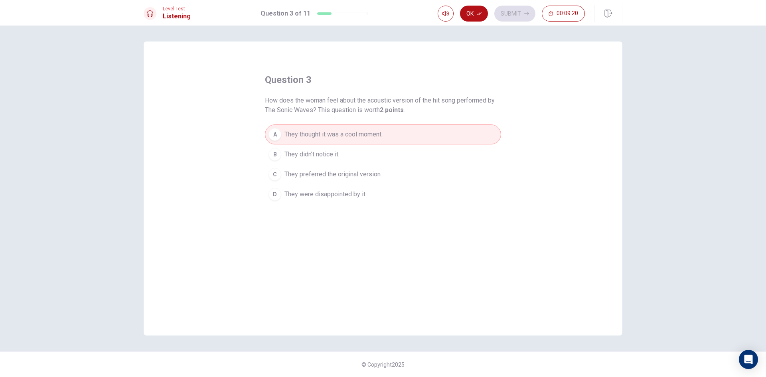
click at [469, 4] on div "Level Test Listening Question 3 of 11 Ok Submit 00:09:20" at bounding box center [383, 13] width 766 height 26
click at [476, 12] on button "Ok" at bounding box center [474, 14] width 28 height 16
click at [508, 11] on button "Submit" at bounding box center [514, 14] width 41 height 16
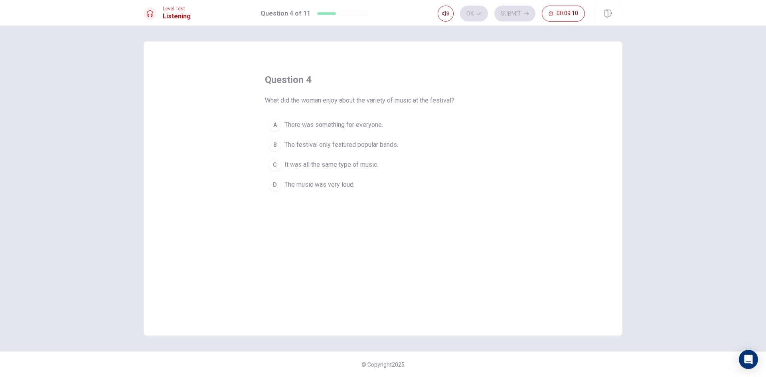
click at [279, 162] on div "C" at bounding box center [275, 164] width 13 height 13
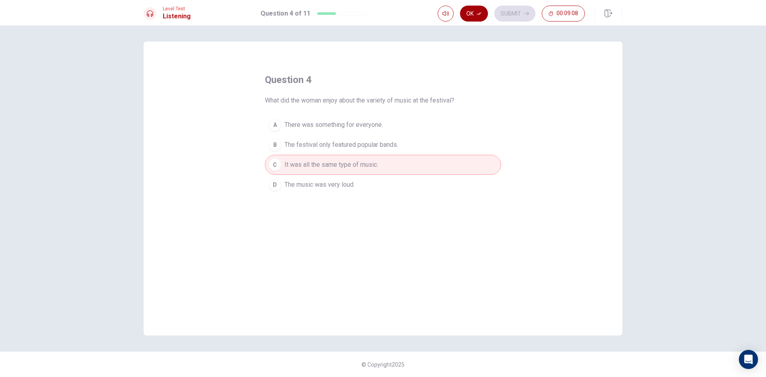
click at [476, 9] on button "Ok" at bounding box center [474, 14] width 28 height 16
click at [534, 7] on div "Ok Submit 00:09:05" at bounding box center [511, 14] width 147 height 16
click at [530, 8] on button "Submit" at bounding box center [514, 14] width 41 height 16
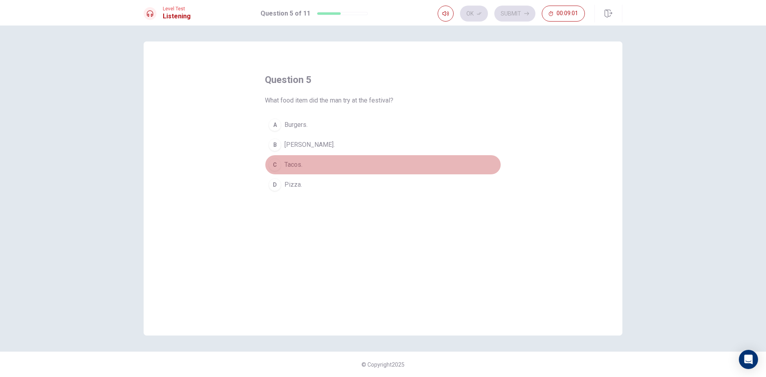
click at [279, 159] on button "C Tacos." at bounding box center [383, 165] width 236 height 20
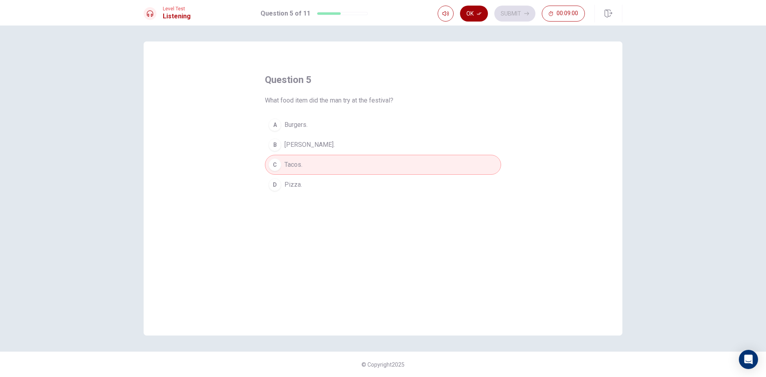
click at [472, 10] on button "Ok" at bounding box center [474, 14] width 28 height 16
click at [508, 12] on button "Submit" at bounding box center [514, 14] width 41 height 16
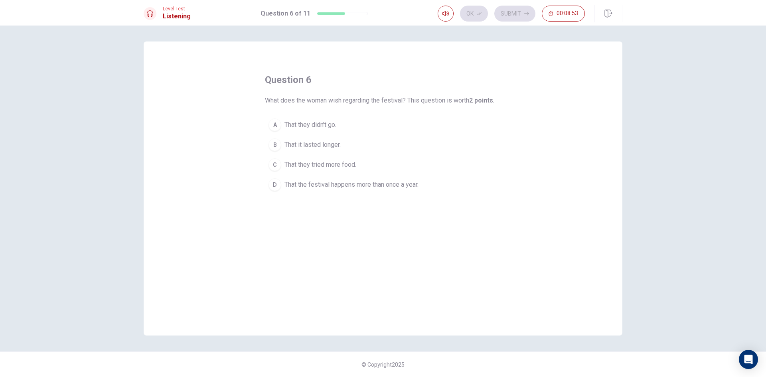
click at [275, 182] on div "D" at bounding box center [275, 184] width 13 height 13
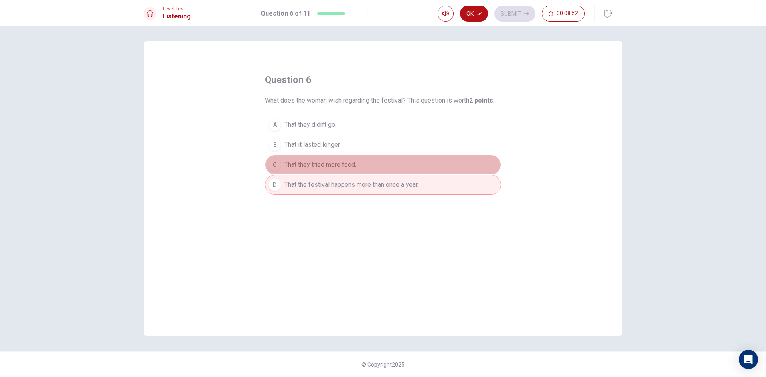
click at [283, 171] on button "C That they tried more food." at bounding box center [383, 165] width 236 height 20
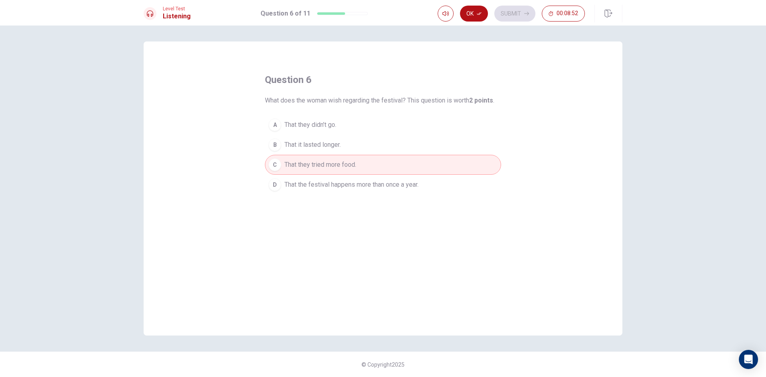
click at [273, 182] on div "D" at bounding box center [275, 184] width 13 height 13
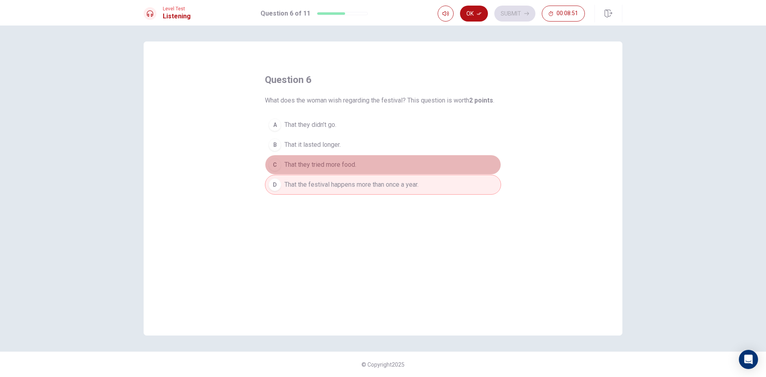
drag, startPoint x: 273, startPoint y: 161, endPoint x: 256, endPoint y: 243, distance: 83.3
click at [273, 162] on div "C" at bounding box center [275, 164] width 13 height 13
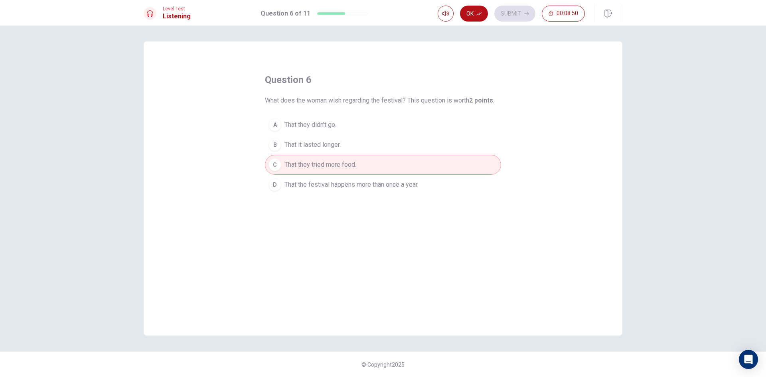
click at [274, 184] on div "D" at bounding box center [275, 184] width 13 height 13
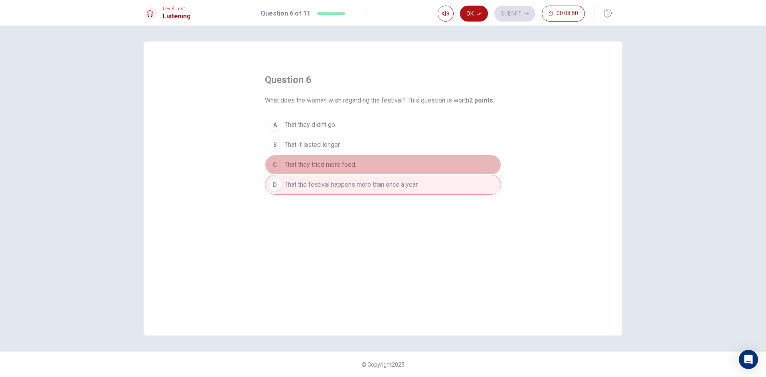
click at [276, 170] on div "C" at bounding box center [275, 164] width 13 height 13
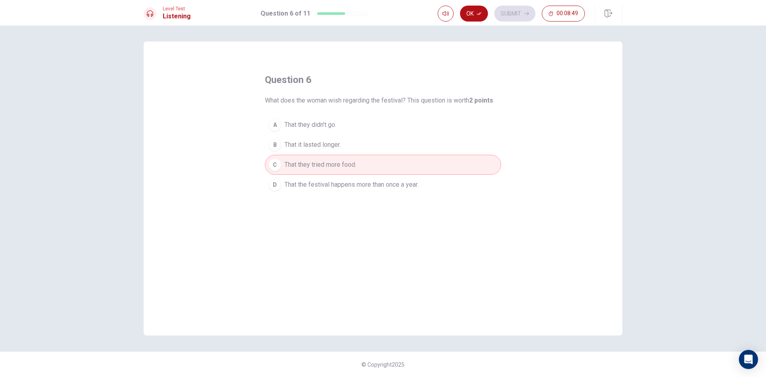
click at [278, 183] on div "D" at bounding box center [275, 184] width 13 height 13
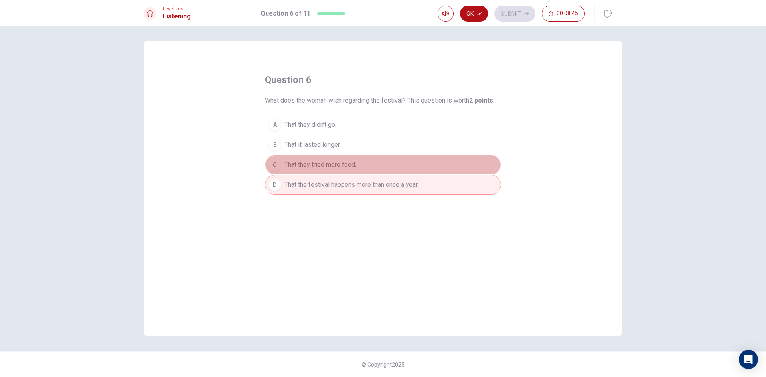
click at [429, 160] on button "C That they tried more food." at bounding box center [383, 165] width 236 height 20
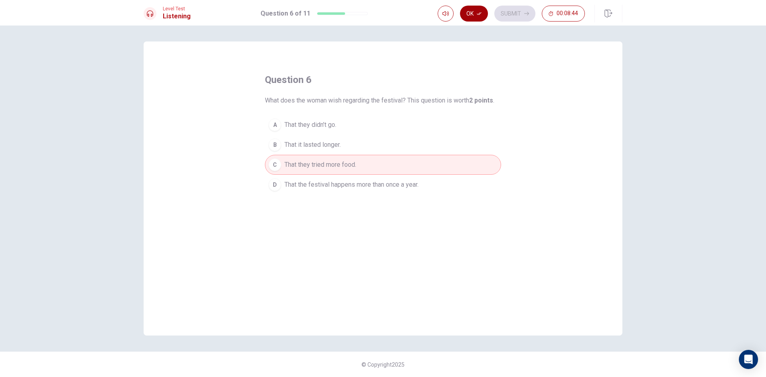
click at [471, 15] on button "Ok" at bounding box center [474, 14] width 28 height 16
drag, startPoint x: 508, startPoint y: 5, endPoint x: 512, endPoint y: 12, distance: 7.1
click at [510, 8] on div "Ok Submit 00:08:43" at bounding box center [530, 14] width 185 height 18
click at [512, 14] on button "Submit" at bounding box center [514, 14] width 41 height 16
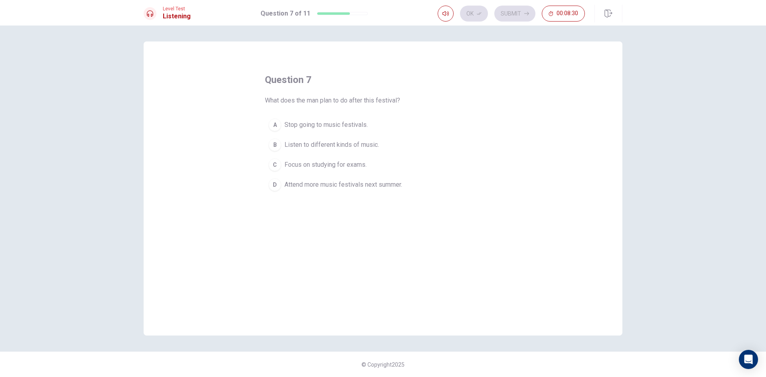
click at [305, 126] on span "Stop going to music festivals." at bounding box center [326, 125] width 83 height 10
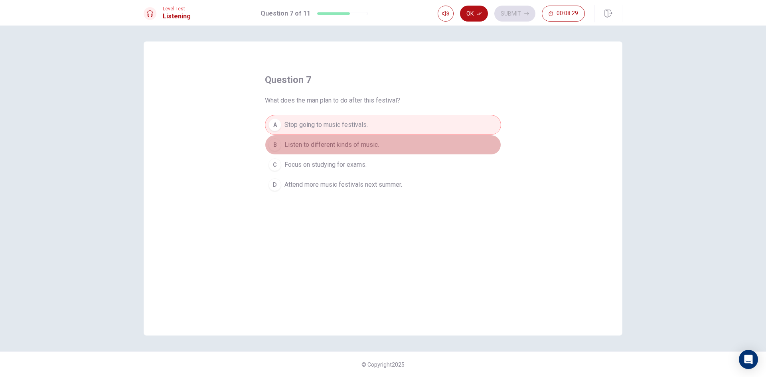
click at [302, 146] on span "Listen to different kinds of music." at bounding box center [332, 145] width 95 height 10
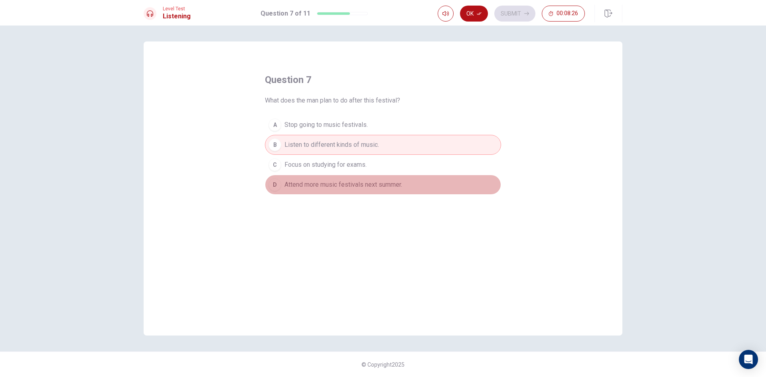
click at [399, 182] on span "Attend more music festivals next summer." at bounding box center [344, 185] width 118 height 10
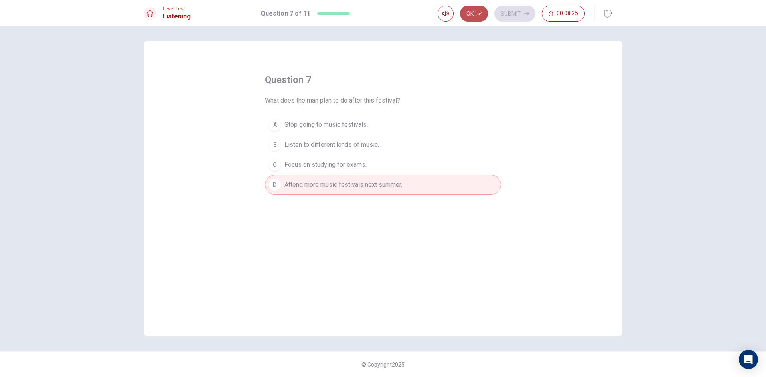
click at [474, 14] on button "Ok" at bounding box center [474, 14] width 28 height 16
click at [341, 165] on span "Focus on studying for exams." at bounding box center [326, 165] width 82 height 10
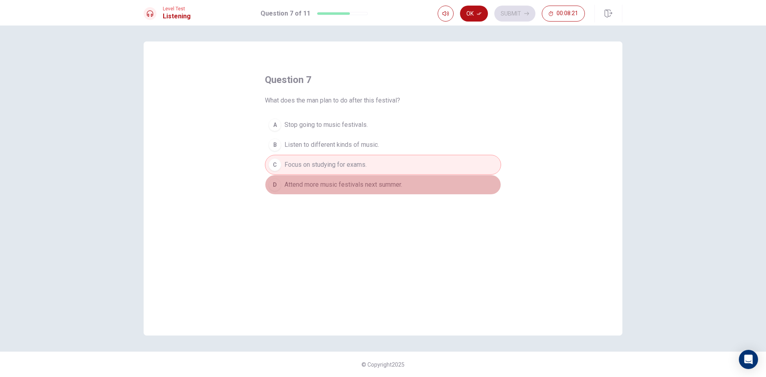
click at [358, 188] on span "Attend more music festivals next summer." at bounding box center [344, 185] width 118 height 10
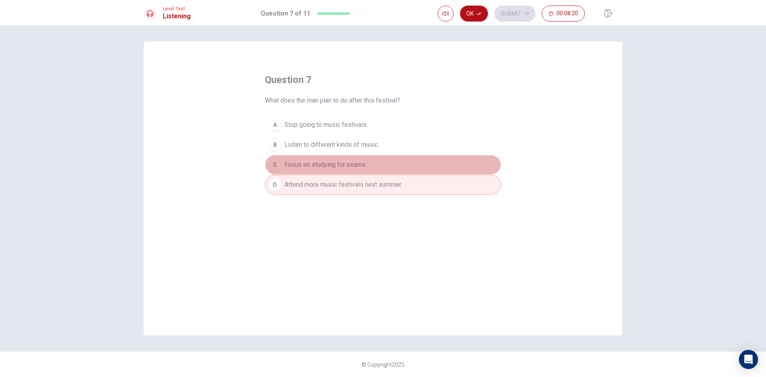
click at [350, 164] on span "Focus on studying for exams." at bounding box center [326, 165] width 82 height 10
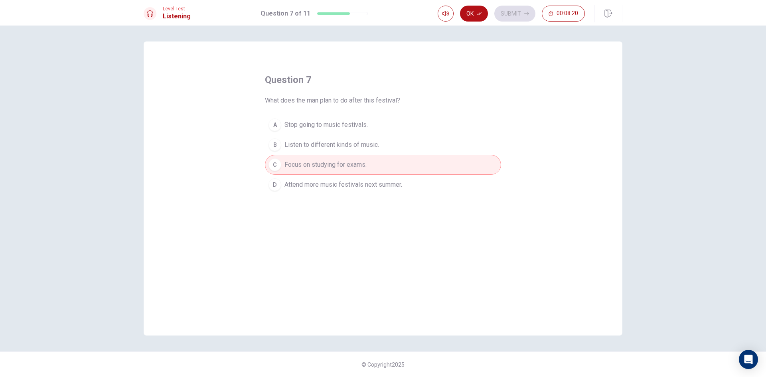
click at [346, 186] on span "Attend more music festivals next summer." at bounding box center [344, 185] width 118 height 10
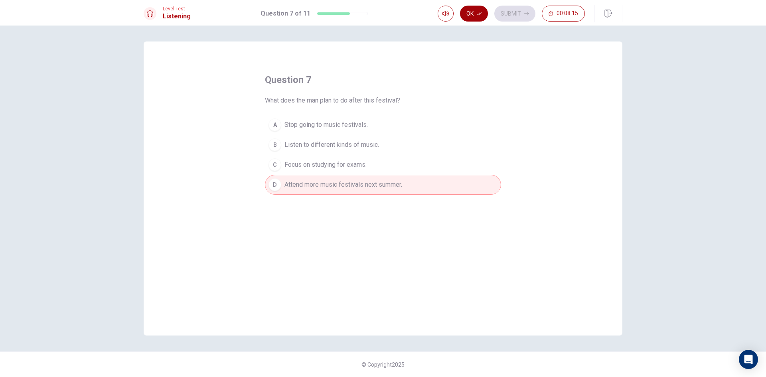
click at [469, 14] on button "Ok" at bounding box center [474, 14] width 28 height 16
click at [514, 14] on button "Submit" at bounding box center [514, 14] width 41 height 16
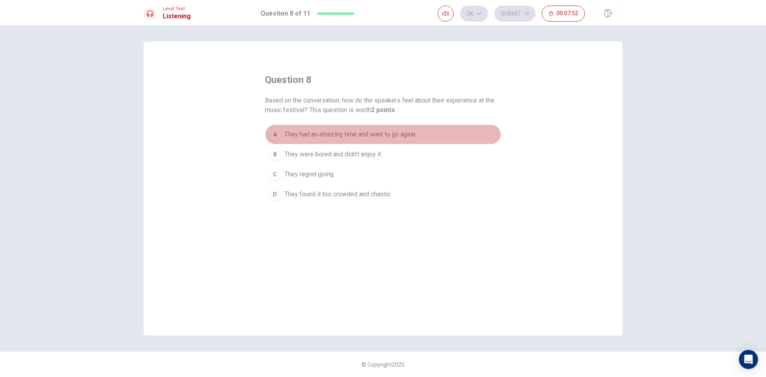
click at [294, 129] on button "A They had an amazing time and want to go again." at bounding box center [383, 135] width 236 height 20
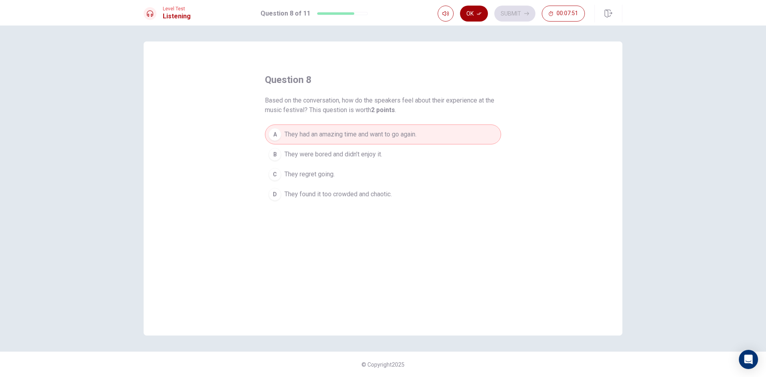
click at [481, 9] on button "Ok" at bounding box center [474, 14] width 28 height 16
click at [505, 10] on button "Submit" at bounding box center [514, 14] width 41 height 16
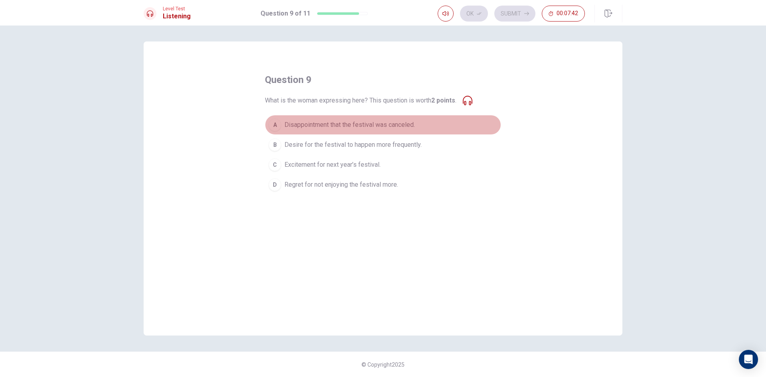
click at [410, 123] on span "Disappointment that the festival was canceled." at bounding box center [350, 125] width 130 height 10
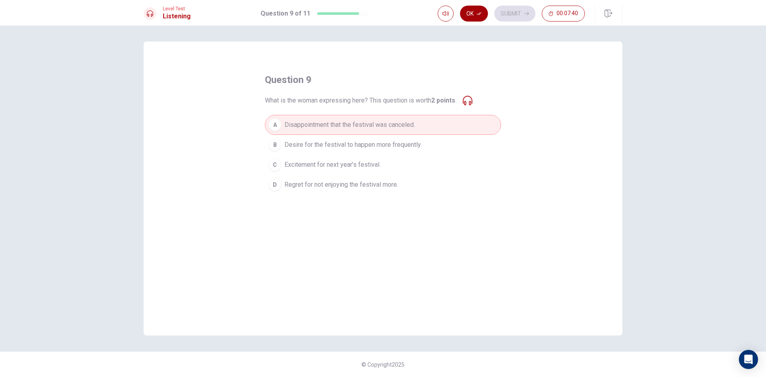
click at [476, 15] on button "Ok" at bounding box center [474, 14] width 28 height 16
click at [510, 11] on button "Submit" at bounding box center [514, 14] width 41 height 16
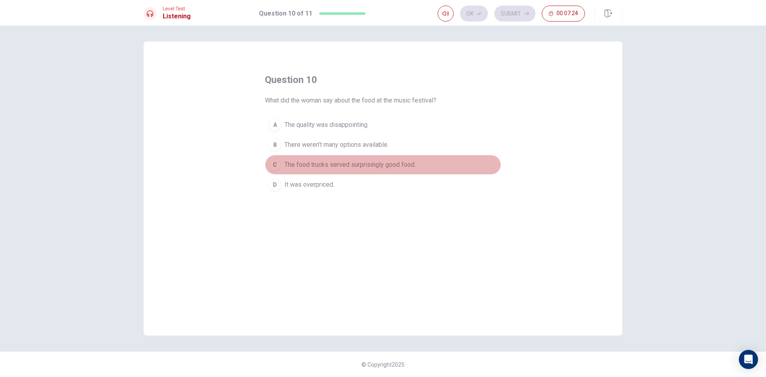
click at [280, 161] on div "C" at bounding box center [275, 164] width 13 height 13
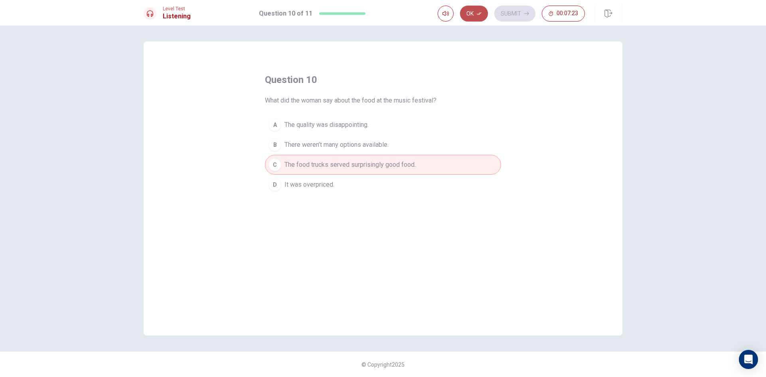
click at [473, 10] on button "Ok" at bounding box center [474, 14] width 28 height 16
click at [513, 12] on button "Submit" at bounding box center [514, 14] width 41 height 16
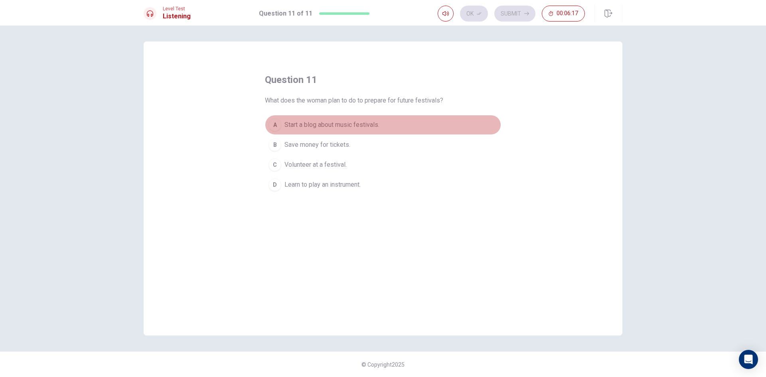
click at [297, 123] on span "Start a blog about music festivals." at bounding box center [332, 125] width 95 height 10
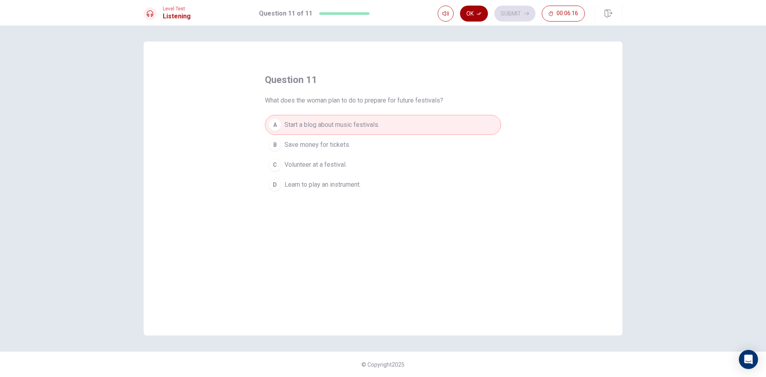
click at [472, 9] on button "Ok" at bounding box center [474, 14] width 28 height 16
click at [513, 8] on button "Submit" at bounding box center [514, 14] width 41 height 16
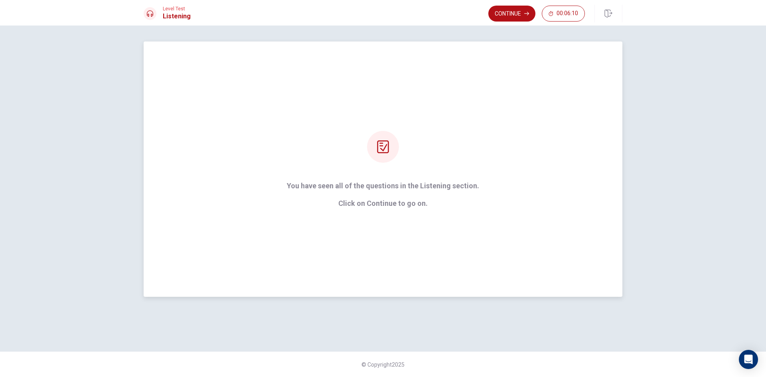
click at [389, 169] on div "You have seen all of the questions in the Listening section. Click on Continue …" at bounding box center [383, 169] width 479 height 255
click at [392, 150] on div at bounding box center [383, 147] width 32 height 32
click at [504, 8] on button "Continue" at bounding box center [511, 14] width 47 height 16
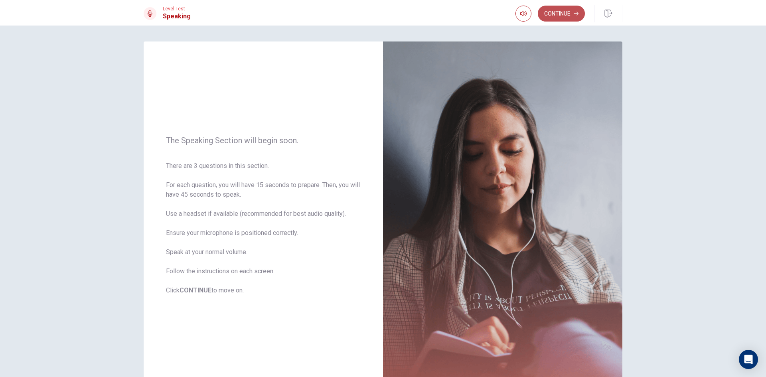
click at [557, 12] on button "Continue" at bounding box center [561, 14] width 47 height 16
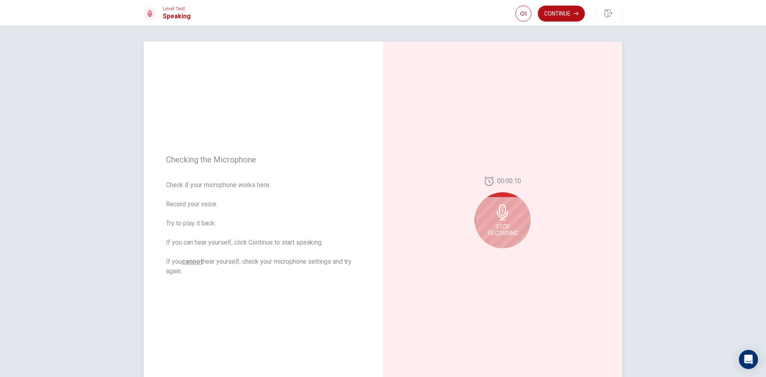
click at [498, 217] on icon at bounding box center [503, 212] width 12 height 16
click at [498, 217] on icon at bounding box center [502, 215] width 12 height 16
click at [493, 252] on button "Record Again" at bounding box center [493, 254] width 11 height 11
click at [562, 209] on div "00:00:12 Stop Recording" at bounding box center [502, 216] width 239 height 348
click at [513, 230] on span "Stop Recording" at bounding box center [503, 229] width 30 height 13
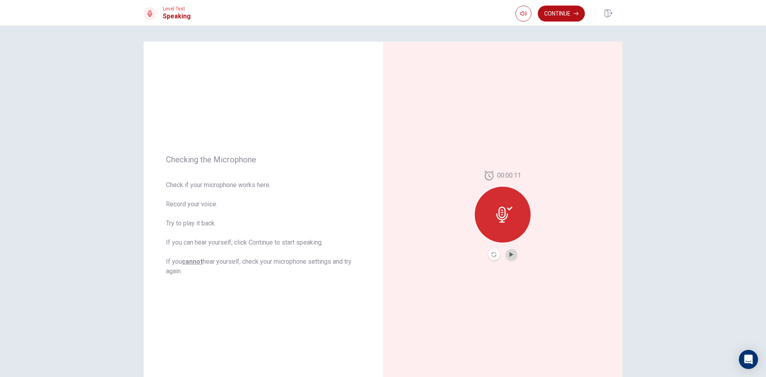
click at [508, 252] on button "Play Audio" at bounding box center [511, 254] width 11 height 11
click at [510, 255] on icon "Pause Audio" at bounding box center [512, 254] width 4 height 5
click at [493, 250] on button "Record Again" at bounding box center [493, 254] width 11 height 11
click at [497, 217] on icon at bounding box center [503, 212] width 12 height 16
click at [512, 257] on button "Play Audio" at bounding box center [511, 254] width 11 height 11
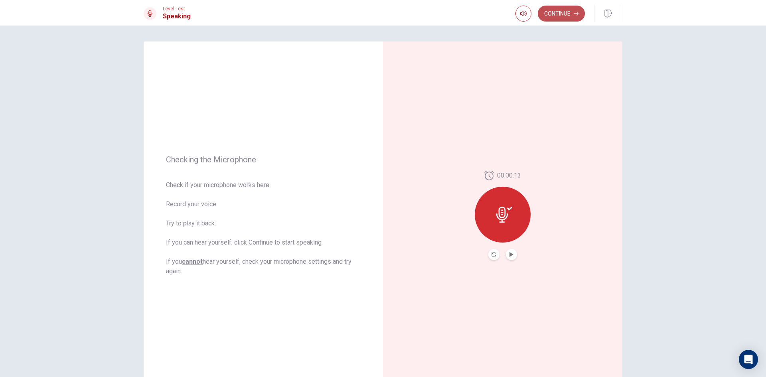
click at [564, 13] on button "Continue" at bounding box center [561, 14] width 47 height 16
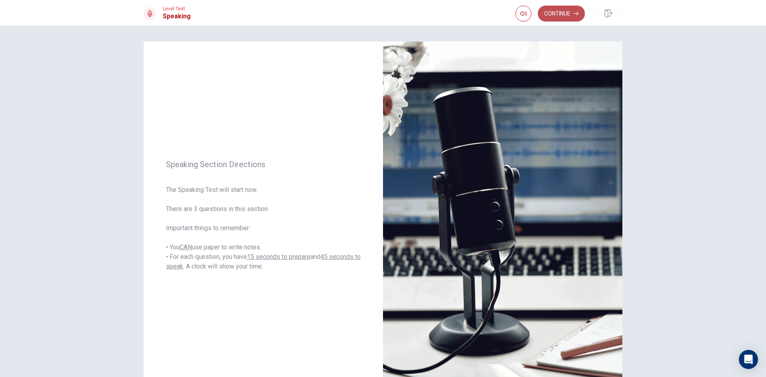
click at [558, 12] on button "Continue" at bounding box center [561, 14] width 47 height 16
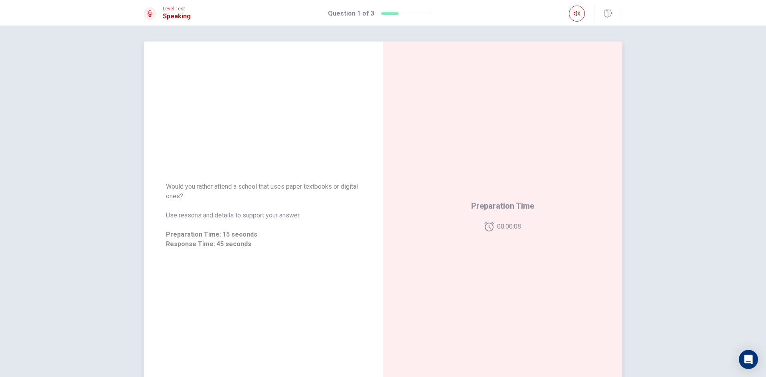
click at [497, 224] on span "00:00:08" at bounding box center [509, 227] width 24 height 10
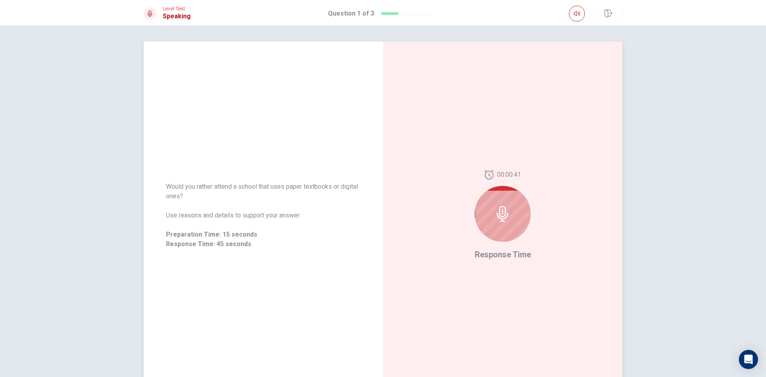
click at [495, 216] on icon at bounding box center [503, 214] width 16 height 16
click at [509, 211] on icon at bounding box center [504, 214] width 16 height 16
click at [496, 171] on icon at bounding box center [500, 175] width 9 height 10
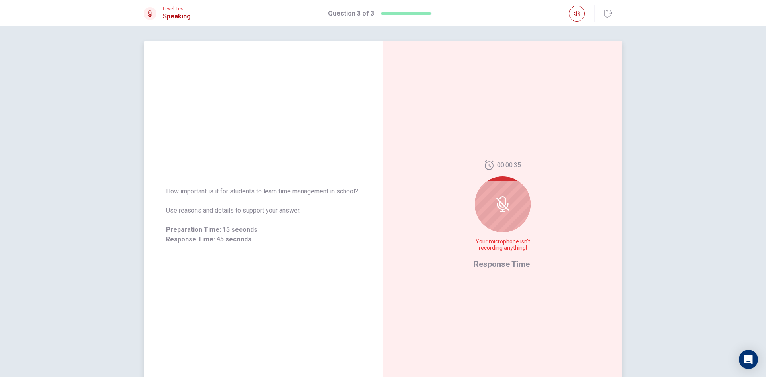
drag, startPoint x: 510, startPoint y: 210, endPoint x: 512, endPoint y: 215, distance: 6.2
click at [512, 215] on div at bounding box center [503, 204] width 56 height 56
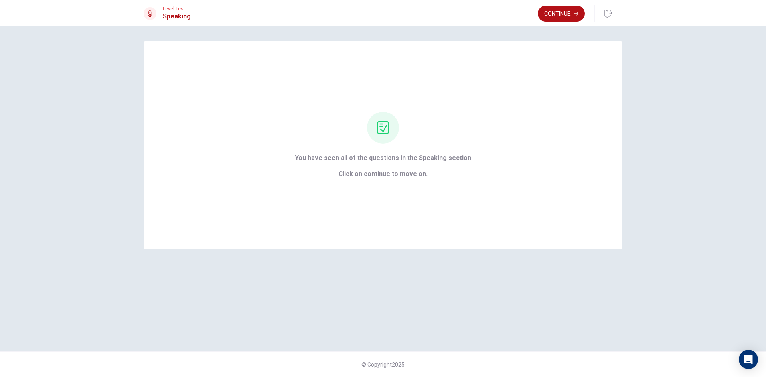
click at [567, 5] on div "Continue" at bounding box center [580, 14] width 85 height 18
click at [566, 12] on button "Continue" at bounding box center [561, 14] width 47 height 16
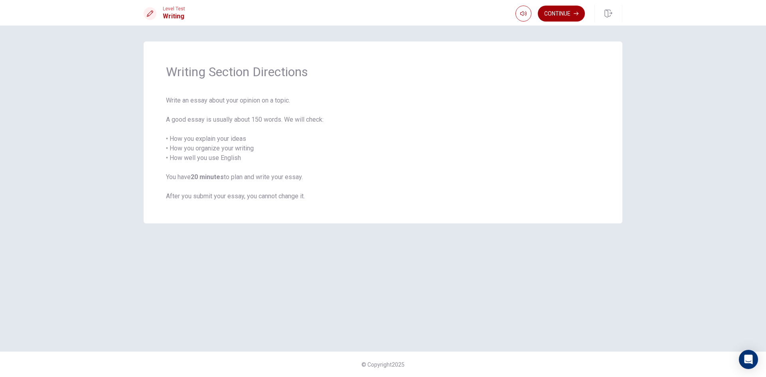
click at [563, 12] on button "Continue" at bounding box center [561, 14] width 47 height 16
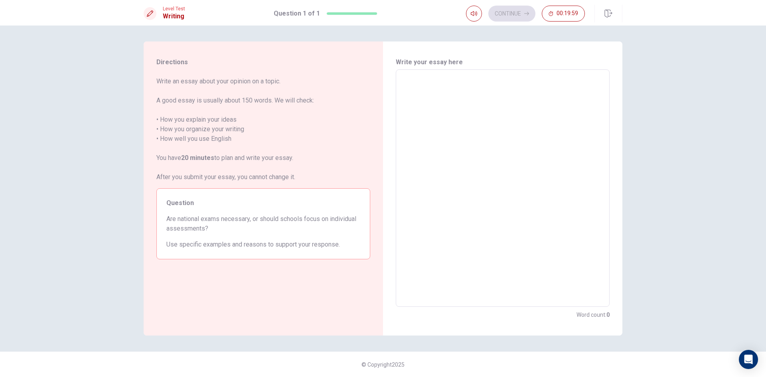
click at [488, 122] on textarea at bounding box center [502, 188] width 203 height 224
type textarea "w"
type textarea "x"
type textarea "we"
type textarea "x"
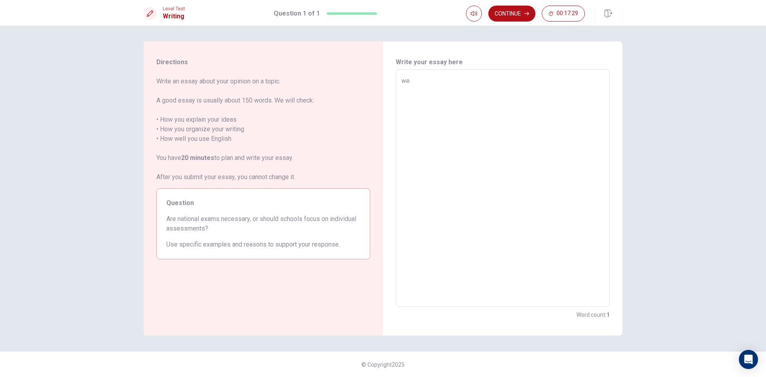
type textarea "we"
type textarea "x"
type textarea "we s"
type textarea "x"
type textarea "we sh"
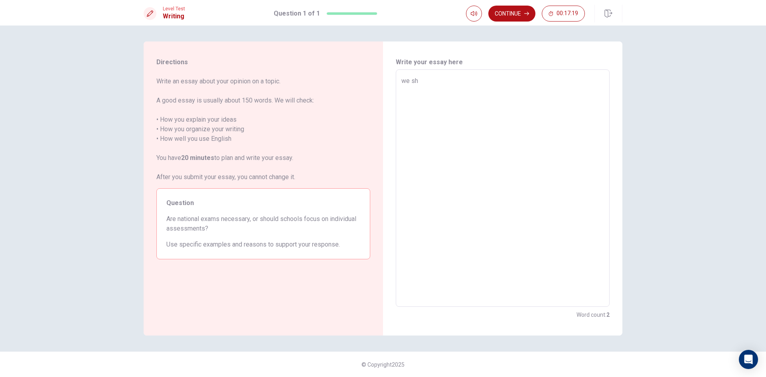
type textarea "x"
type textarea "we sho"
type textarea "x"
type textarea "we shou"
type textarea "x"
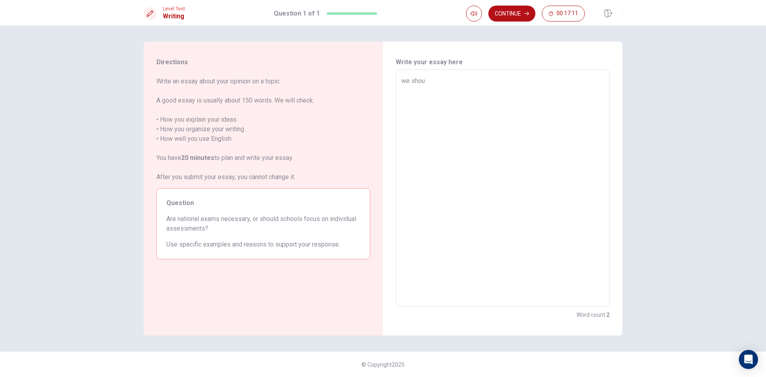
type textarea "we shoul"
type textarea "x"
type textarea "we should"
type textarea "x"
type textarea "we should"
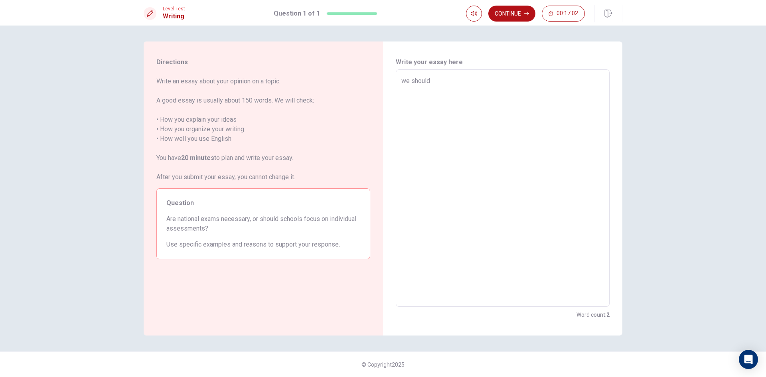
type textarea "x"
type textarea "we should s"
type textarea "x"
type textarea "we should sc"
type textarea "x"
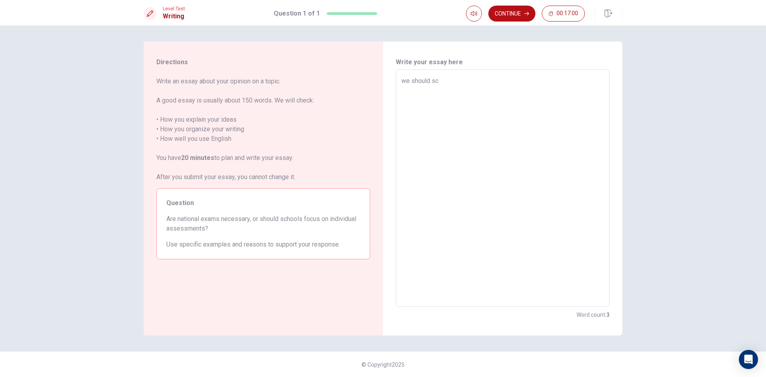
type textarea "we should sch"
type textarea "x"
type textarea "we should scho"
type textarea "x"
type textarea "we should schoo"
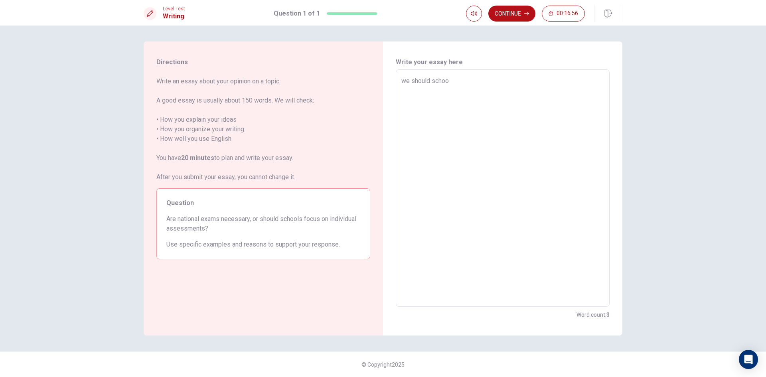
type textarea "x"
type textarea "we should school"
type textarea "x"
type textarea "we should schools"
type textarea "x"
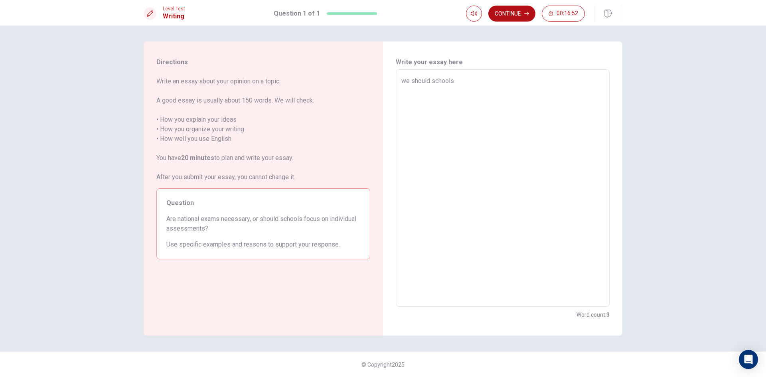
type textarea "we should schools"
type textarea "x"
type textarea "we should schools f"
type textarea "x"
type textarea "we should schools fo"
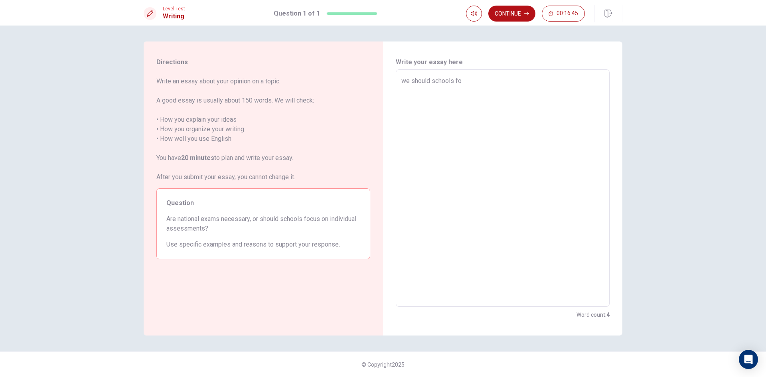
type textarea "x"
type textarea "we should schools foc"
type textarea "x"
type textarea "we should schools focu"
type textarea "x"
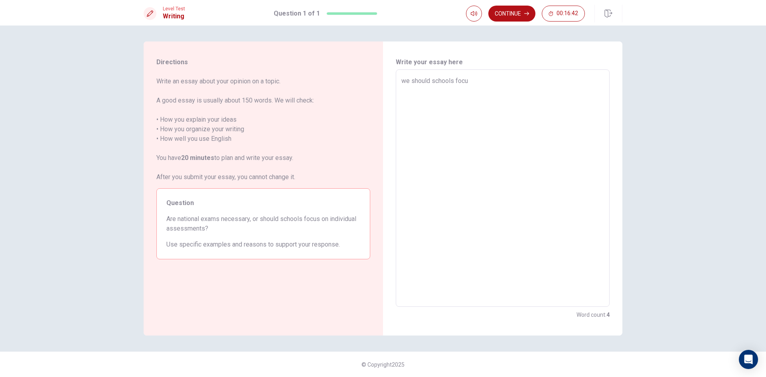
type textarea "we should schools focus"
type textarea "x"
type textarea "we should schools focus"
type textarea "x"
type textarea "we should schools focus i"
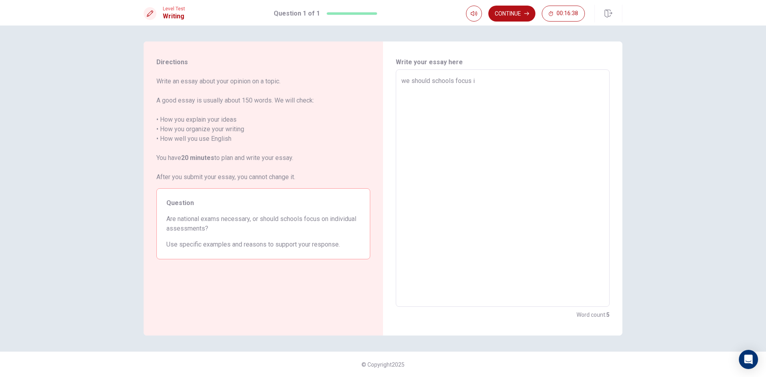
type textarea "x"
type textarea "we should schools focus is"
type textarea "x"
type textarea "we should schools focus is"
type textarea "x"
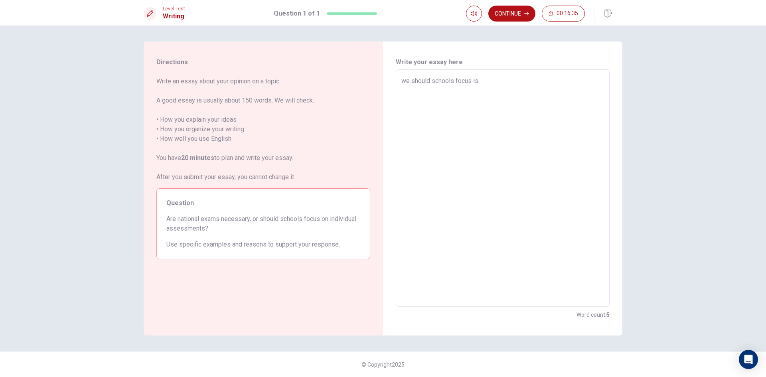
type textarea "we should schools focus is l"
type textarea "x"
type textarea "we should schools focus is la"
type textarea "x"
type textarea "we should schools focus is l"
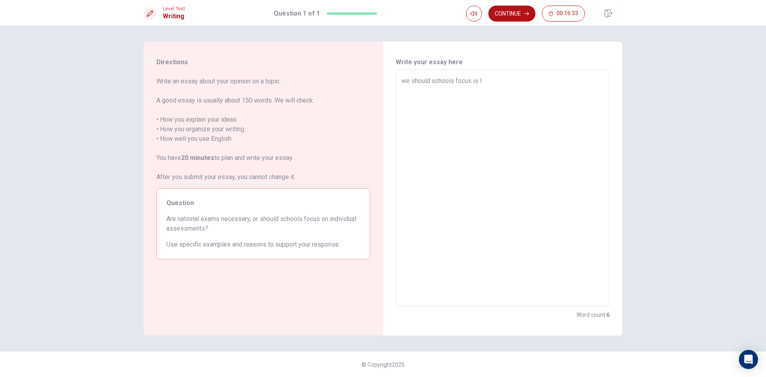
type textarea "x"
type textarea "we should schools focus is ln"
type textarea "x"
type textarea "we should schools focus is l"
type textarea "x"
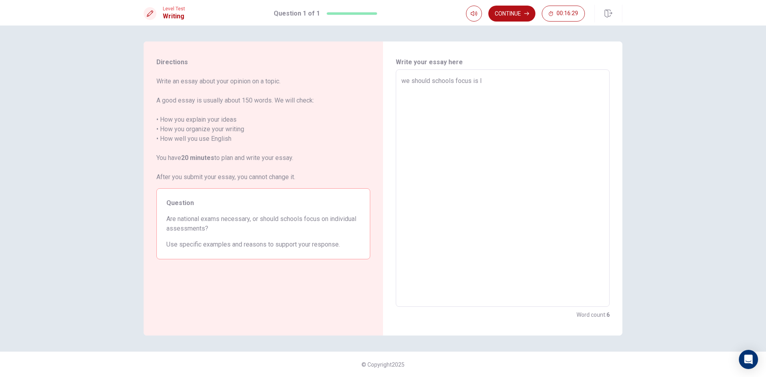
type textarea "we should schools focus is la"
type textarea "x"
type textarea "we should schools focus is lan"
type textarea "x"
type textarea "we should schools focus is lanr"
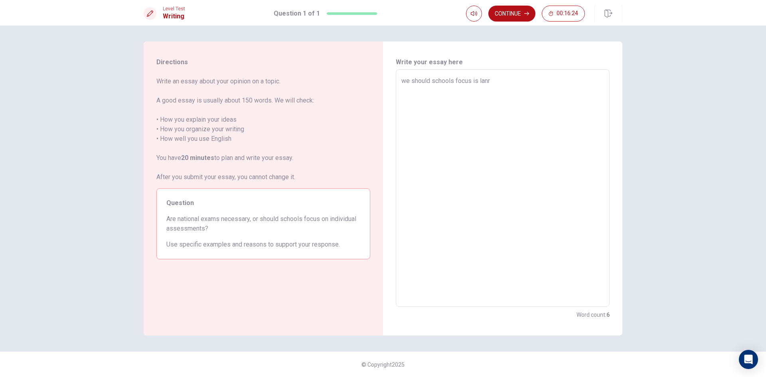
type textarea "x"
type textarea "we should schools focus is lanrn"
type textarea "x"
type textarea "we should schools focus is lanrni"
type textarea "x"
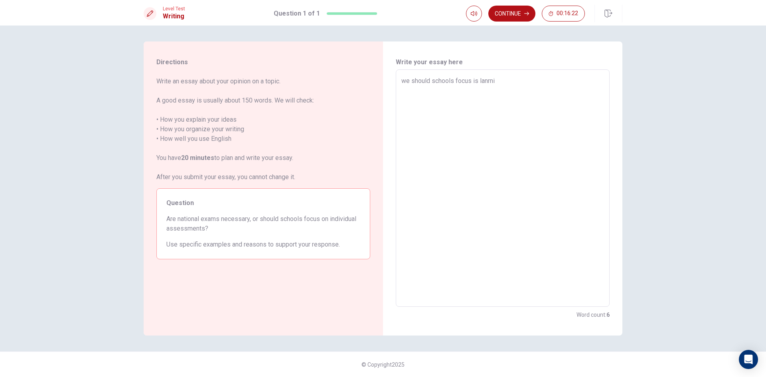
type textarea "we should schools focus is lanrnin"
type textarea "x"
type textarea "we should schools focus is lanrning"
type textarea "x"
type textarea "we should schools focus is lanrning"
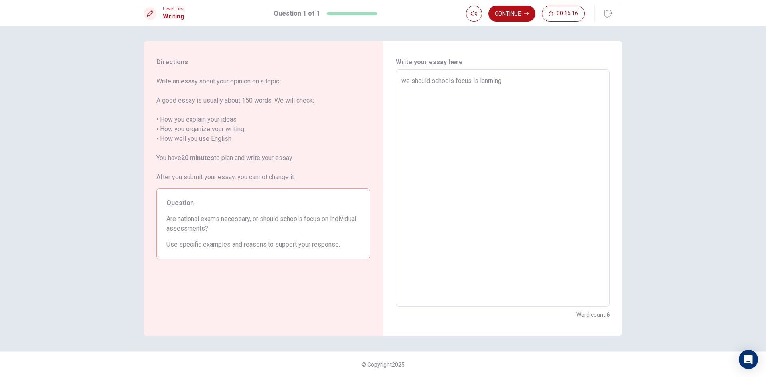
type textarea "x"
type textarea "we should schools focus is lanrning"
type textarea "x"
type textarea "we should schools focus is lanrnin"
type textarea "x"
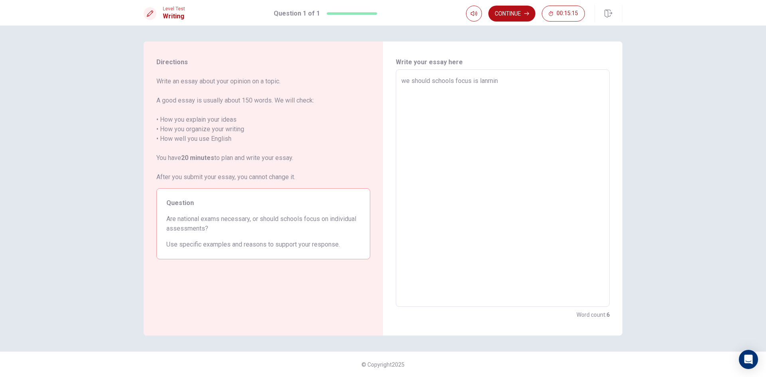
type textarea "we should schools focus is lanrni"
type textarea "x"
type textarea "we should schools focus is lanrn"
type textarea "x"
type textarea "we should schools focus is lanr"
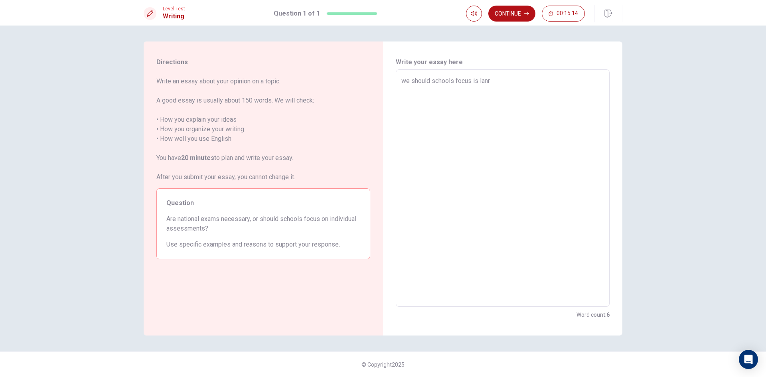
type textarea "x"
type textarea "we should schools focus is lan"
type textarea "x"
type textarea "we should schools focus is la"
type textarea "x"
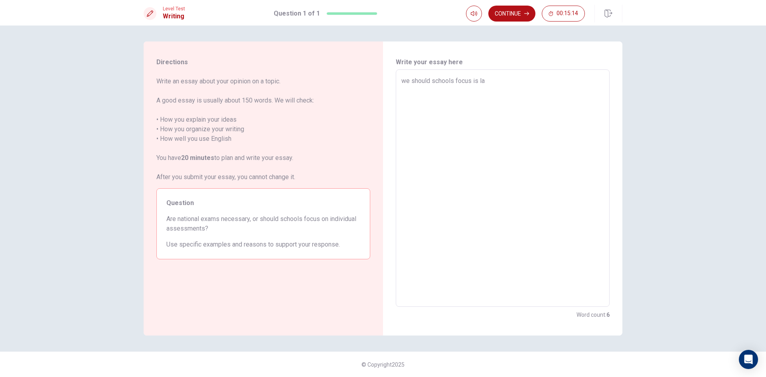
type textarea "we should schools focus is l"
type textarea "x"
type textarea "we should schools focus is"
type textarea "x"
type textarea "we should schools focus is"
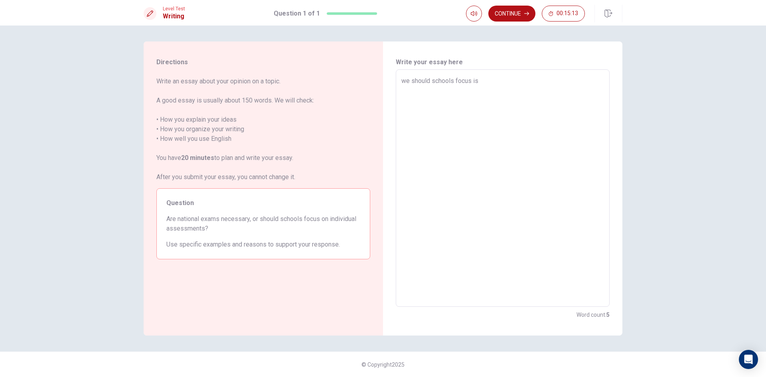
type textarea "x"
type textarea "we should schools focus i"
type textarea "x"
type textarea "we should schools focus"
type textarea "x"
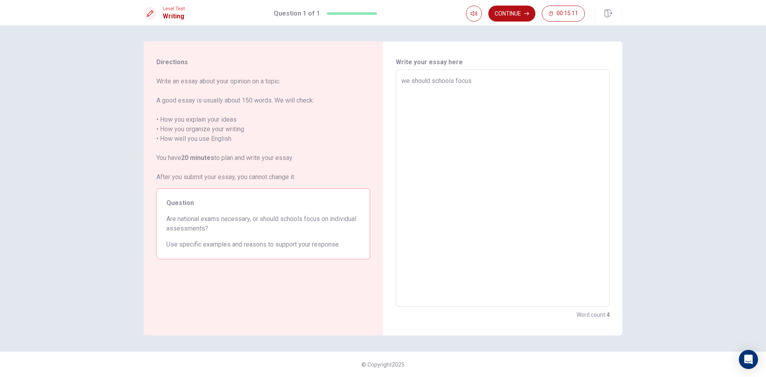
type textarea "we should schools focus o"
type textarea "x"
type textarea "we should schools focus on"
type textarea "x"
type textarea "we should schools focus on"
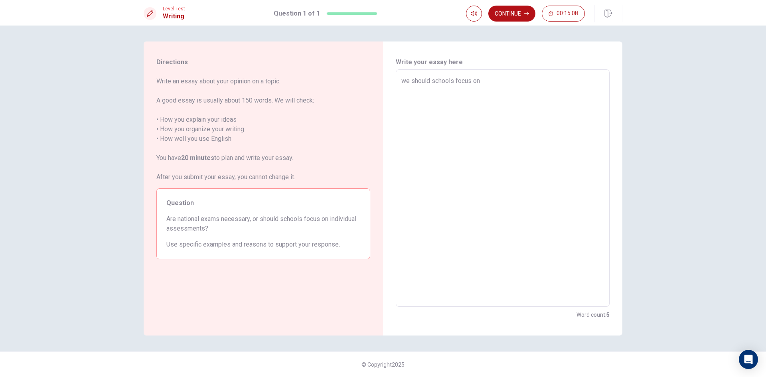
type textarea "x"
type textarea "we should schools focus on i"
type textarea "x"
type textarea "we should schools focus on in"
type textarea "x"
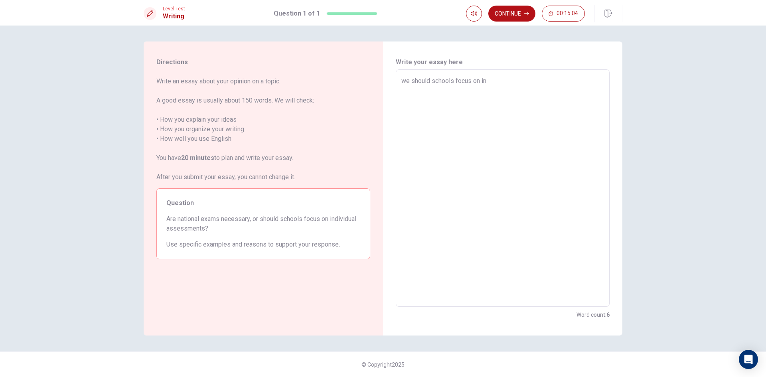
type textarea "we should schools focus on ind"
type textarea "x"
type textarea "we should schools focus on indi"
type textarea "x"
type textarea "we should schools focus on indii"
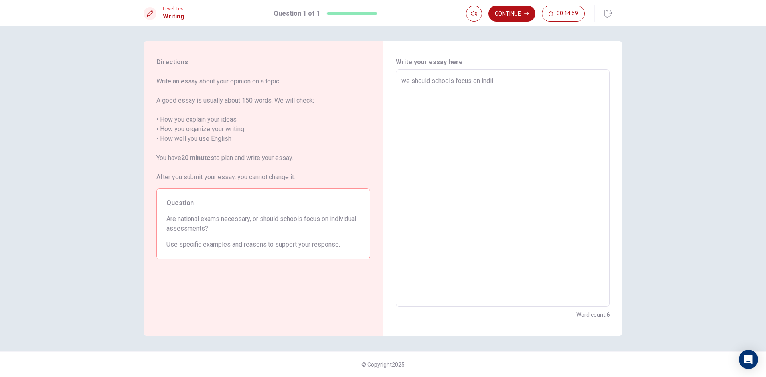
type textarea "x"
type textarea "we should schools focus on indiid"
type textarea "x"
type textarea "we should schools focus on indiidu"
type textarea "x"
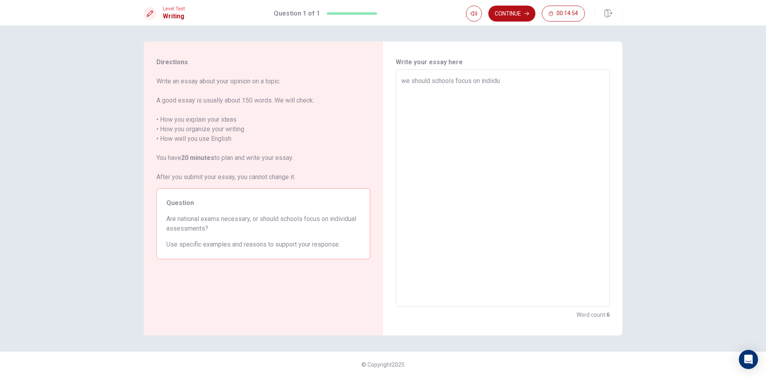
type textarea "we should schools focus on indiidua"
type textarea "x"
type textarea "we should schools focus on indiidual"
click at [491, 86] on textarea "we should schools focus on indiidual" at bounding box center [502, 188] width 203 height 224
type textarea "x"
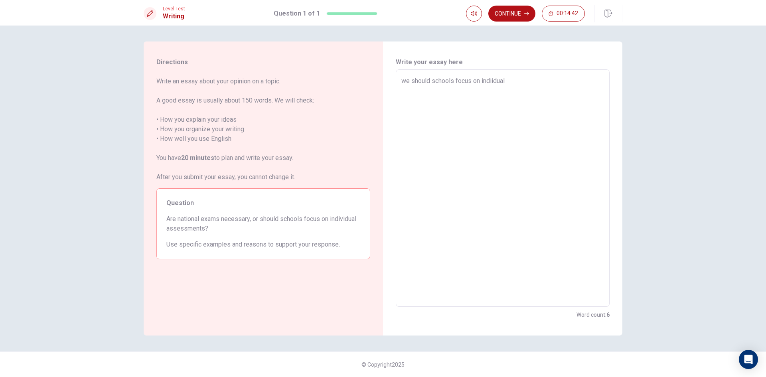
type textarea "we should schools focus on inddual"
type textarea "x"
type textarea "we should schools focus on indidual"
type textarea "x"
type textarea "we should schools focus on indivdual"
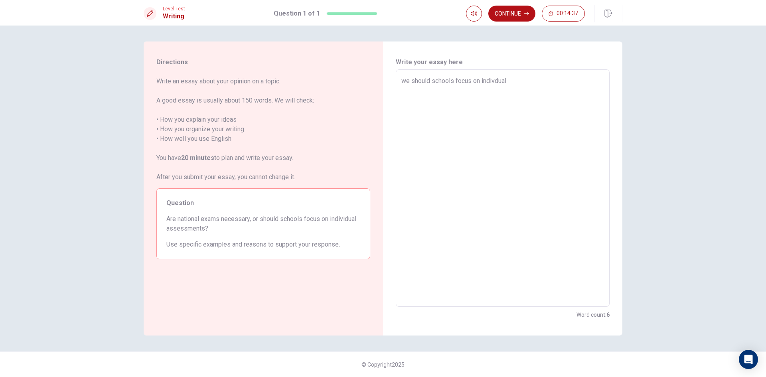
type textarea "x"
type textarea "we should schools focus on individual"
type textarea "x"
click at [530, 84] on textarea "we should schools focus on individual" at bounding box center [502, 188] width 203 height 224
type textarea "we should schools focus on individual"
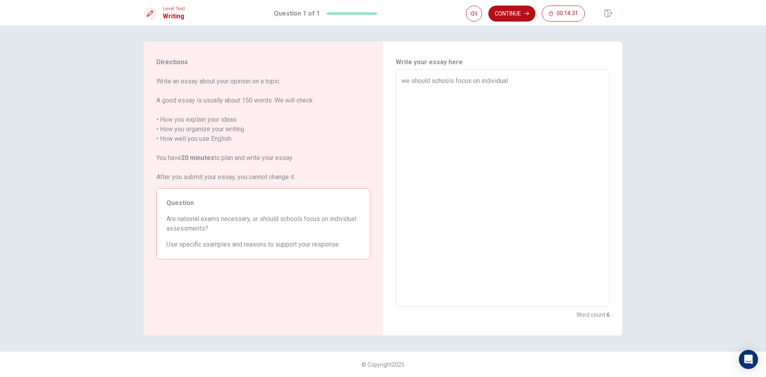
type textarea "x"
type textarea "we should schools focus on individual a"
type textarea "x"
type textarea "we should schools focus on individual as"
type textarea "x"
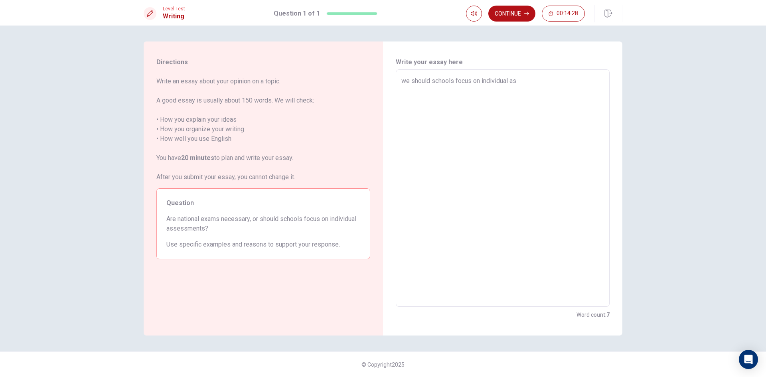
type textarea "we should schools focus on individual ass"
type textarea "x"
type textarea "we should schools focus on individual asse"
type textarea "x"
type textarea "we should schools focus on individual asses"
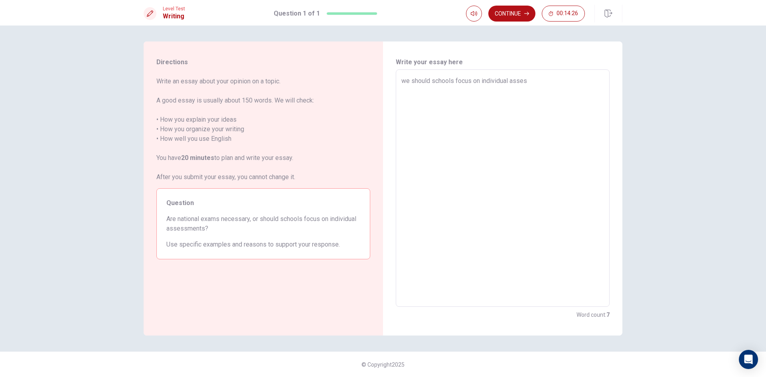
type textarea "x"
type textarea "we should schools focus on individual assess"
type textarea "x"
type textarea "we should schools focus on individual assessm"
type textarea "x"
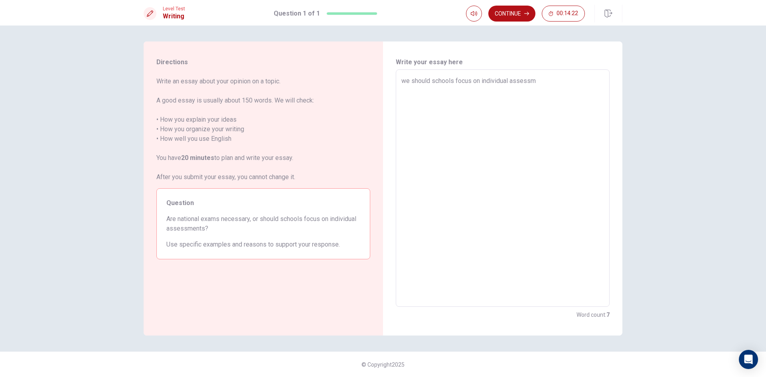
type textarea "we should schools focus on individual assessme"
type textarea "x"
type textarea "we should schools focus on individual assessmen"
type textarea "x"
type textarea "we should schools focus on individual assessment"
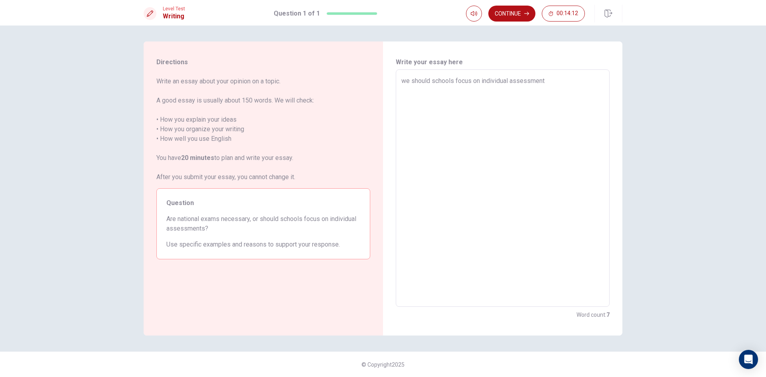
type textarea "x"
type textarea "we should schools focus on individual assessments"
type textarea "x"
type textarea "we should schools focus on individual assessments"
type textarea "x"
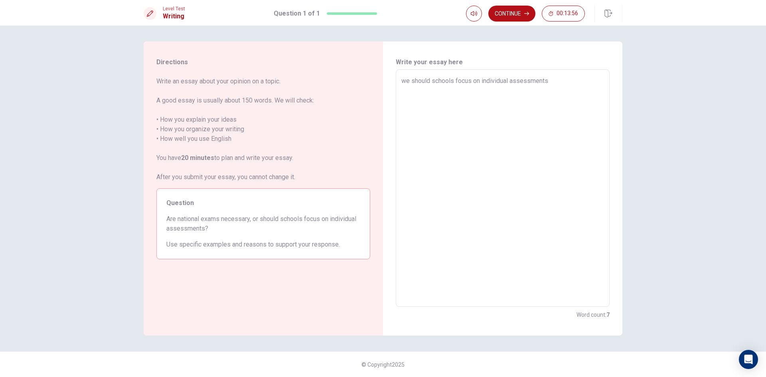
type textarea "we should schools focus on individual assessments l"
type textarea "x"
type textarea "we should schools focus on individual assessments la"
type textarea "x"
type textarea "we should schools focus on individual assessments lan"
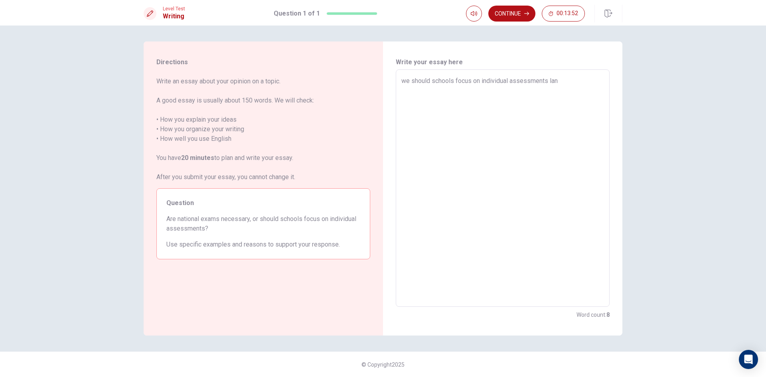
type textarea "x"
type textarea "we should schools focus on individual assessments lanr"
type textarea "x"
type textarea "we should schools focus on individual assessments lanrn"
type textarea "x"
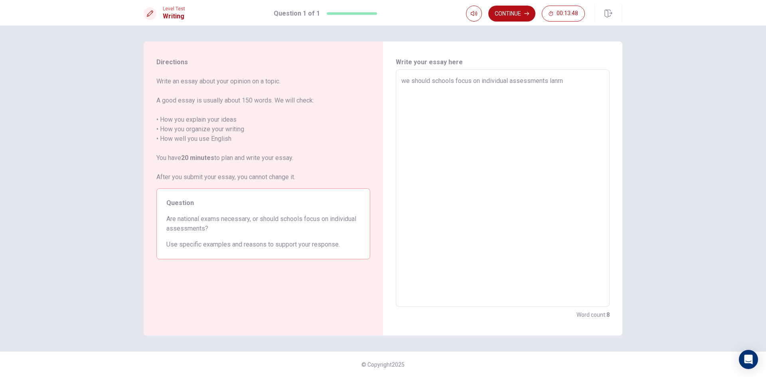
type textarea "we should schools focus on individual assessments lanrni"
type textarea "x"
type textarea "we should schools focus on individual assessments lanrnin"
type textarea "x"
type textarea "we should schools focus on individual assessments lanrning"
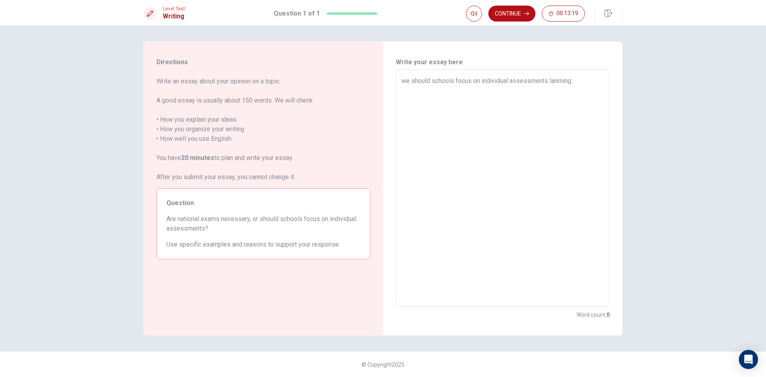
type textarea "x"
type textarea "we should schools focus on individual assessments lanrningk"
type textarea "x"
type textarea "we should schools focus on individual assessments lanrning"
type textarea "x"
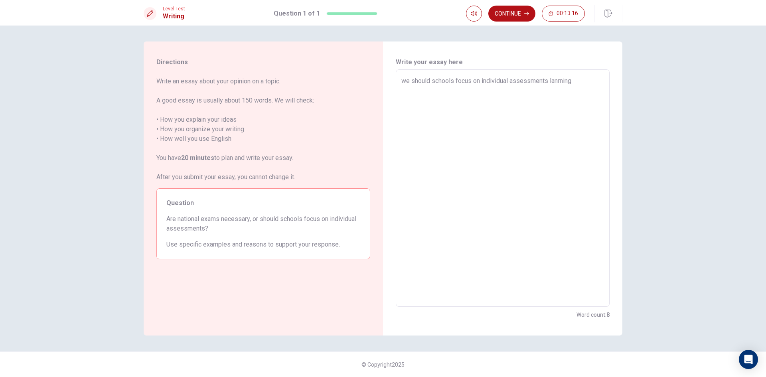
type textarea "we should schools focus on individual assessments lanrningn"
type textarea "x"
type textarea "we should schools focus on individual assessments lanrningnh"
type textarea "x"
type textarea "we should schools focus on individual assessments lanrningnhh"
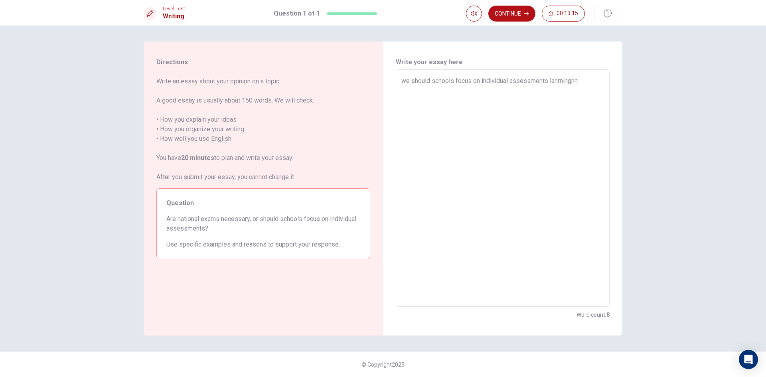
type textarea "x"
type textarea "we should schools focus on individual assessments lanrningnhhh"
type textarea "x"
type textarea "we should schools focus on individual assessments lanrningnhhhh"
type textarea "x"
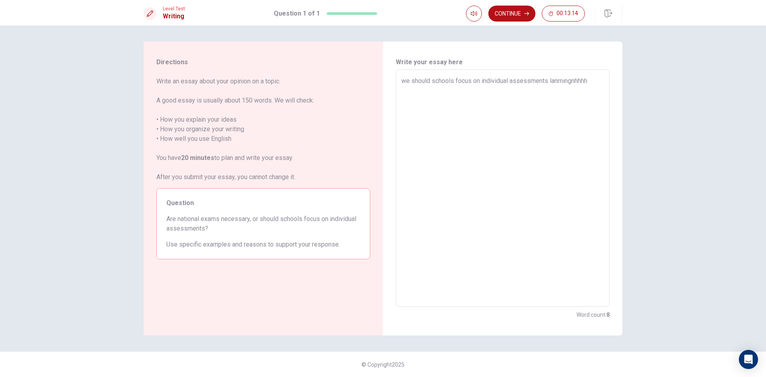
type textarea "we should schools focus on individual assessments lanrningnhhhhh"
type textarea "x"
type textarea "we should schools focus on individual assessments lanrningnhhhhhh"
type textarea "x"
type textarea "we should schools focus on individual assessments lanrningnhhhhhhh"
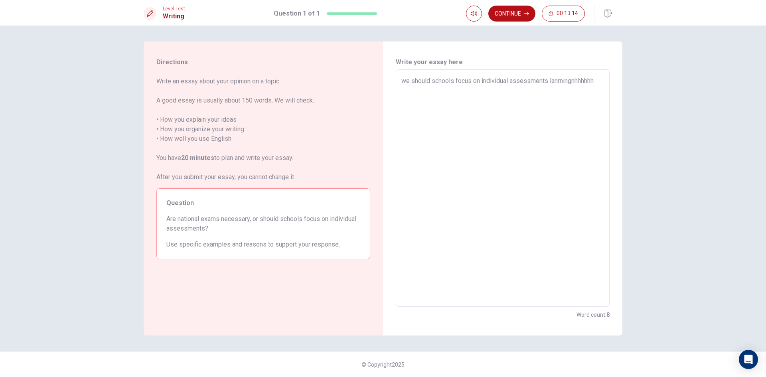
type textarea "x"
type textarea "we should schools focus on individual assessments lanrningnhhhhhhhh"
type textarea "x"
click at [399, 81] on div "we should schools focus on individual assessments lanrning x ​" at bounding box center [503, 187] width 214 height 237
click at [400, 79] on div "we should schools focus on individual assessments lanrning x ​" at bounding box center [503, 187] width 214 height 237
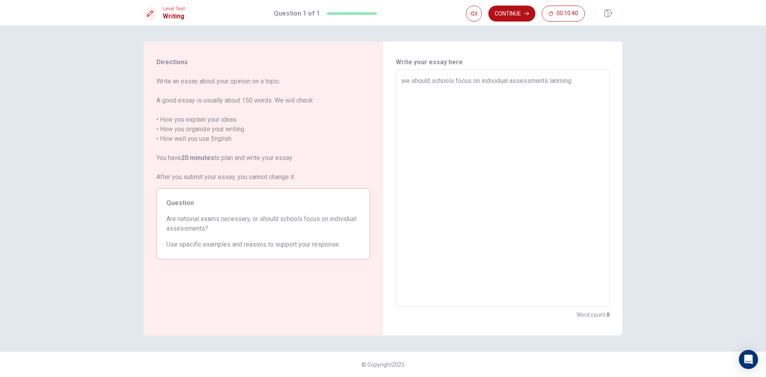
click at [400, 79] on div "we should schools focus on individual assessments lanrning x ​" at bounding box center [503, 187] width 214 height 237
click at [401, 79] on div "we should schools focus on individual assessments lanrning x ​" at bounding box center [503, 187] width 214 height 237
click at [406, 82] on textarea "we should schools focus on individual assessments lanrning" at bounding box center [502, 188] width 203 height 224
click at [573, 81] on textarea "i thiking we should schools focus on individual assessments lanrning" at bounding box center [502, 188] width 203 height 224
click at [572, 80] on textarea "i thiking we should schools focus on individual assessmentsis lanrning" at bounding box center [502, 188] width 203 height 224
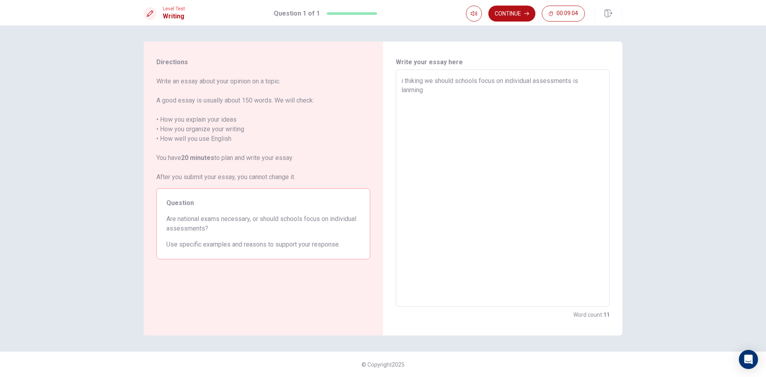
click at [449, 101] on textarea "i thiking we should schools focus on individual assessments is lanrning" at bounding box center [502, 188] width 203 height 224
click at [447, 100] on textarea "i thiking we should schools focus on individual assessments is lanrning" at bounding box center [502, 188] width 203 height 224
click at [438, 90] on textarea "i thiking we should schools focus on individual assessments is lanrning" at bounding box center [502, 188] width 203 height 224
click at [518, 14] on button "Continue" at bounding box center [511, 14] width 47 height 16
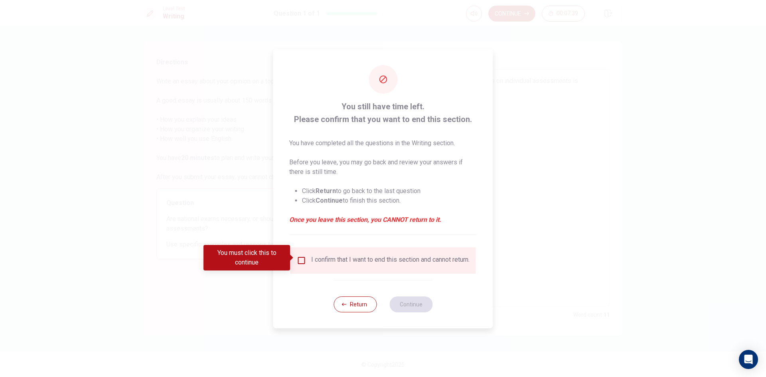
click at [296, 252] on div "I confirm that I want to end this section and cannot return." at bounding box center [384, 260] width 186 height 26
click at [309, 264] on div "I confirm that I want to end this section and cannot return." at bounding box center [383, 261] width 173 height 10
click at [300, 262] on input "You must click this to continue" at bounding box center [302, 261] width 10 height 10
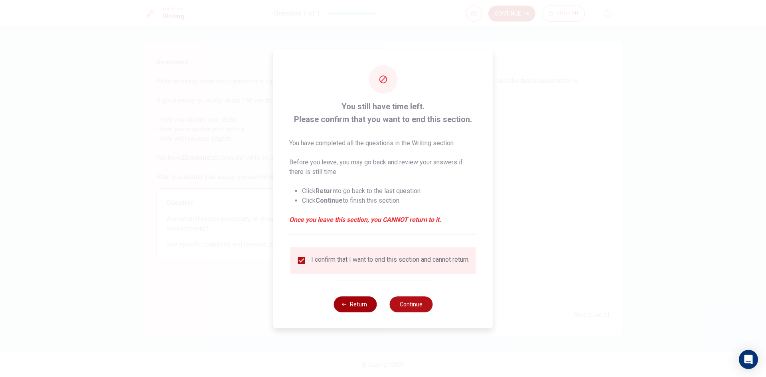
click at [357, 310] on button "Return" at bounding box center [355, 304] width 43 height 16
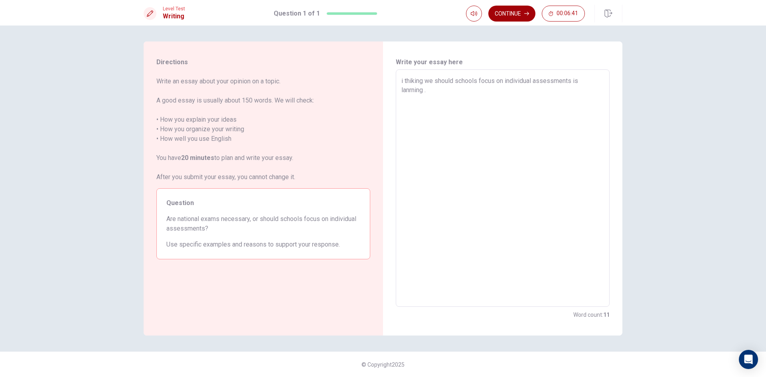
click at [512, 13] on button "Continue" at bounding box center [511, 14] width 47 height 16
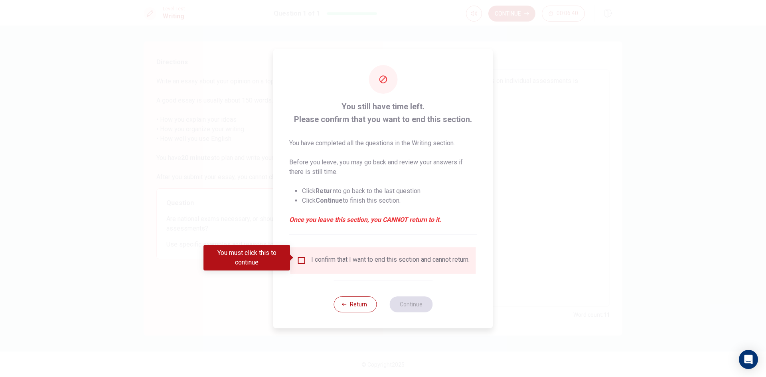
click at [301, 259] on input "You must click this to continue" at bounding box center [302, 261] width 10 height 10
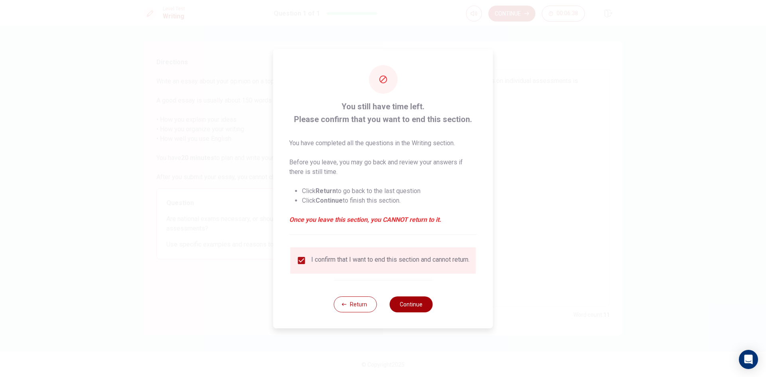
click at [413, 307] on button "Continue" at bounding box center [410, 304] width 43 height 16
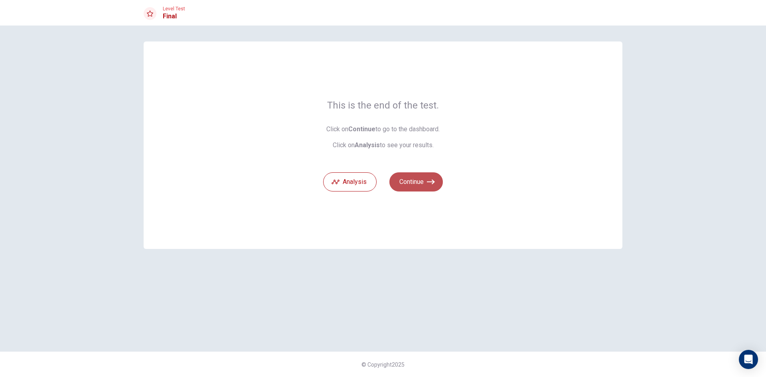
click at [421, 177] on button "Continue" at bounding box center [415, 181] width 53 height 19
